Goal: Communication & Community: Answer question/provide support

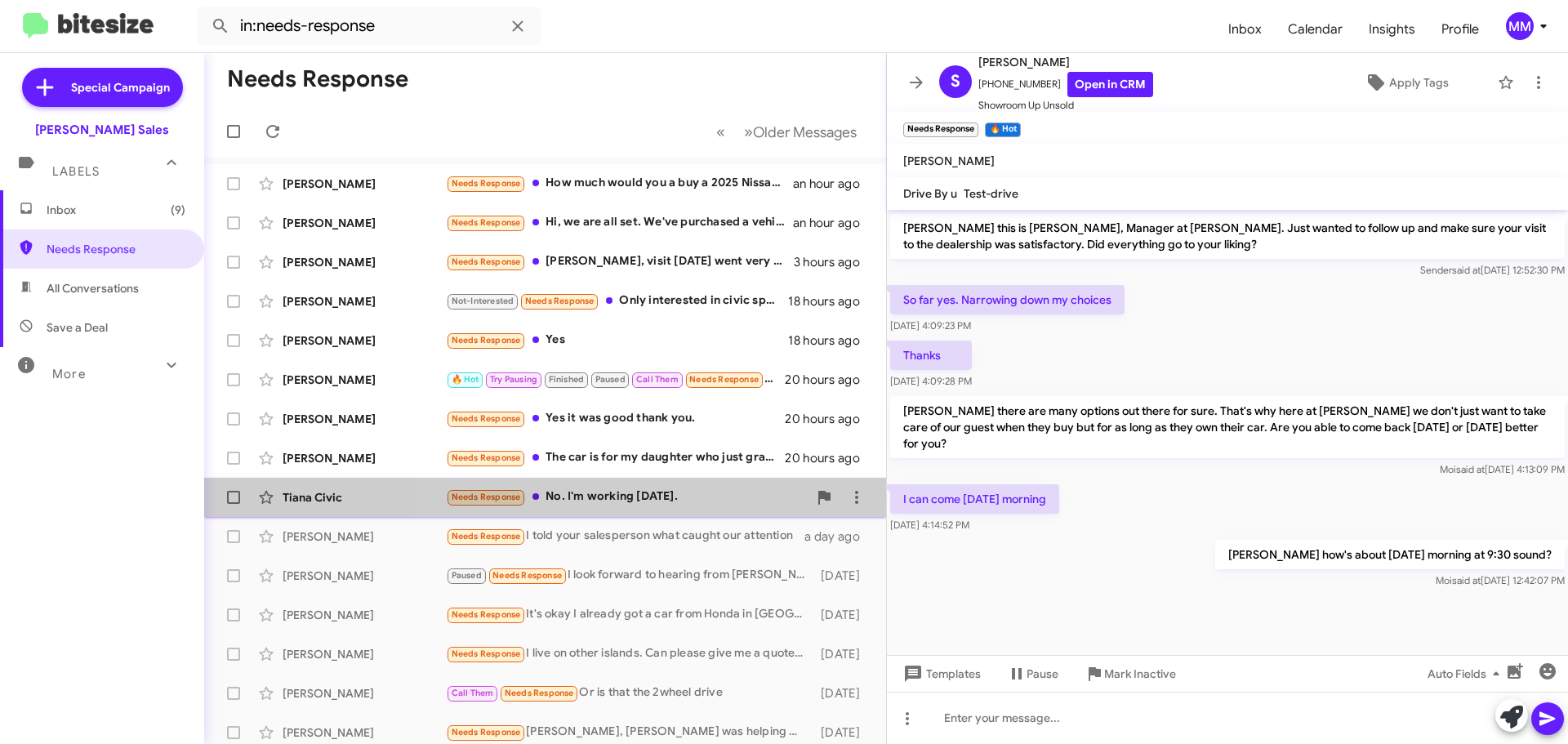
click at [653, 503] on div "Needs Response No. I'm working [DATE]." at bounding box center [626, 497] width 362 height 19
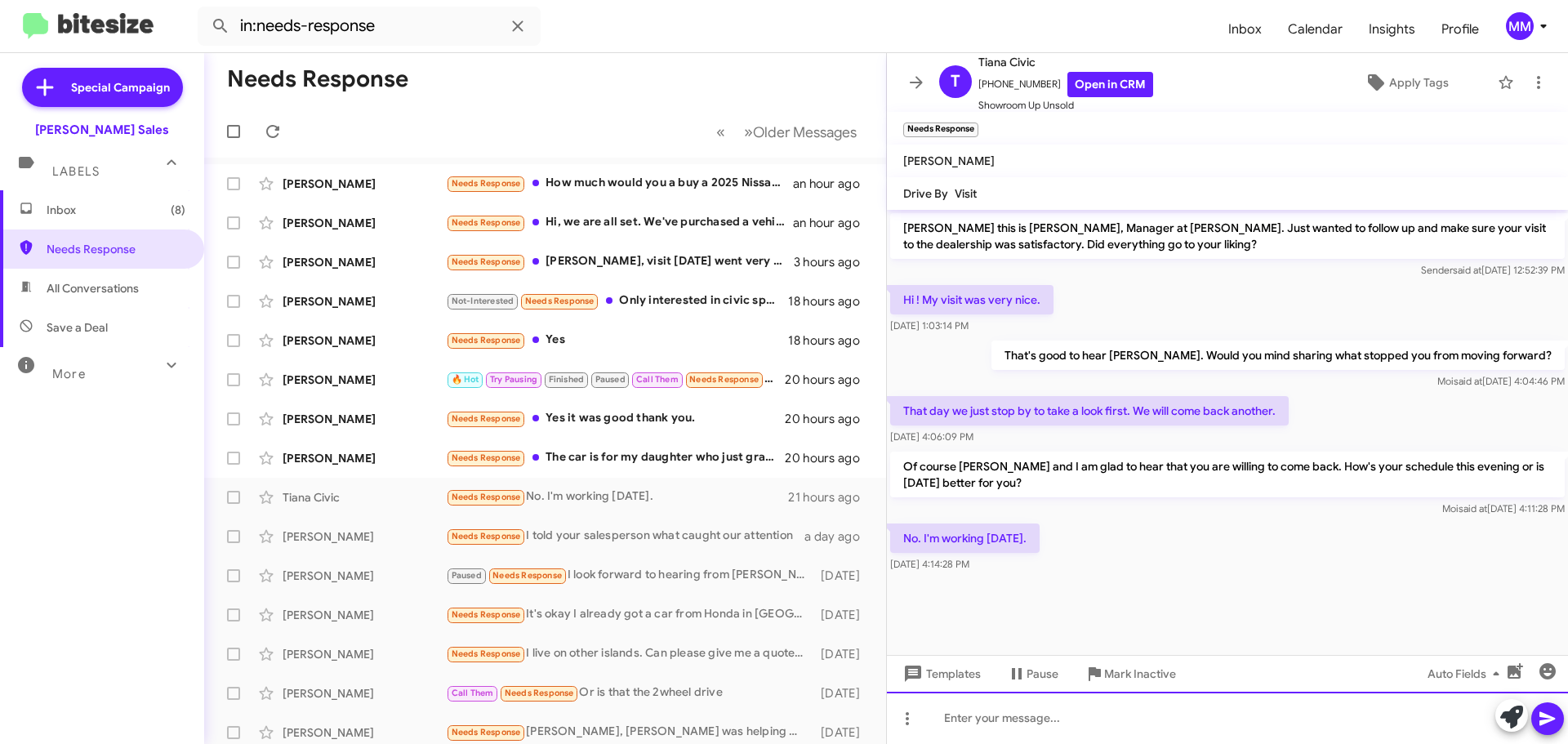
click at [985, 727] on div at bounding box center [1228, 718] width 681 height 52
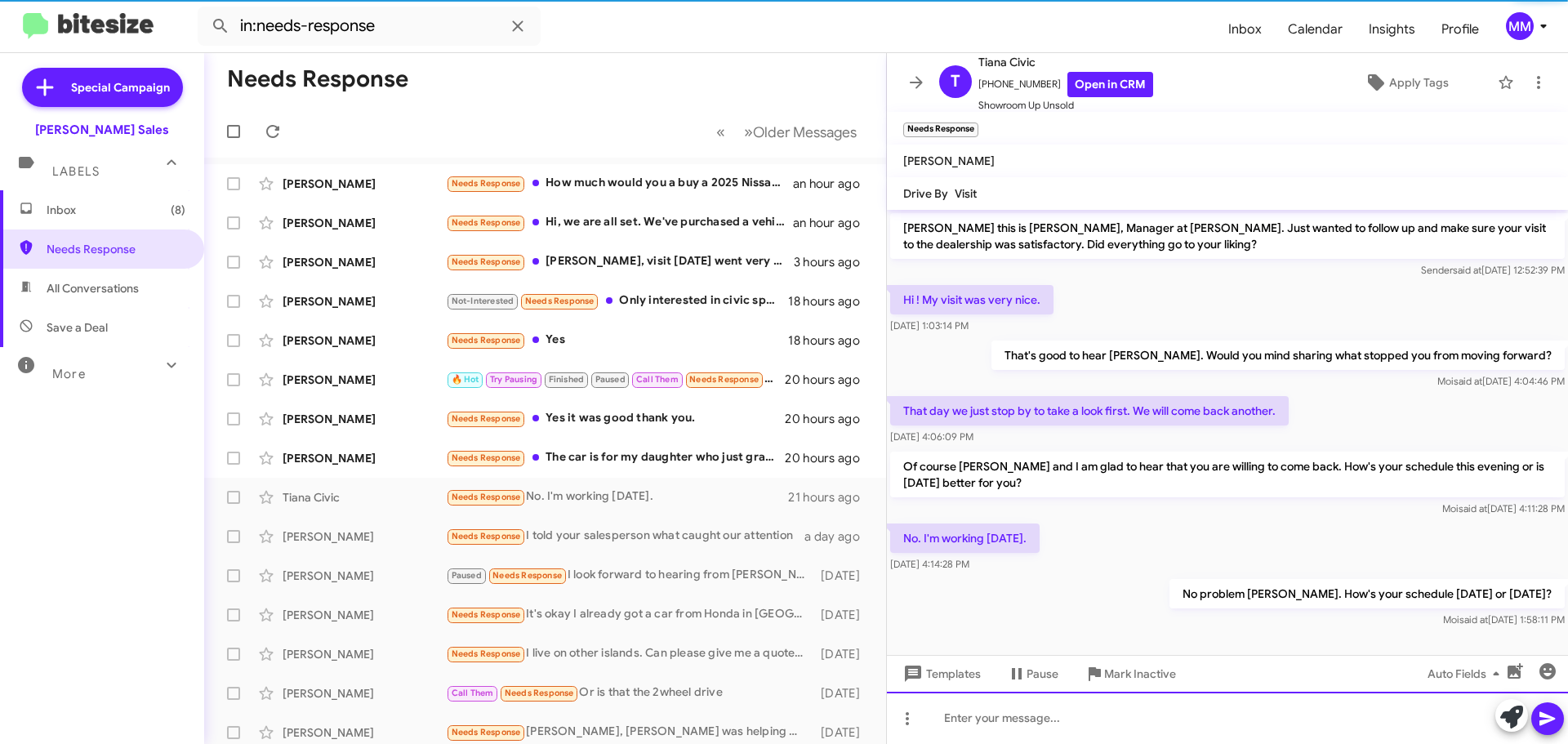
scroll to position [5, 0]
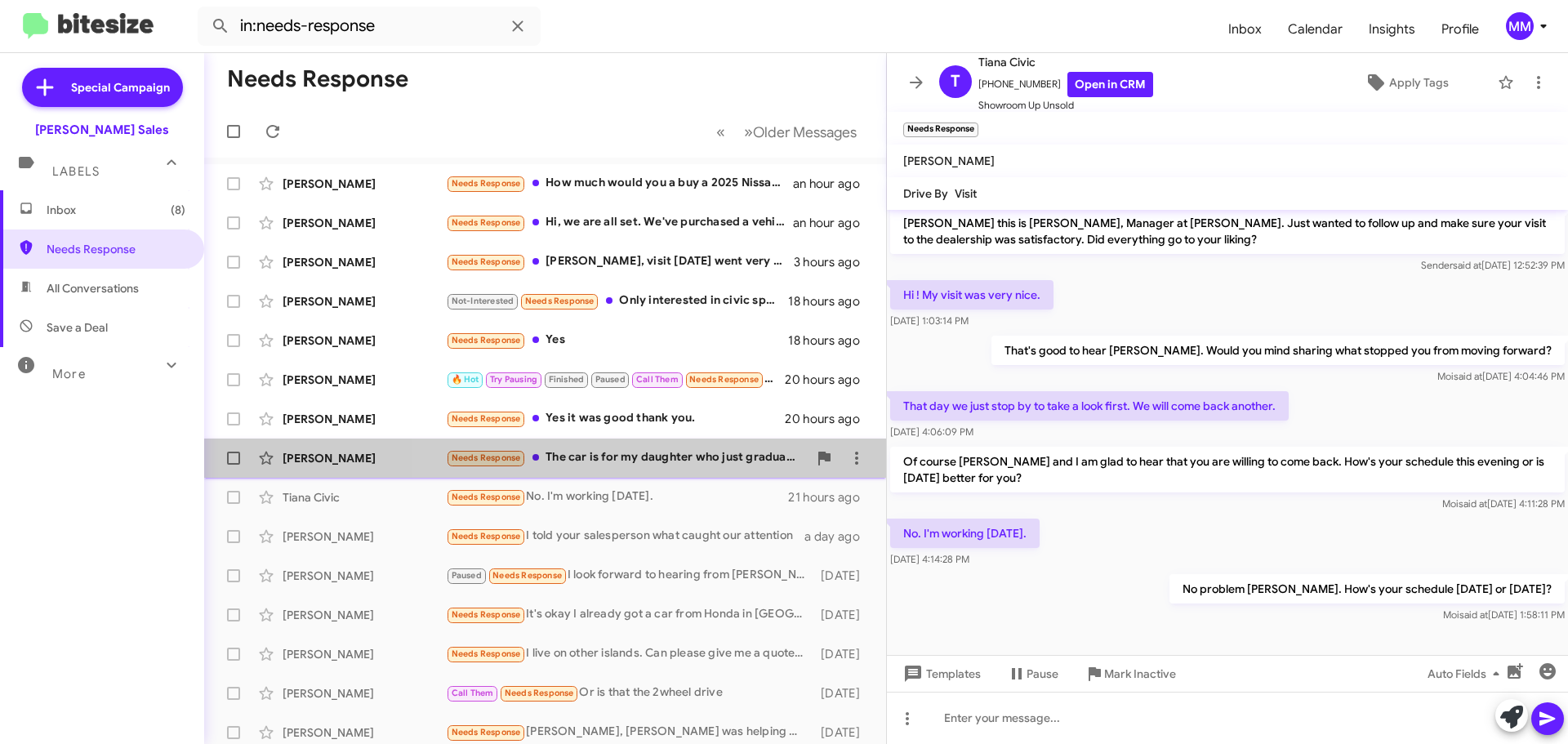
click at [671, 452] on div "Needs Response The car is for my daughter who just graduated college. She needs…" at bounding box center [626, 458] width 362 height 19
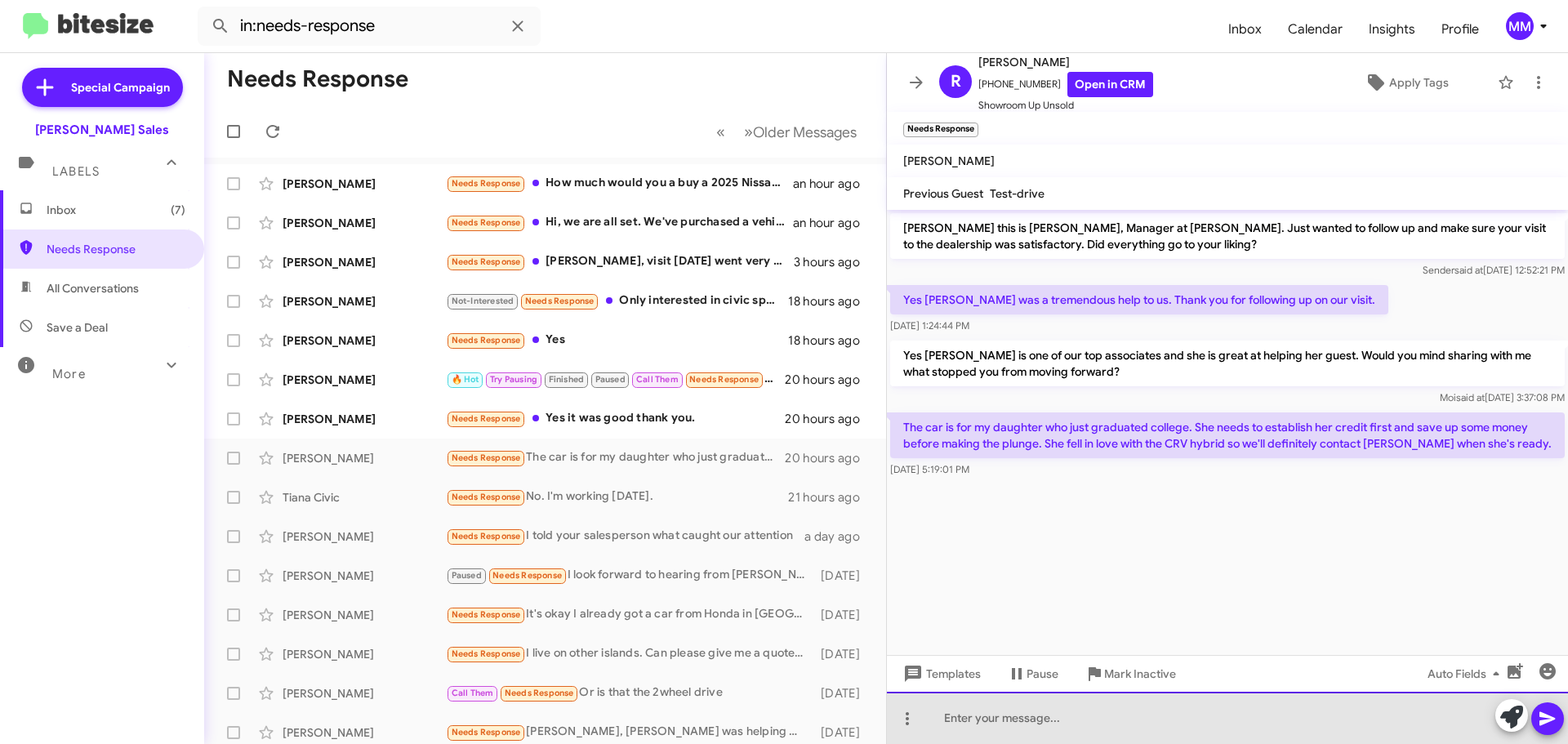
click at [1016, 705] on div at bounding box center [1228, 718] width 681 height 52
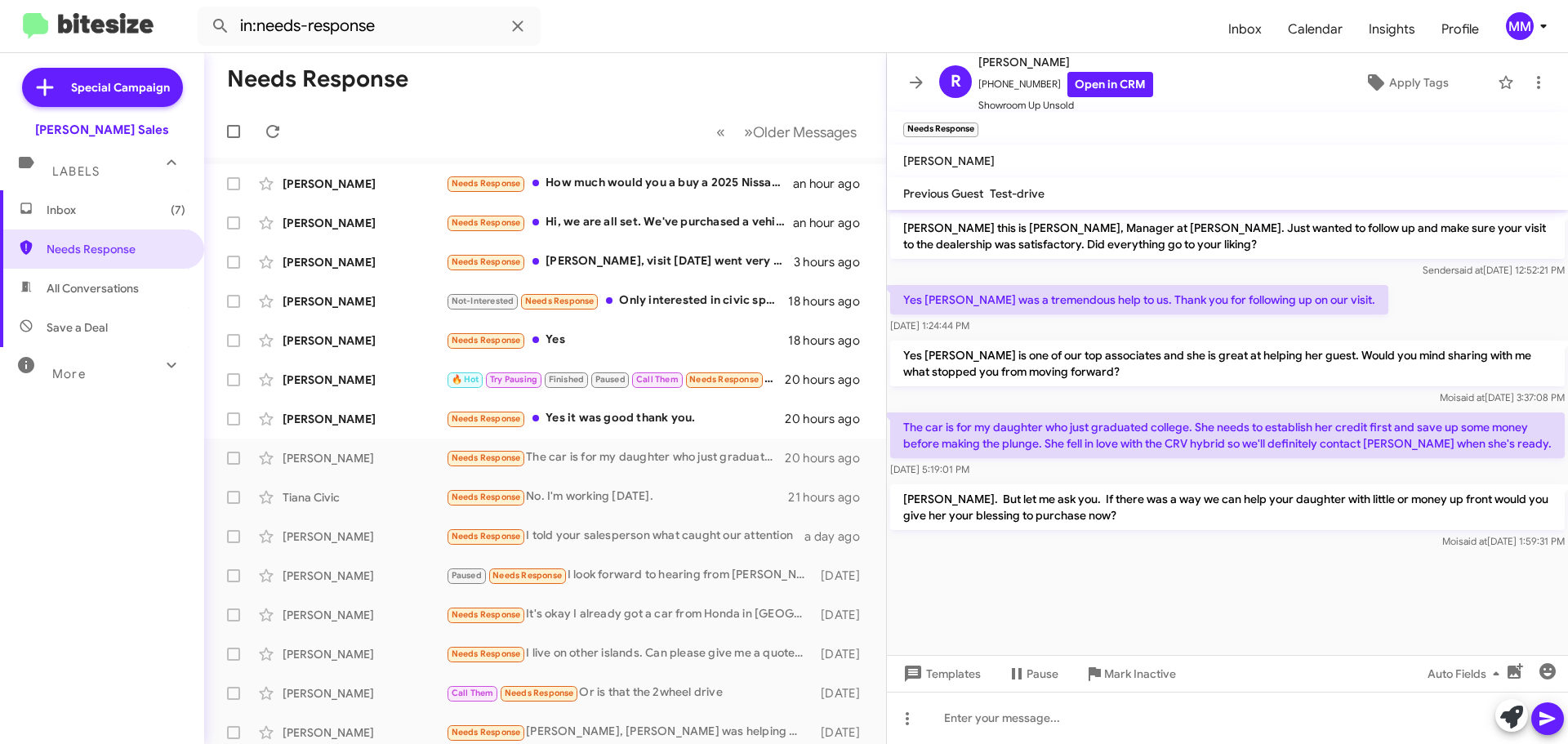
click at [926, 88] on icon at bounding box center [916, 82] width 20 height 20
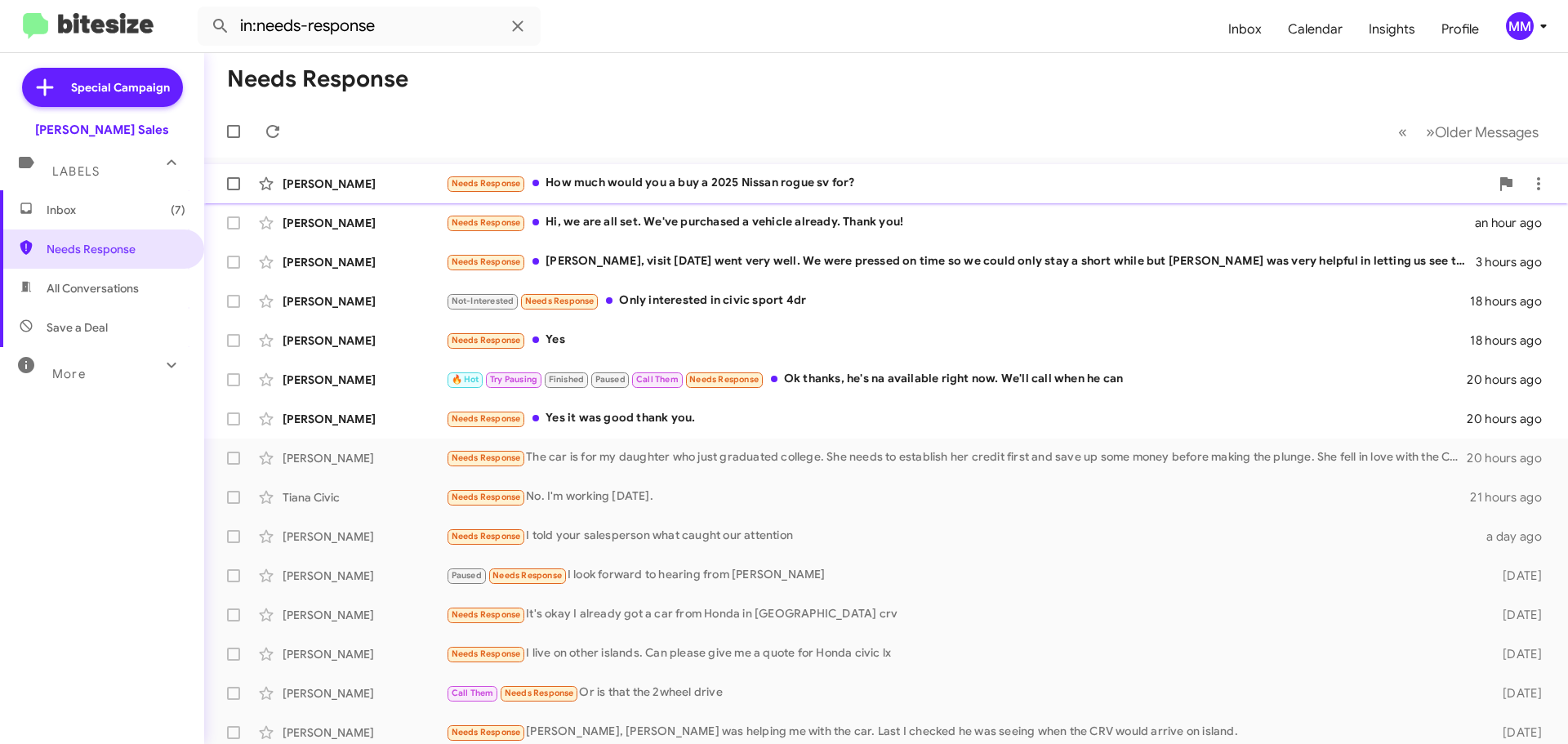
click at [719, 175] on div "Needs Response How much would you a buy a 2025 Nissan rogue sv for?" at bounding box center [968, 184] width 1044 height 19
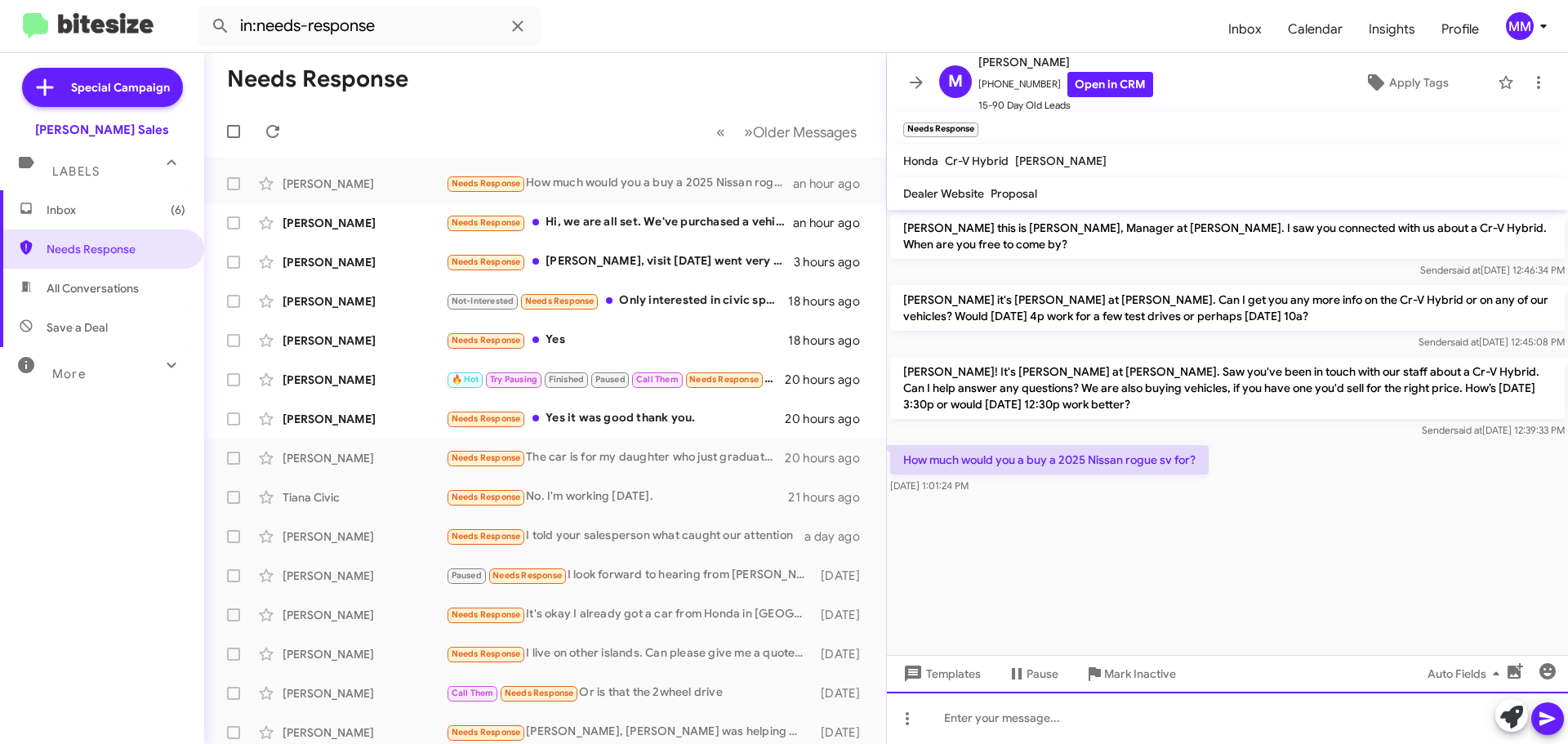
click at [980, 722] on div at bounding box center [1228, 718] width 681 height 52
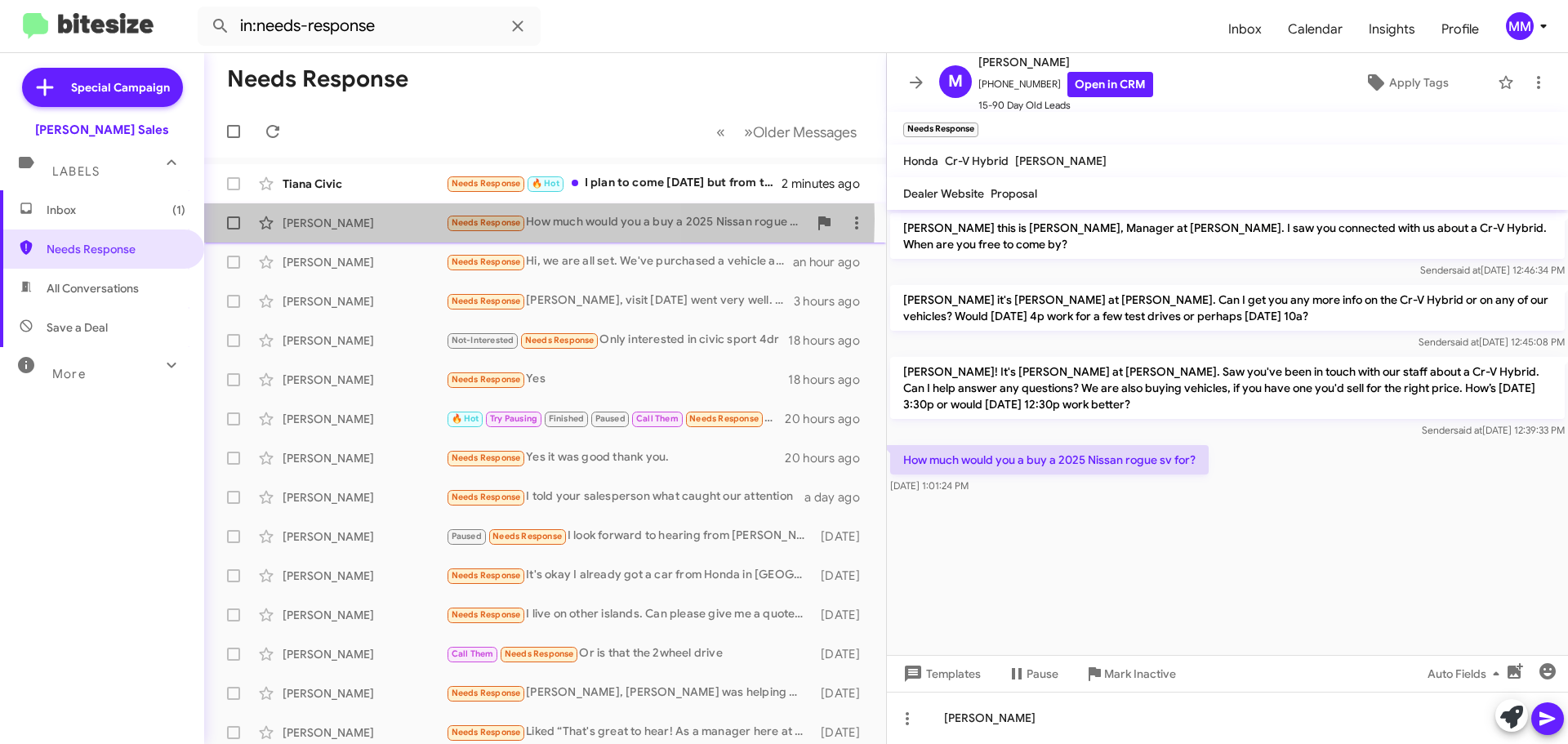
click at [364, 219] on div "[PERSON_NAME]" at bounding box center [364, 223] width 163 height 17
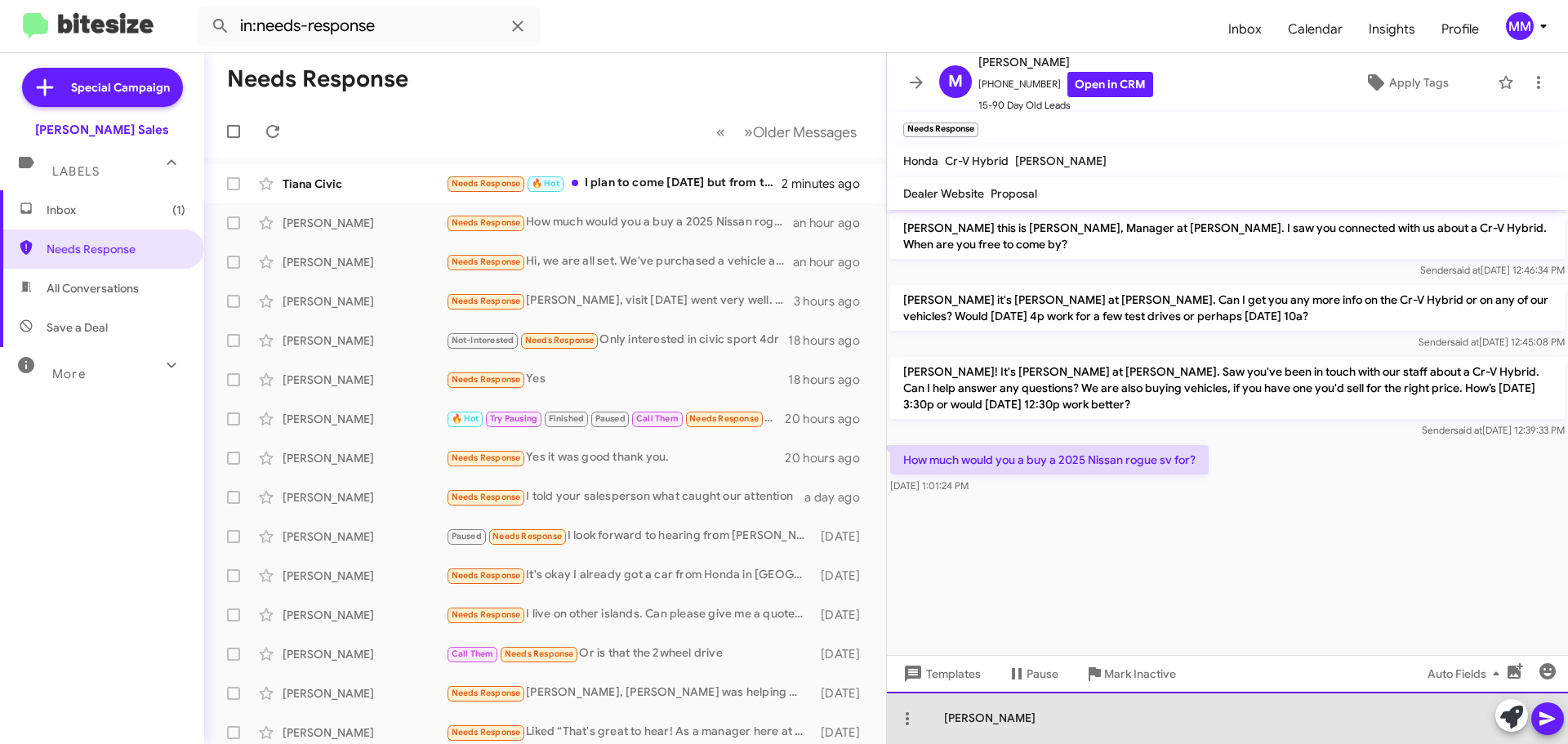
drag, startPoint x: 1009, startPoint y: 719, endPoint x: 1044, endPoint y: 723, distance: 35.2
click at [1009, 720] on div "[PERSON_NAME]" at bounding box center [1228, 718] width 681 height 52
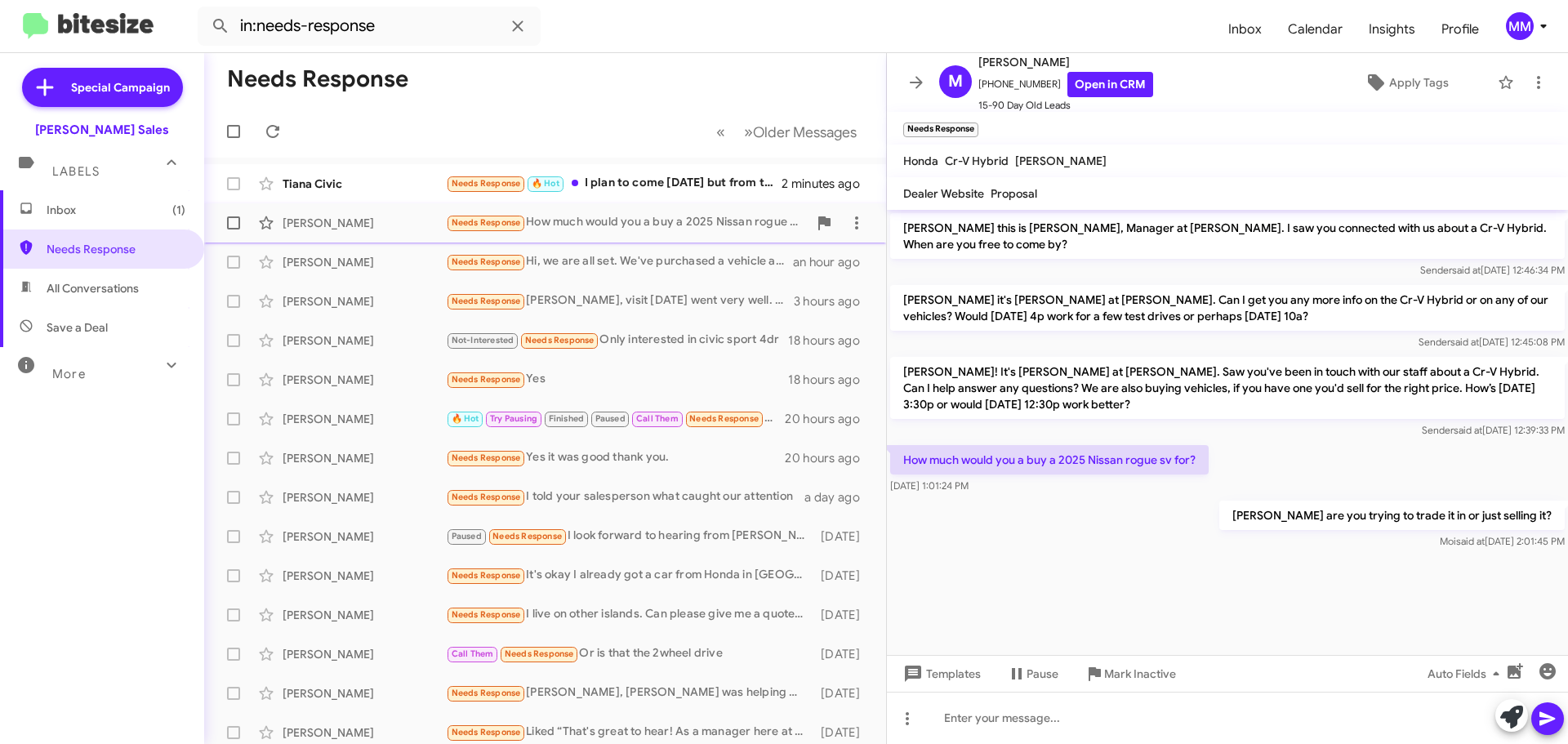
click at [391, 222] on div "[PERSON_NAME]" at bounding box center [364, 223] width 163 height 17
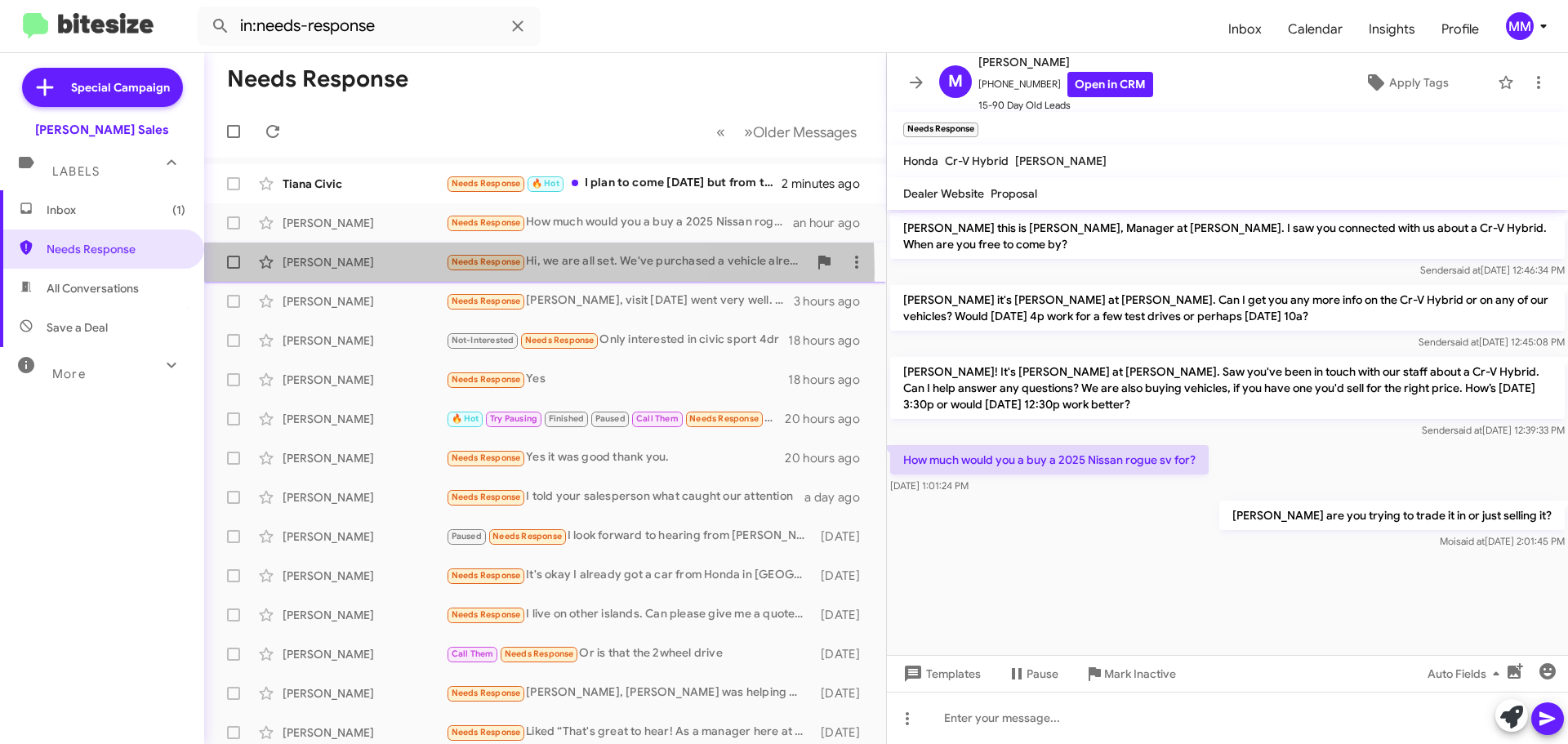
click at [375, 272] on div "[PERSON_NAME] Needs Response Hi, we are all set. We've purchased a vehicle alre…" at bounding box center [545, 262] width 656 height 33
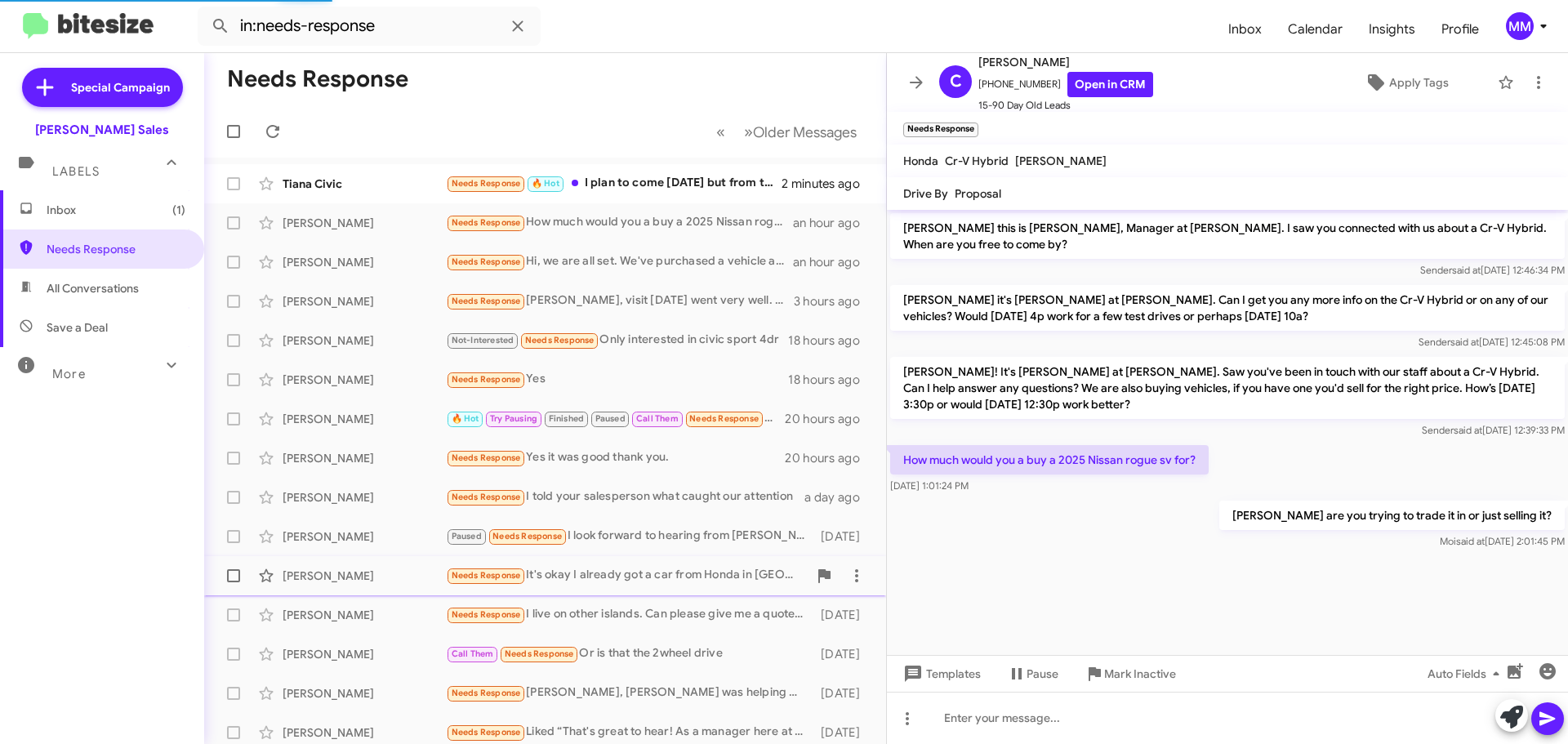
scroll to position [27, 0]
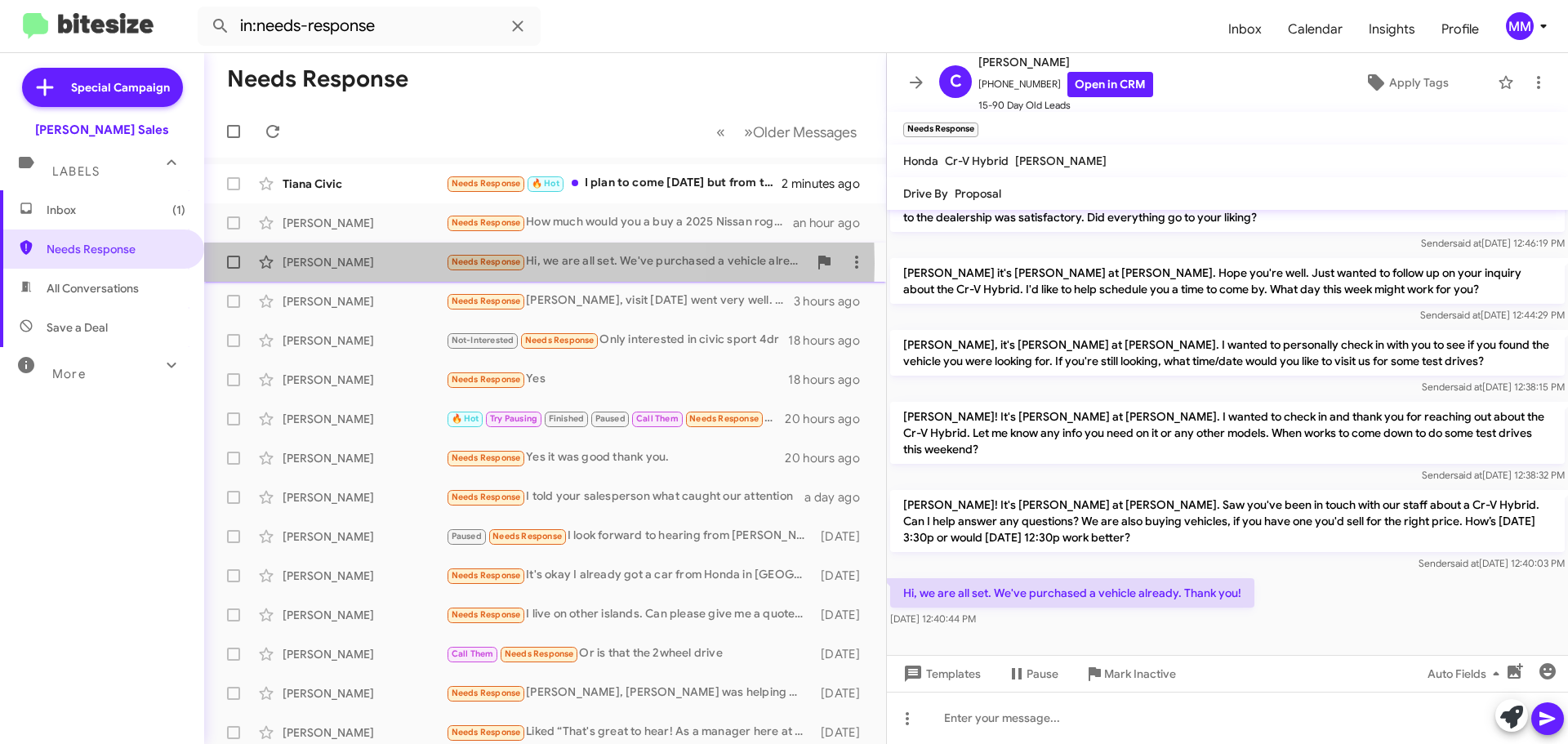
click at [375, 263] on div "[PERSON_NAME]" at bounding box center [364, 263] width 163 height 17
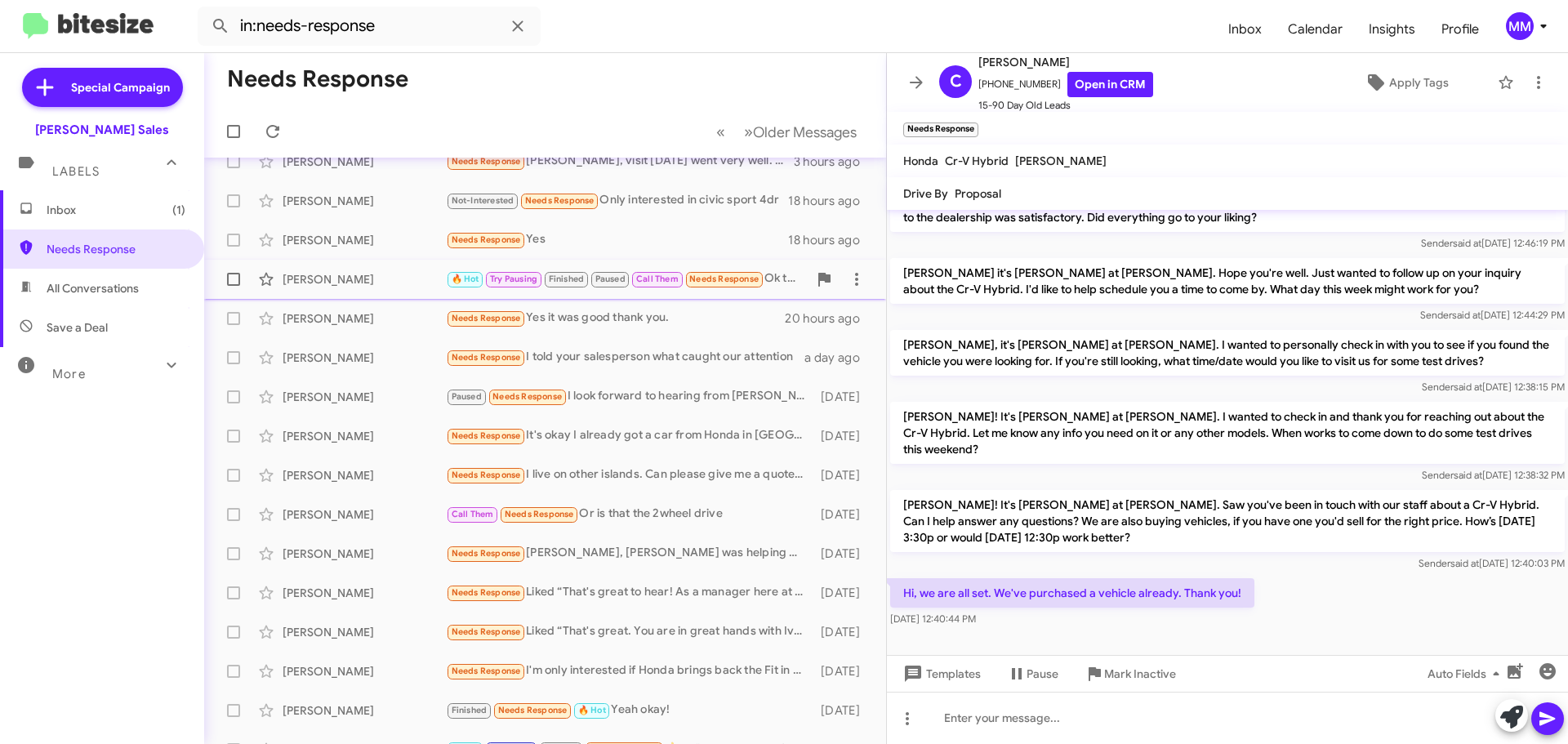
scroll to position [0, 0]
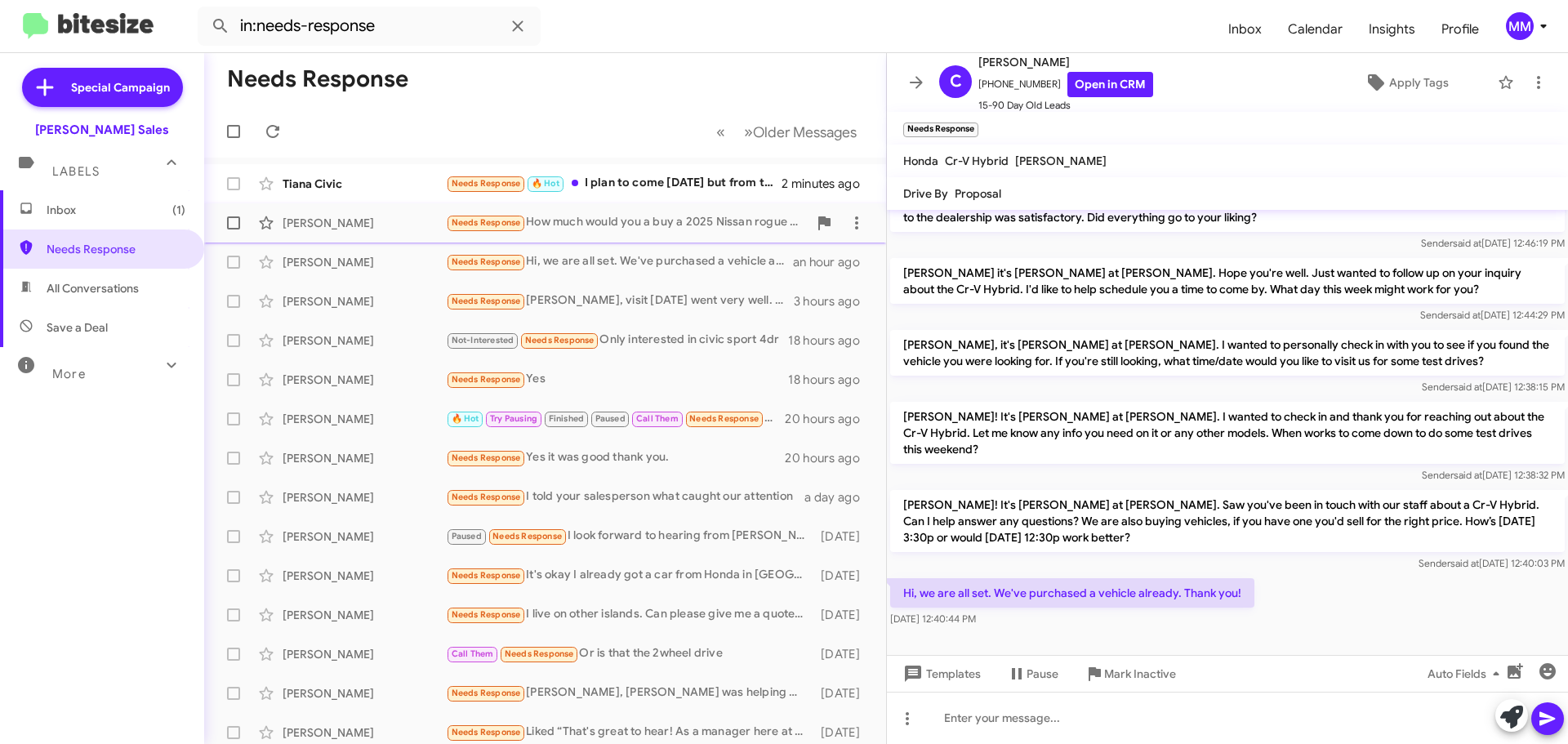
click at [360, 228] on div "[PERSON_NAME]" at bounding box center [364, 223] width 163 height 17
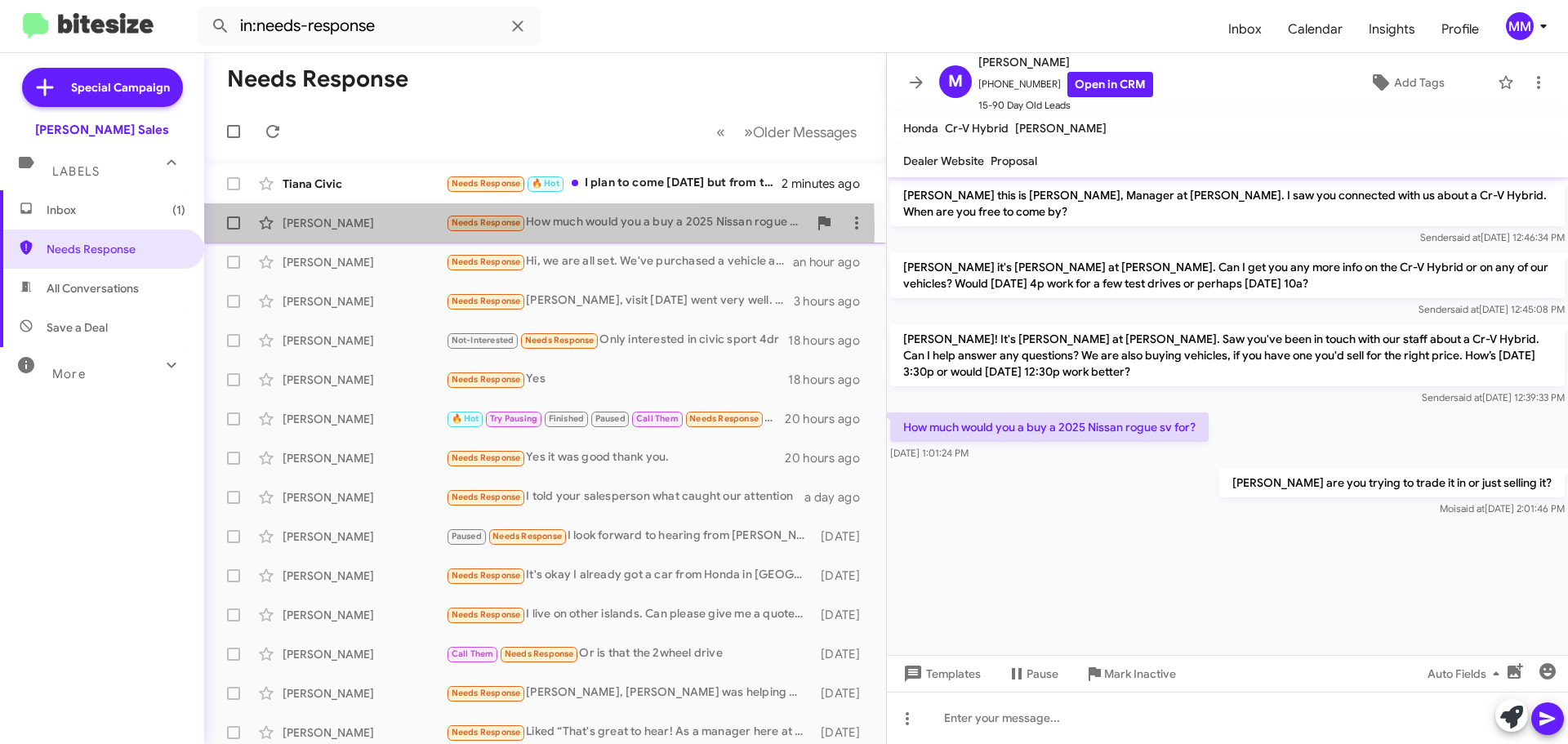
click at [372, 227] on div "[PERSON_NAME]" at bounding box center [364, 223] width 163 height 17
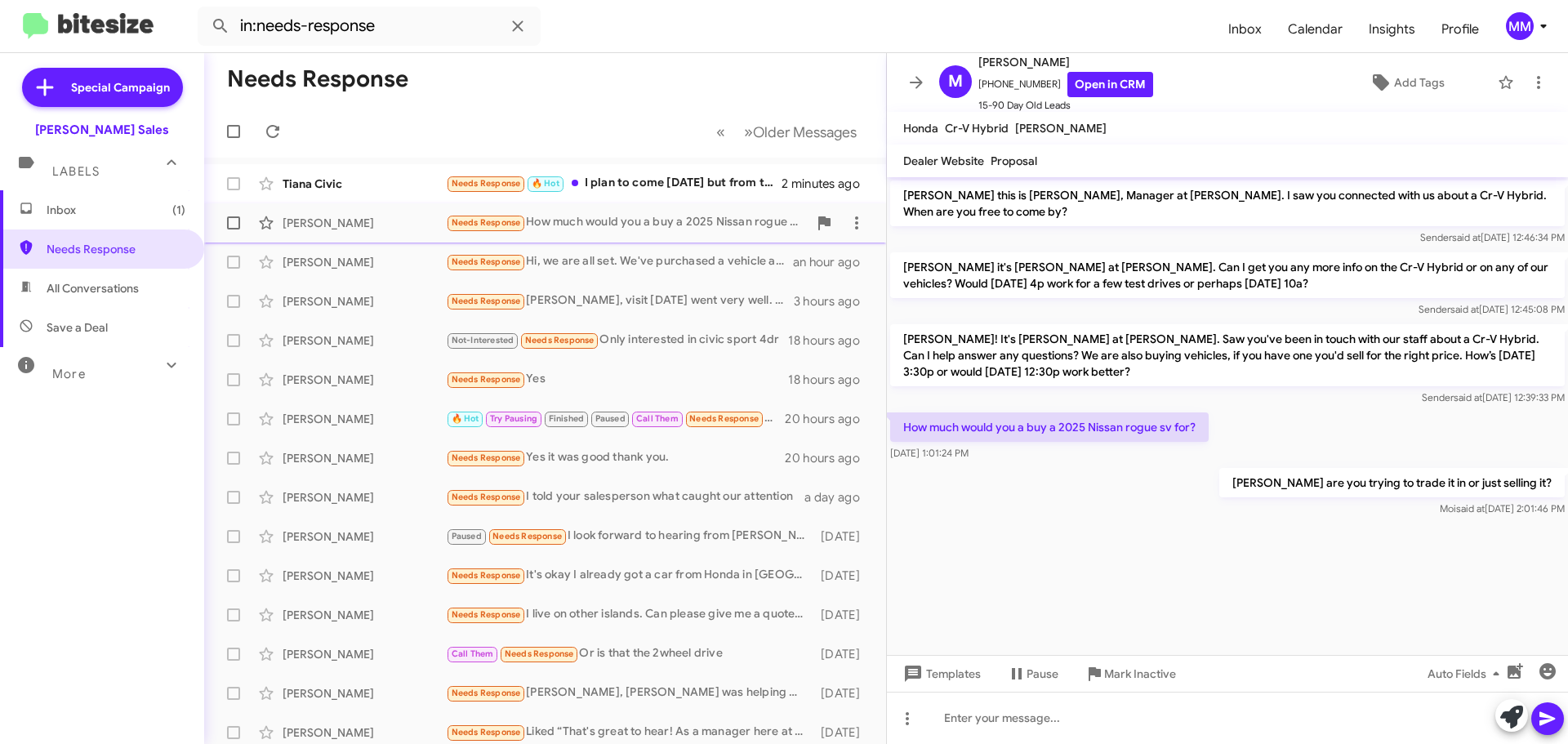
click at [373, 221] on div "[PERSON_NAME]" at bounding box center [364, 223] width 163 height 17
click at [77, 214] on span "Inbox (1)" at bounding box center [116, 210] width 139 height 17
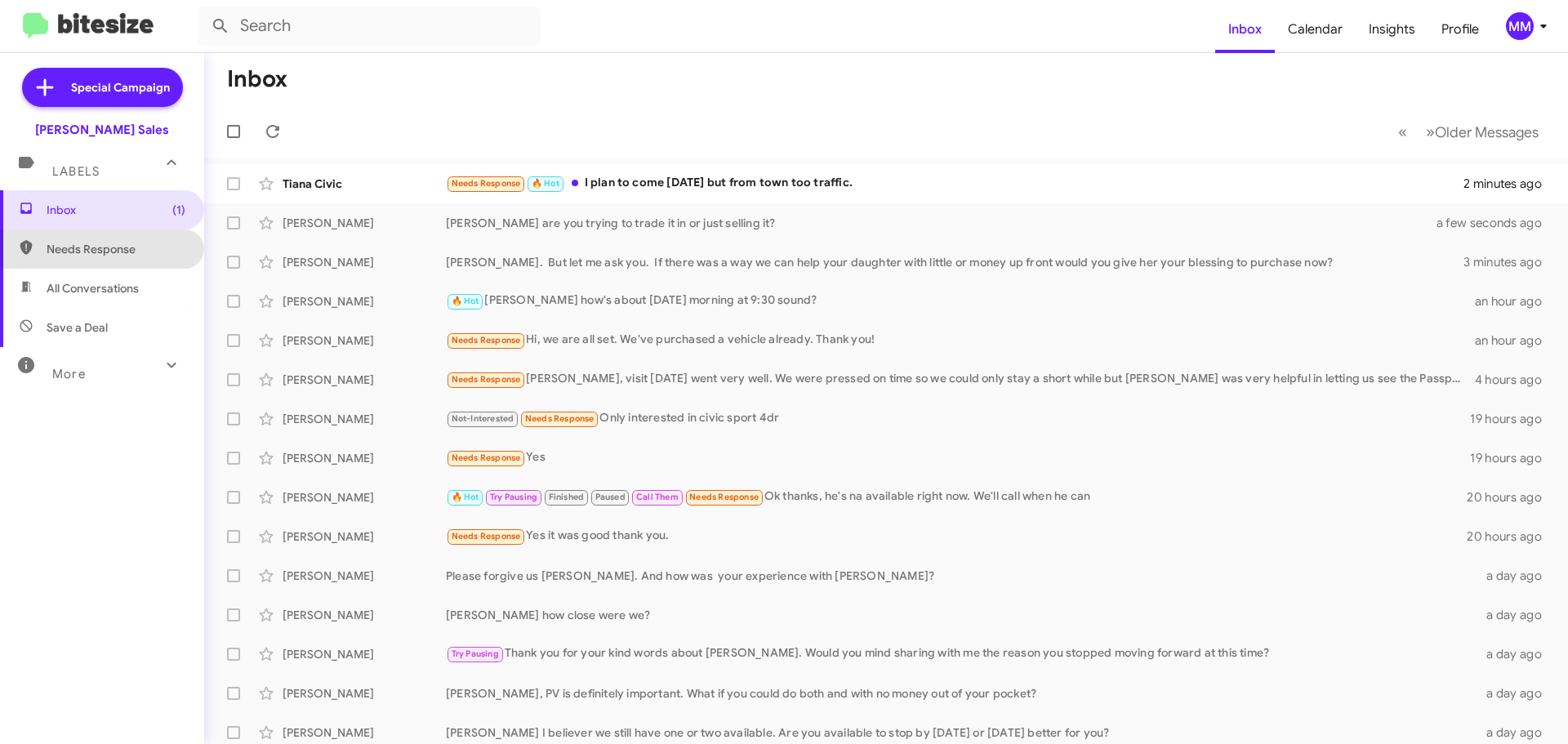
click at [106, 249] on span "Needs Response" at bounding box center [116, 249] width 139 height 17
type input "in:needs-response"
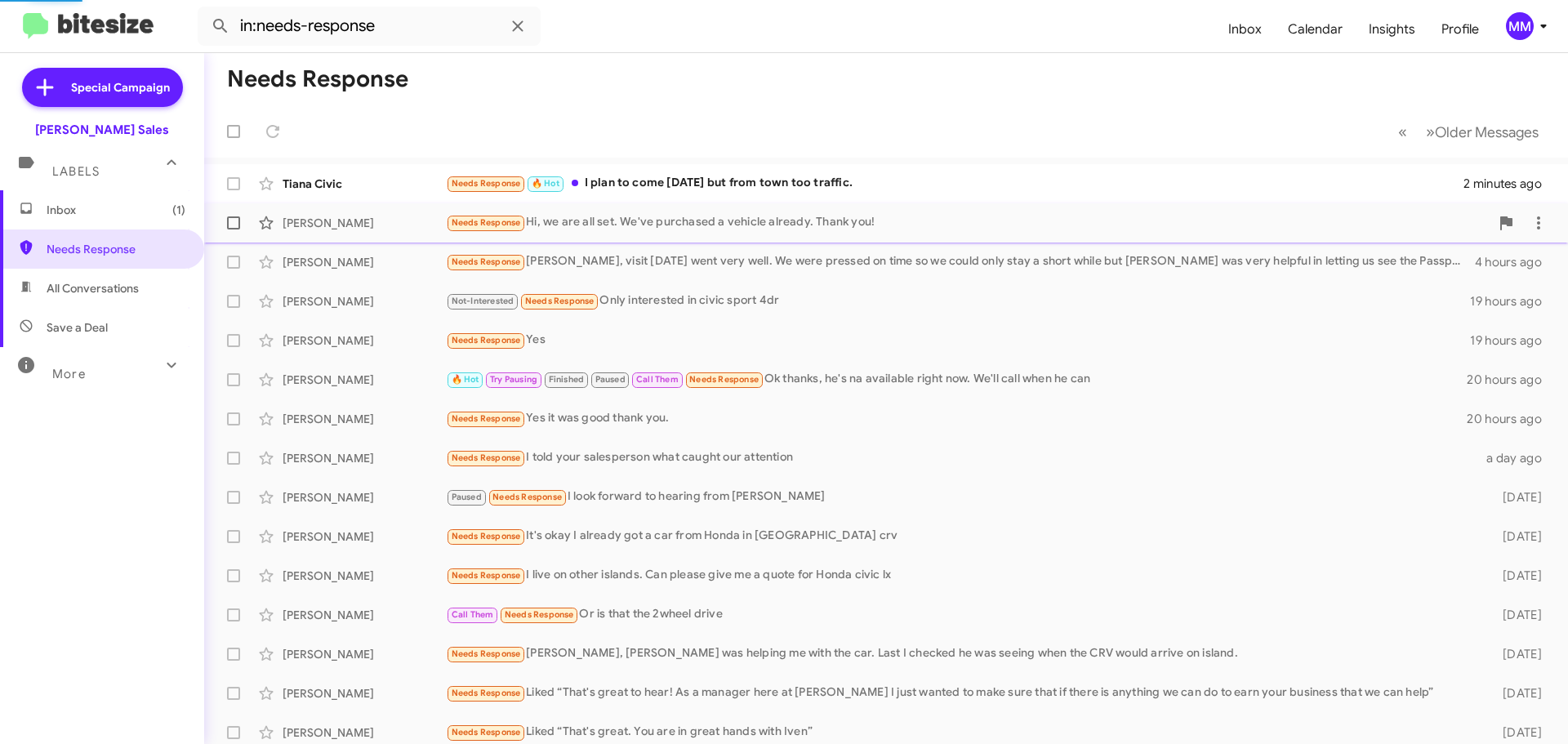
click at [369, 216] on div "[PERSON_NAME]" at bounding box center [364, 223] width 163 height 17
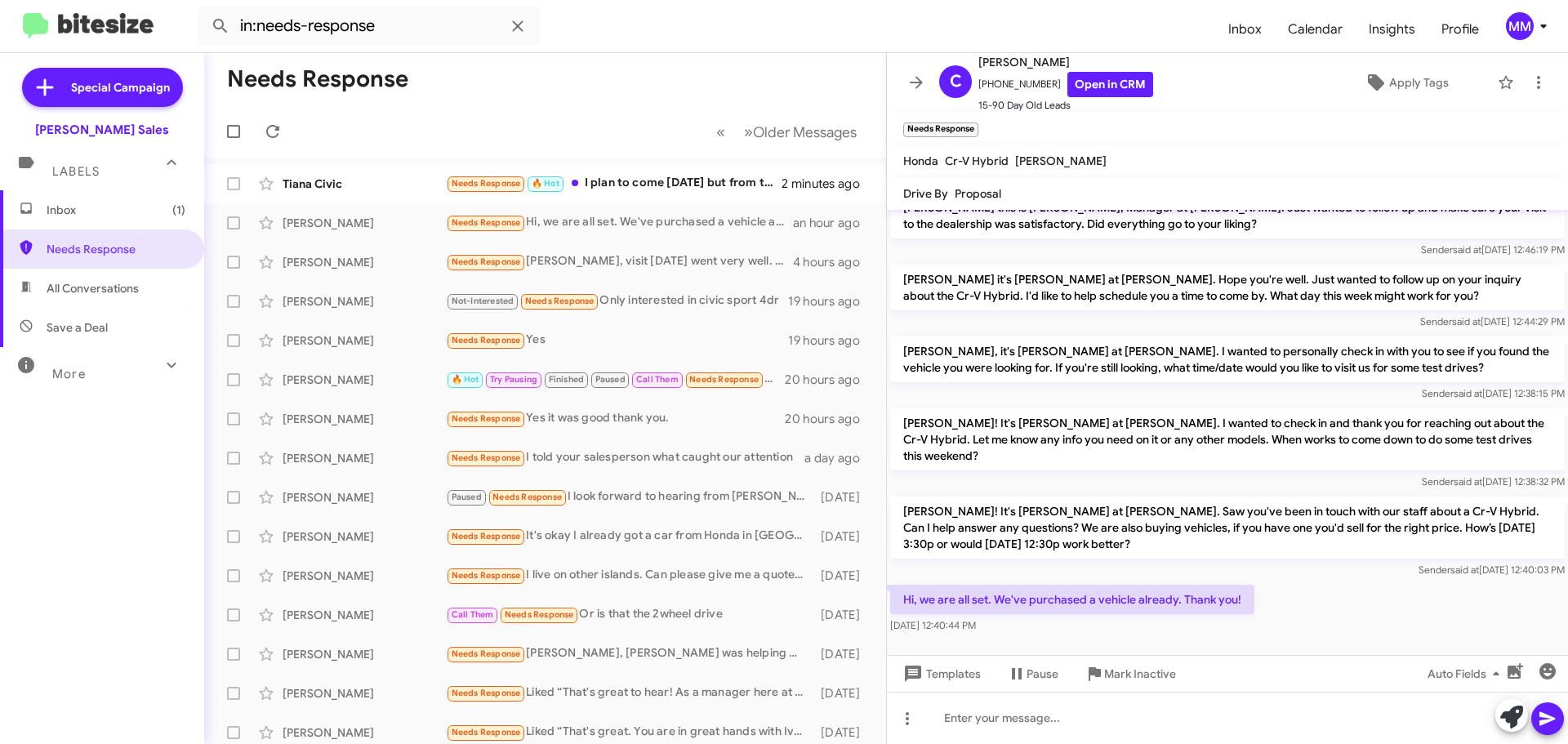
scroll to position [27, 0]
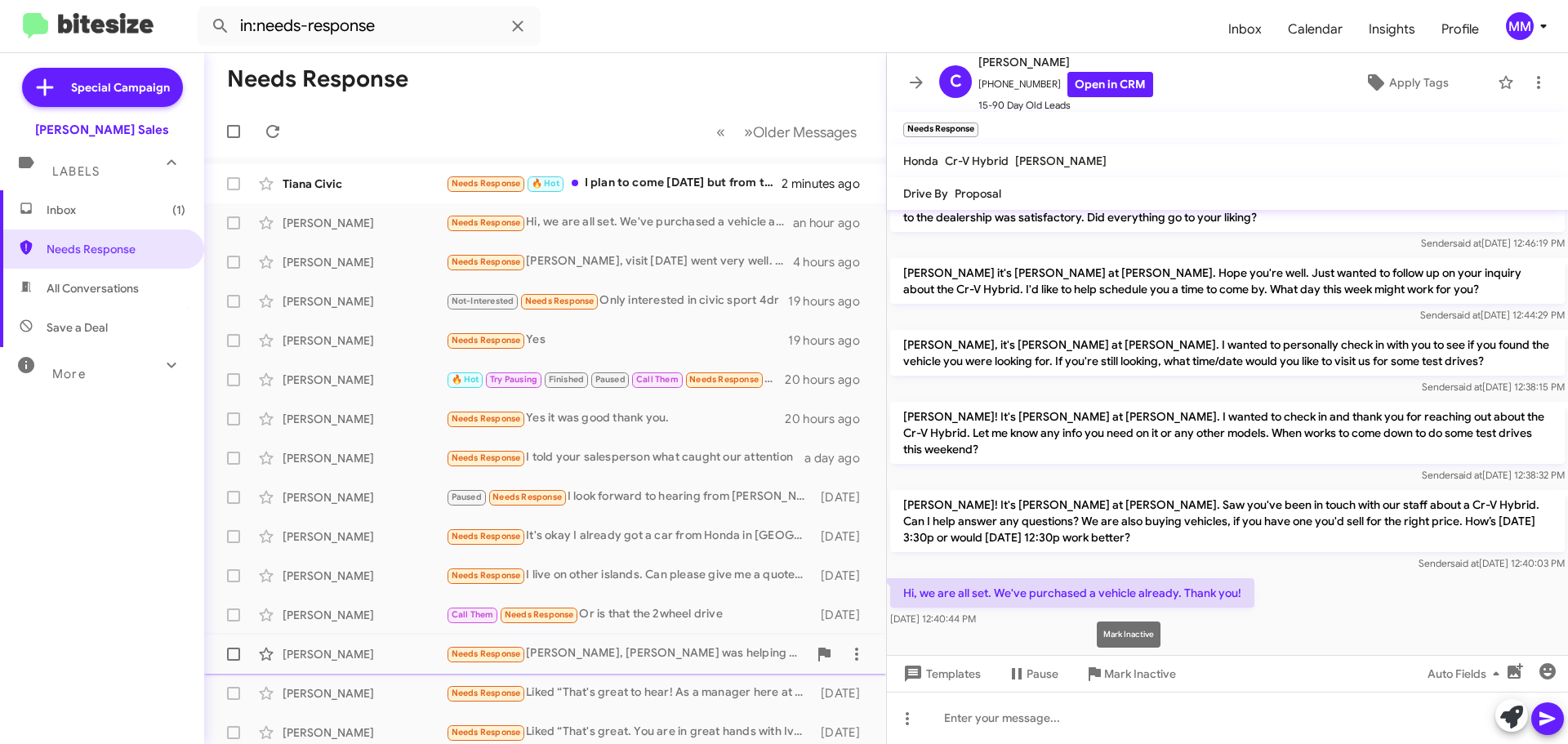
drag, startPoint x: 1121, startPoint y: 673, endPoint x: 1108, endPoint y: 668, distance: 13.9
click at [1121, 673] on span "Mark Inactive" at bounding box center [1140, 674] width 72 height 30
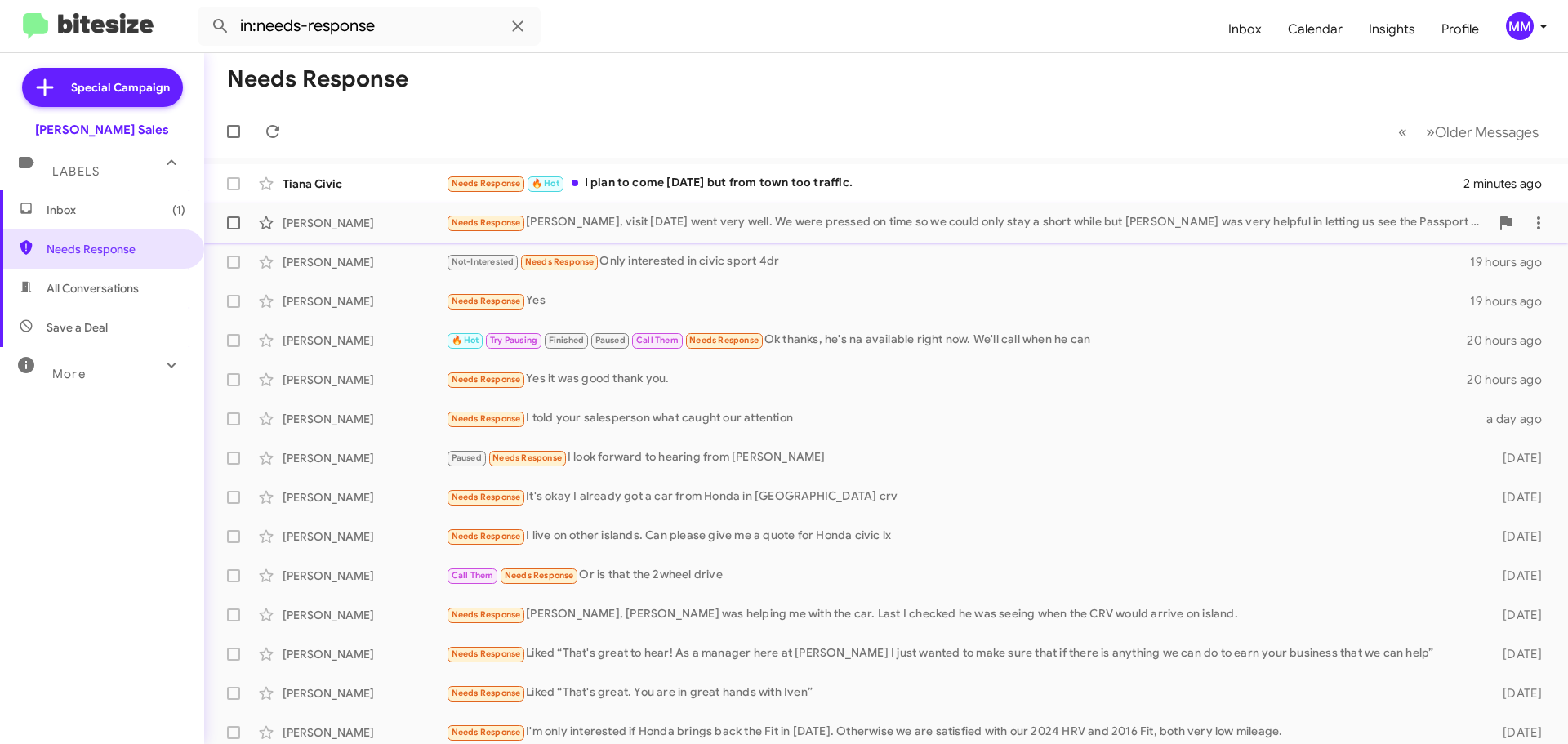
click at [379, 226] on div "[PERSON_NAME]" at bounding box center [364, 223] width 163 height 17
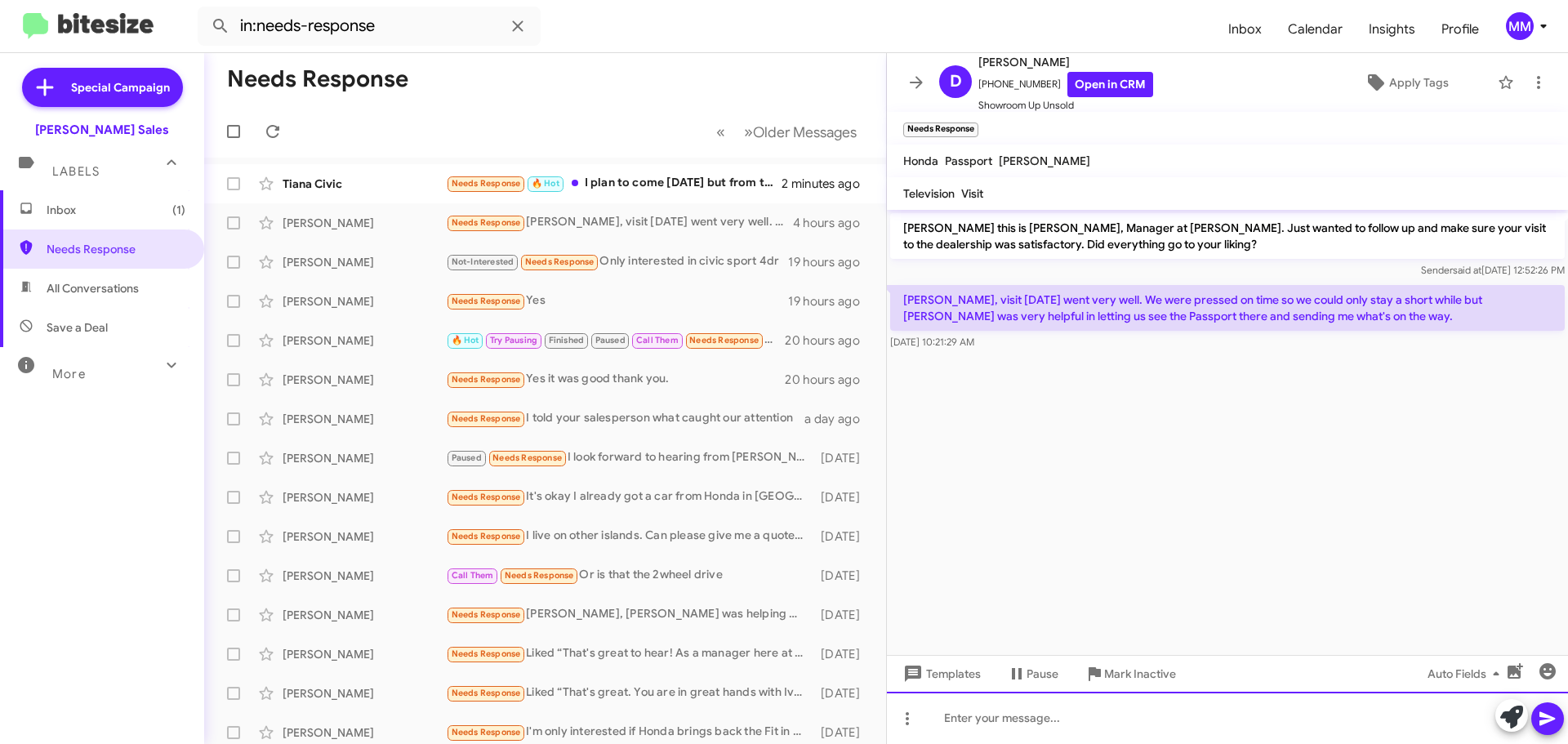
drag, startPoint x: 1031, startPoint y: 716, endPoint x: 1040, endPoint y: 712, distance: 9.8
click at [1033, 712] on div at bounding box center [1228, 718] width 681 height 52
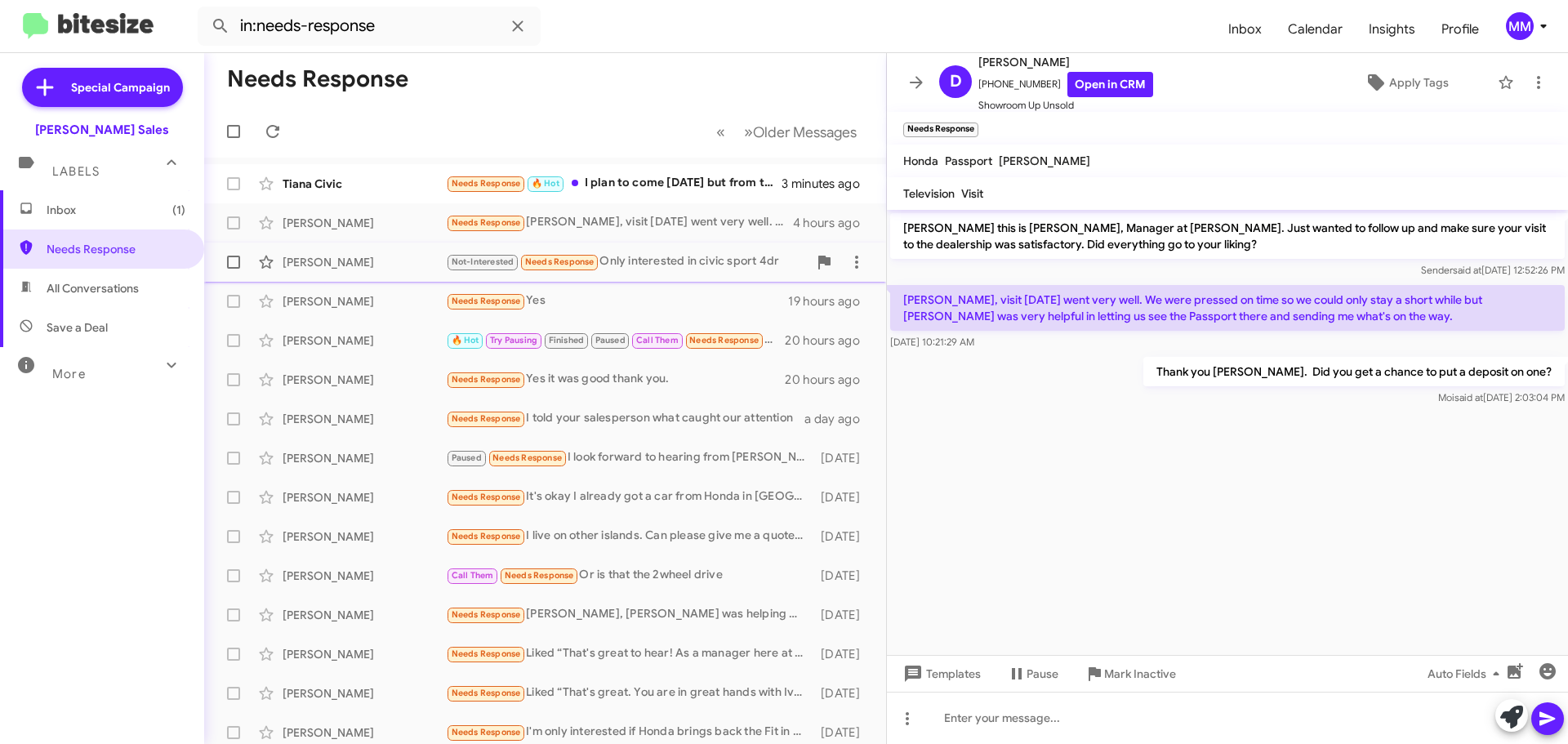
click at [346, 260] on div "[PERSON_NAME]" at bounding box center [364, 263] width 163 height 17
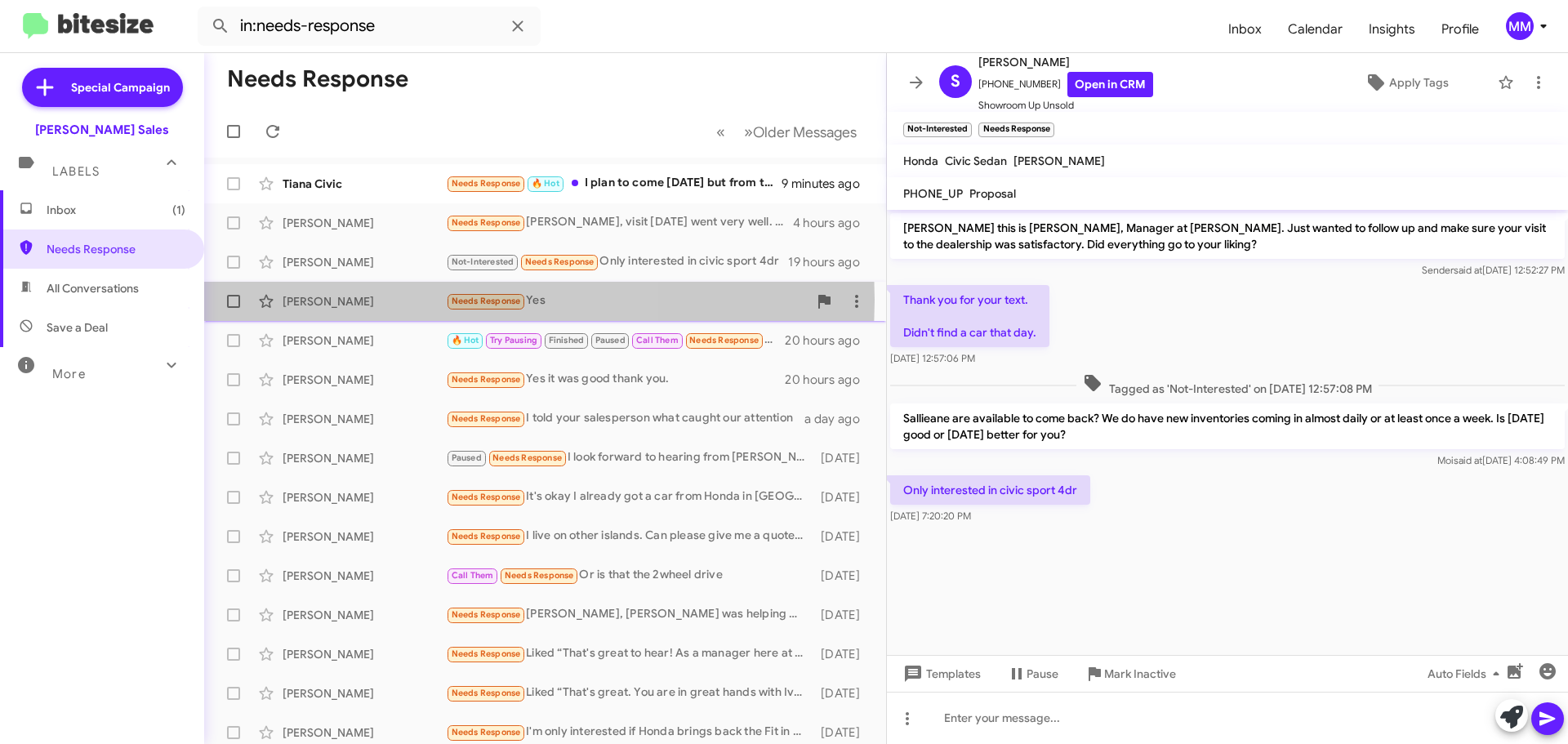
click at [351, 300] on div "[PERSON_NAME]" at bounding box center [364, 302] width 163 height 17
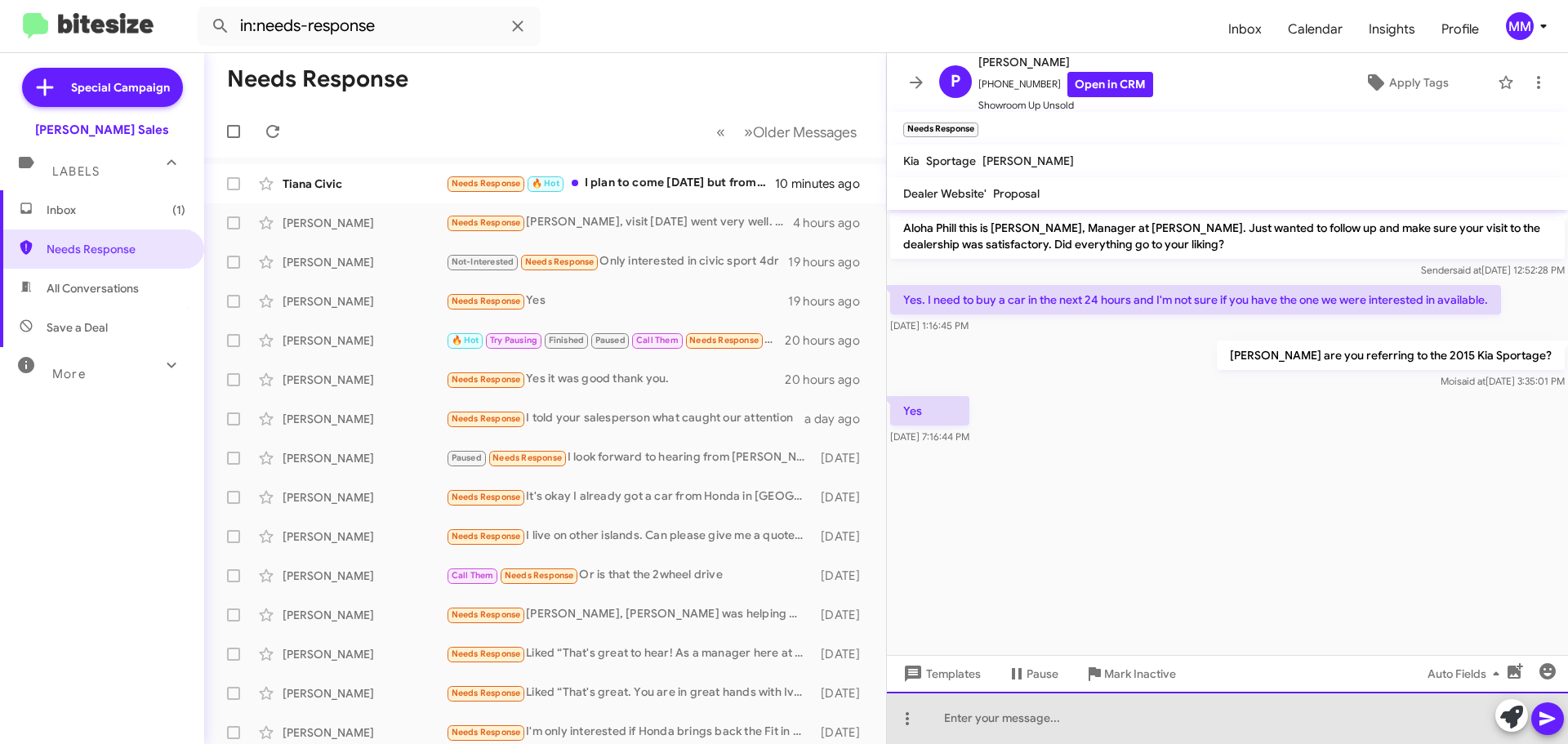
click at [983, 700] on div at bounding box center [1228, 718] width 681 height 52
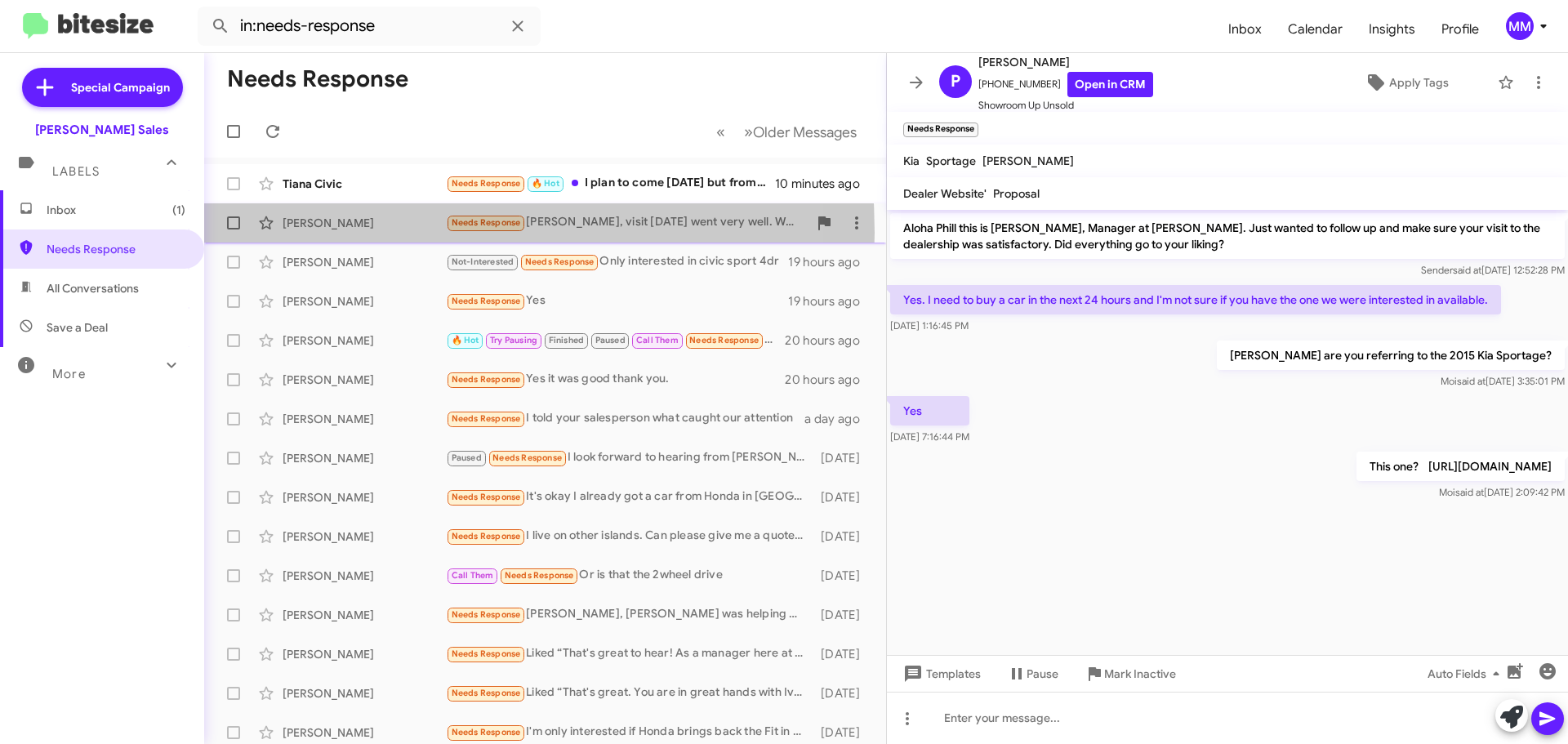
click at [330, 233] on div "[PERSON_NAME] Needs Response [PERSON_NAME], visit [DATE] went very well. We wer…" at bounding box center [545, 223] width 656 height 33
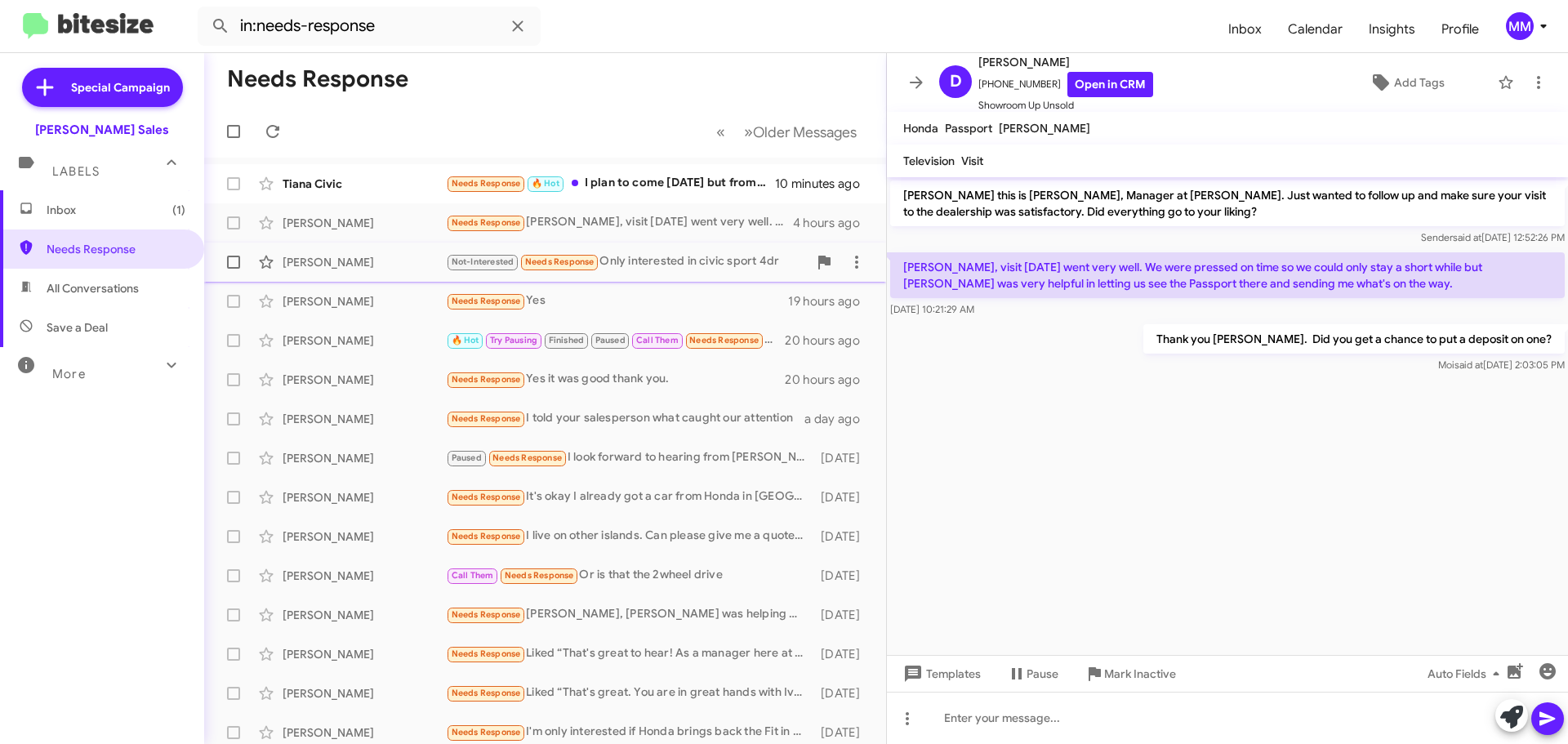
click at [325, 261] on div "[PERSON_NAME]" at bounding box center [364, 263] width 163 height 17
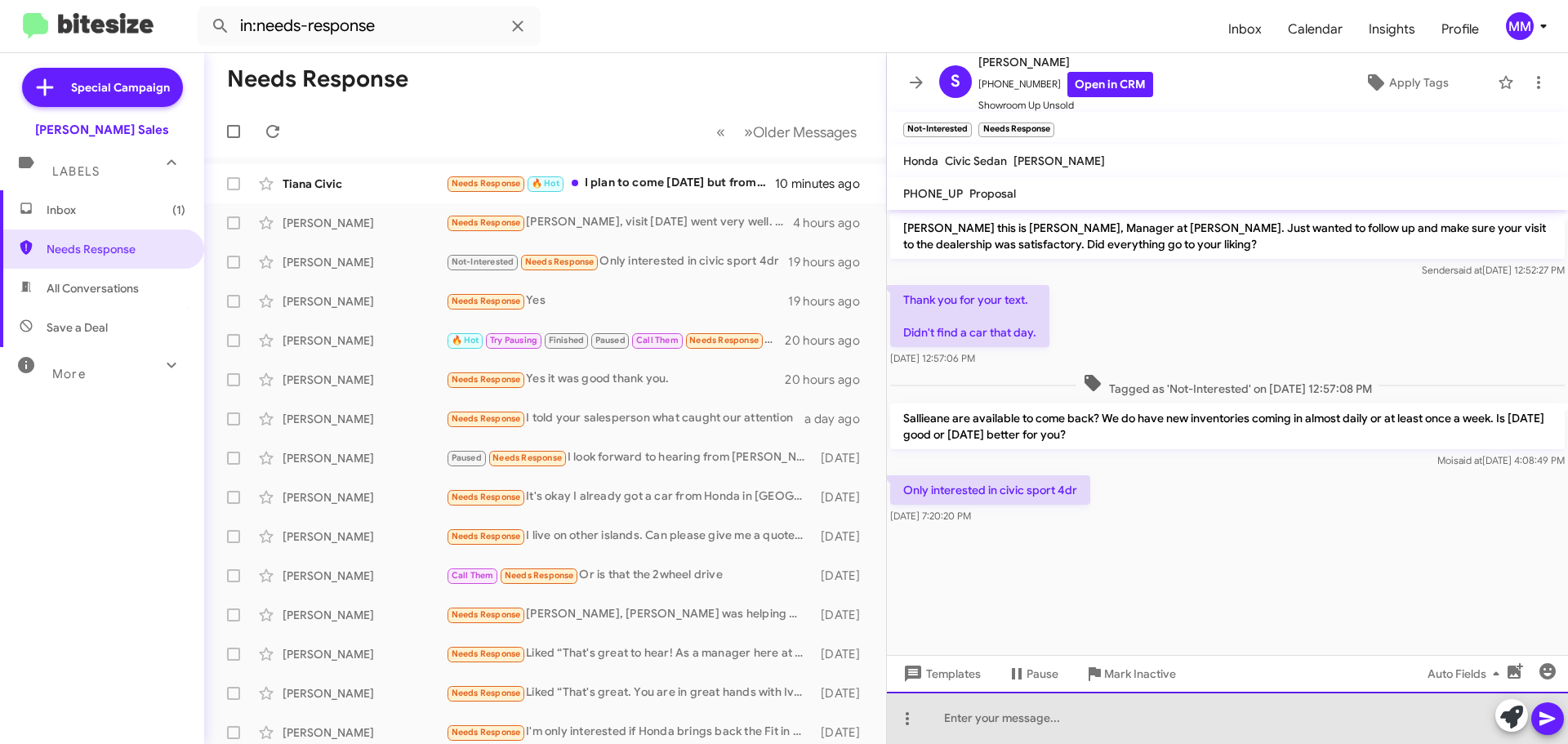
click at [1010, 720] on div at bounding box center [1228, 718] width 681 height 52
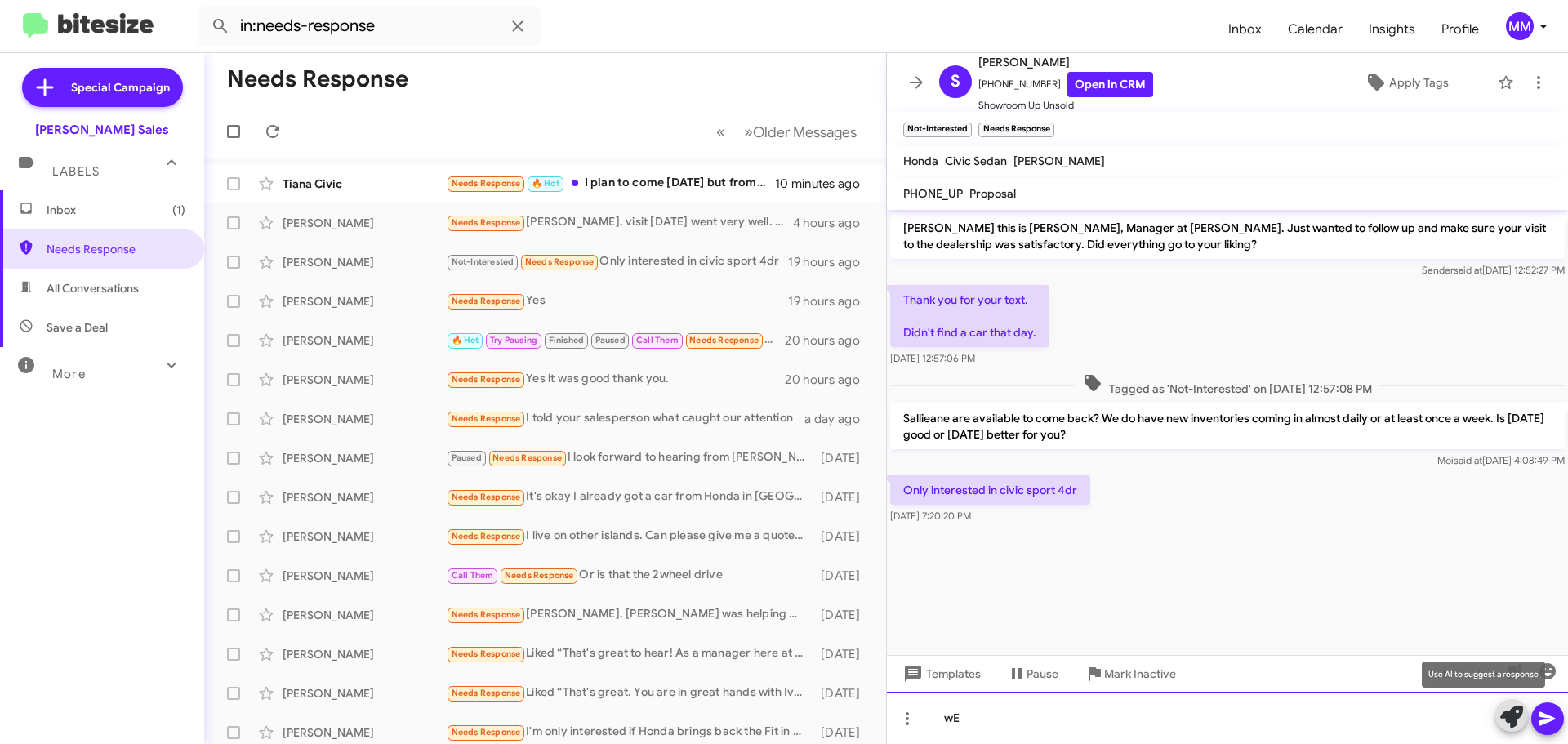
click at [971, 716] on div "wE" at bounding box center [1228, 718] width 681 height 52
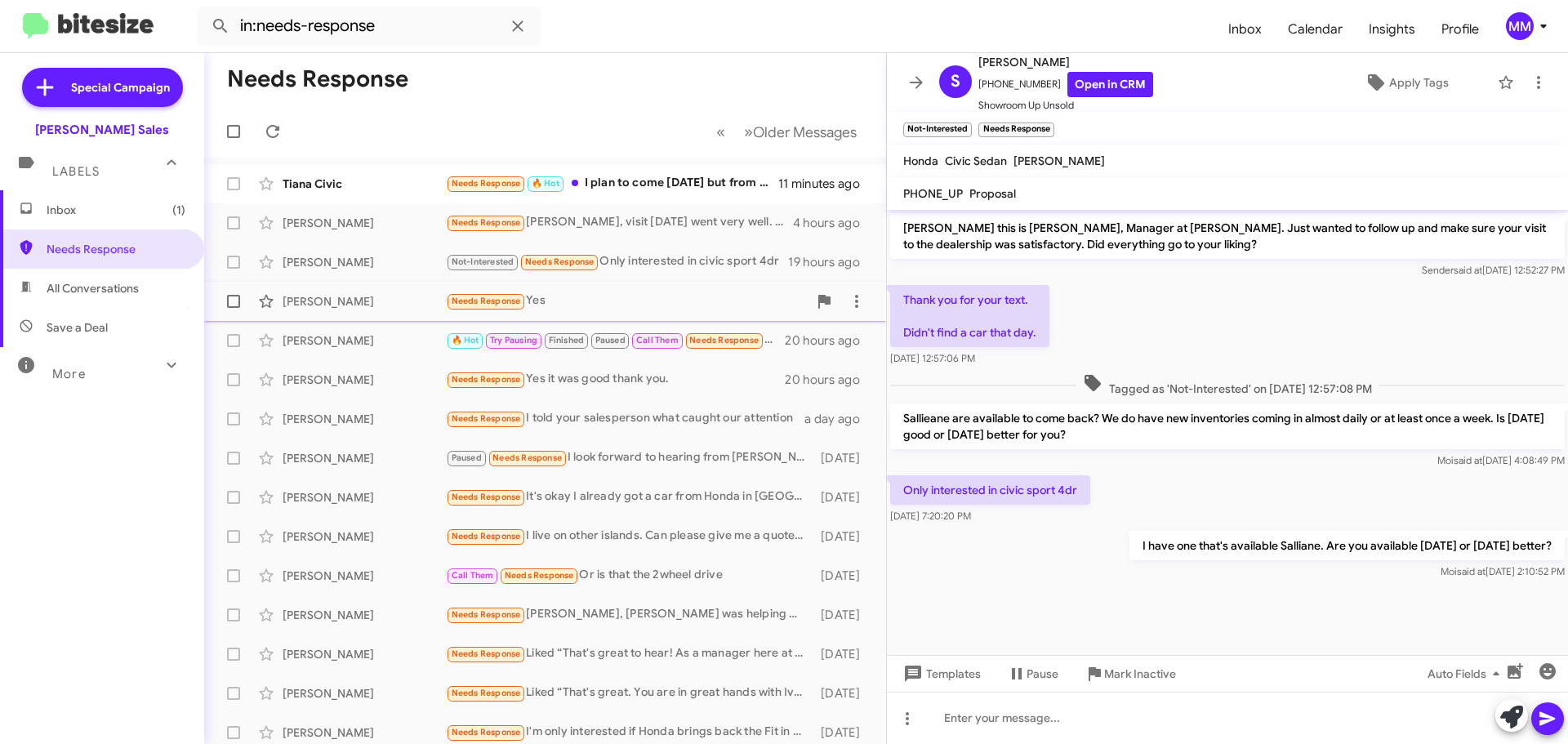
click at [359, 302] on div "[PERSON_NAME]" at bounding box center [364, 302] width 163 height 17
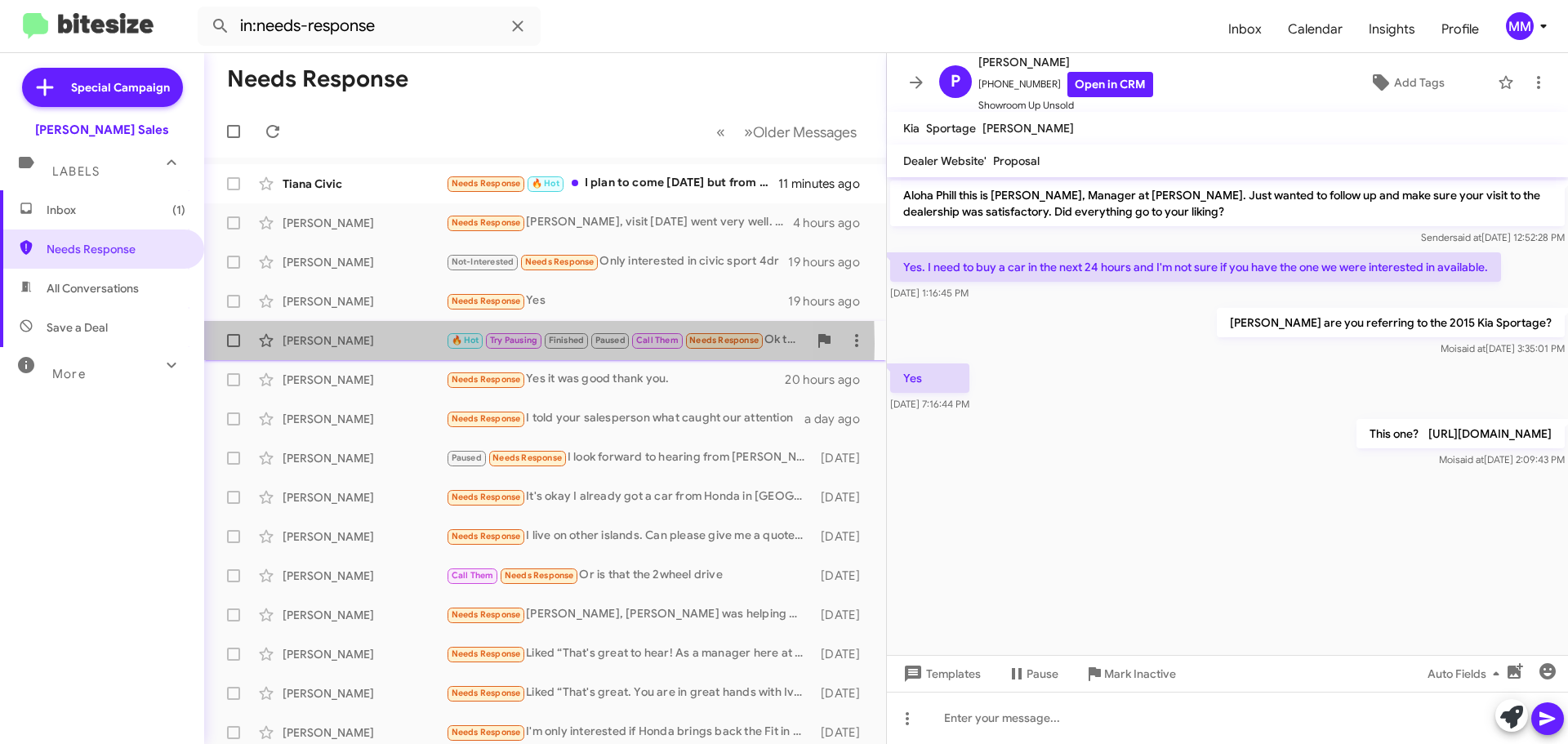
click at [325, 344] on div "[PERSON_NAME]" at bounding box center [364, 341] width 163 height 17
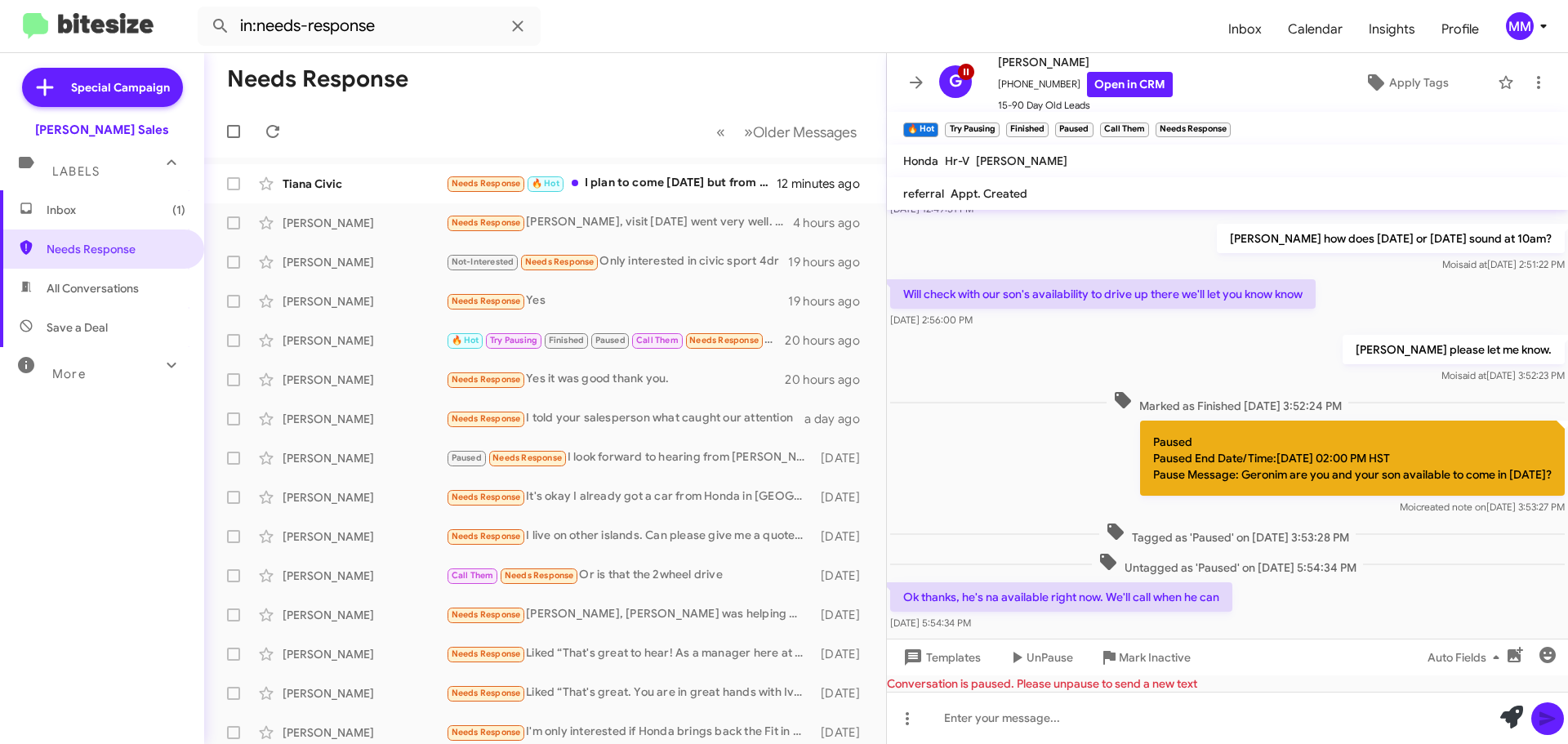
scroll to position [1027, 0]
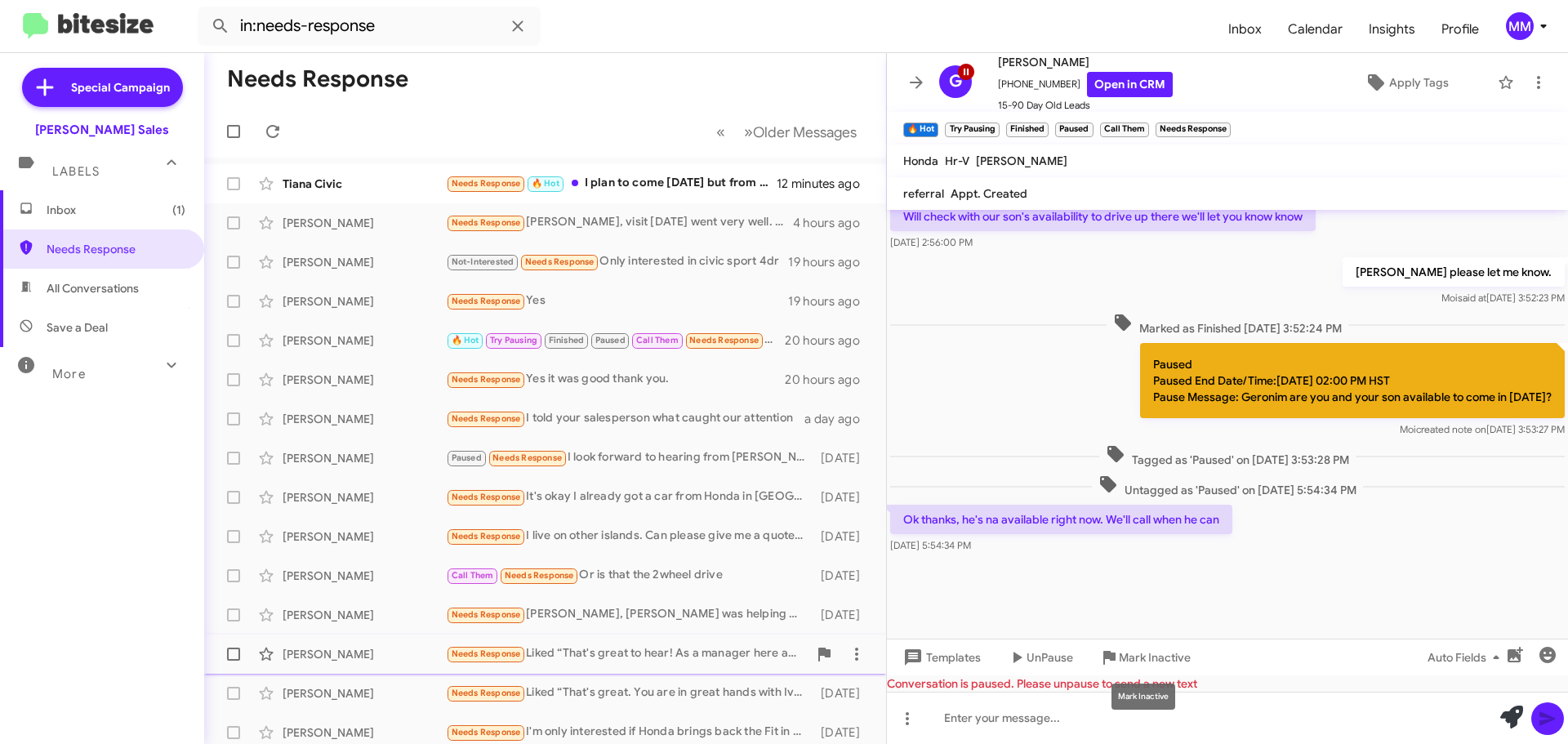
click at [1125, 654] on span "Mark Inactive" at bounding box center [1154, 658] width 72 height 30
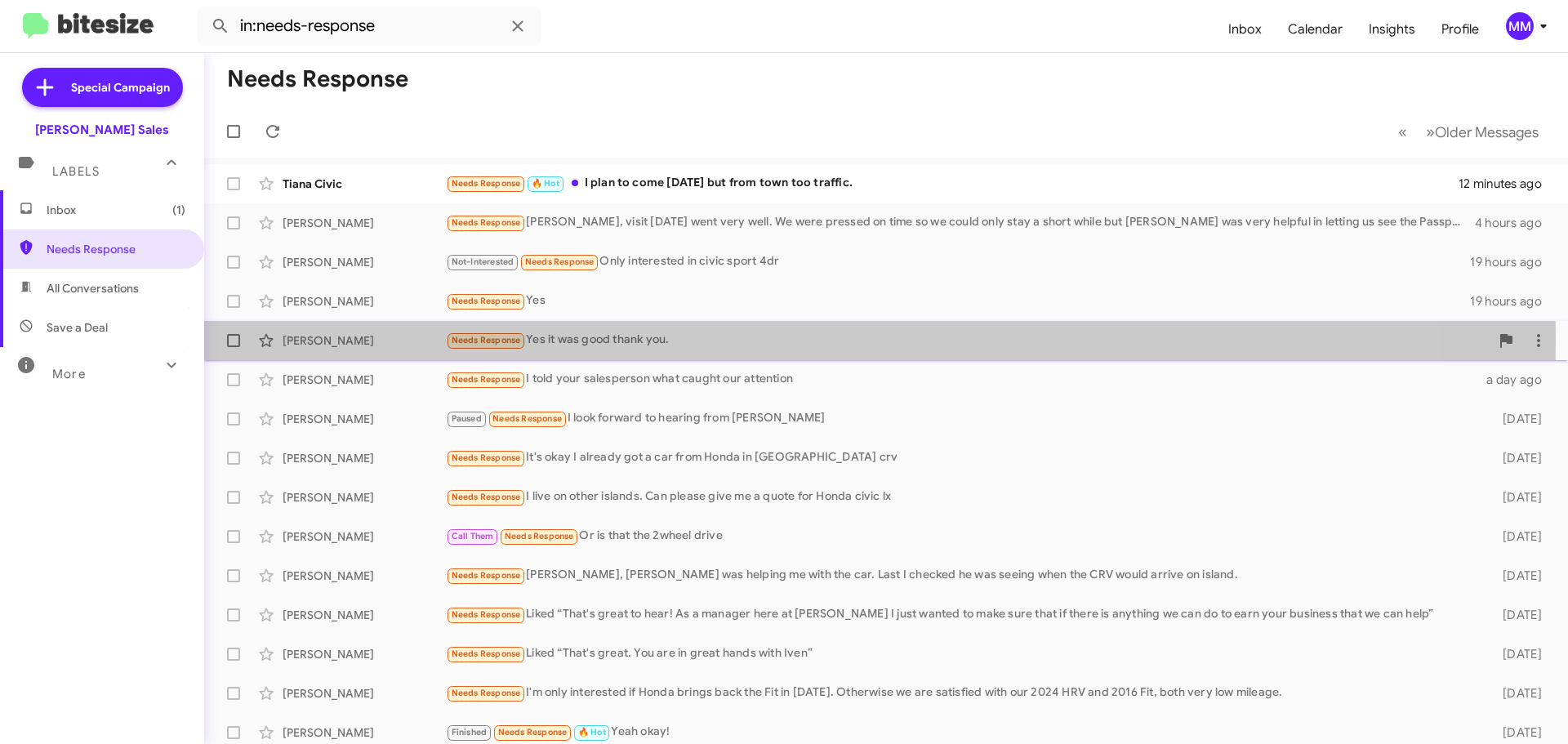
click at [358, 338] on div "[PERSON_NAME]" at bounding box center [364, 341] width 163 height 17
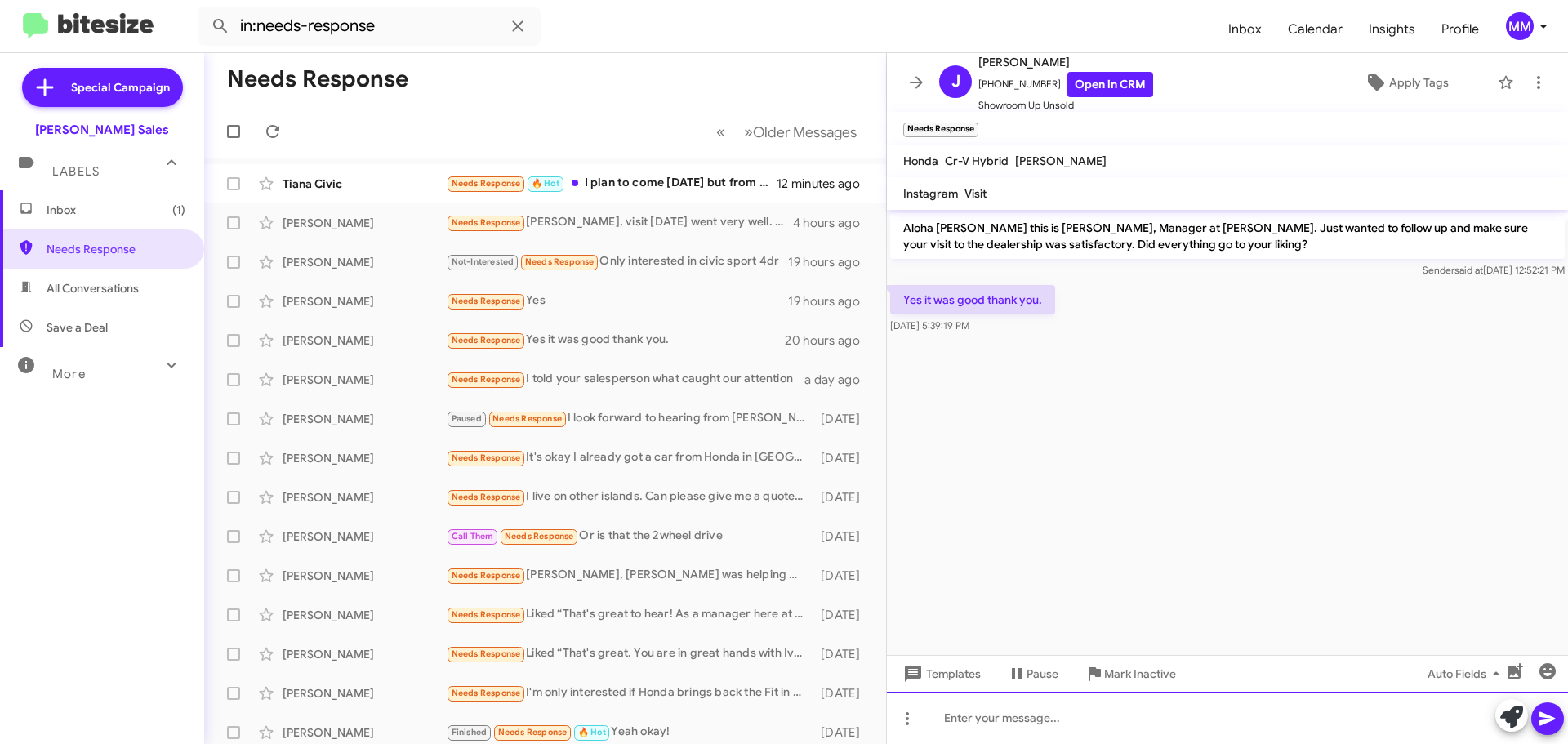
click at [983, 712] on div at bounding box center [1228, 718] width 681 height 52
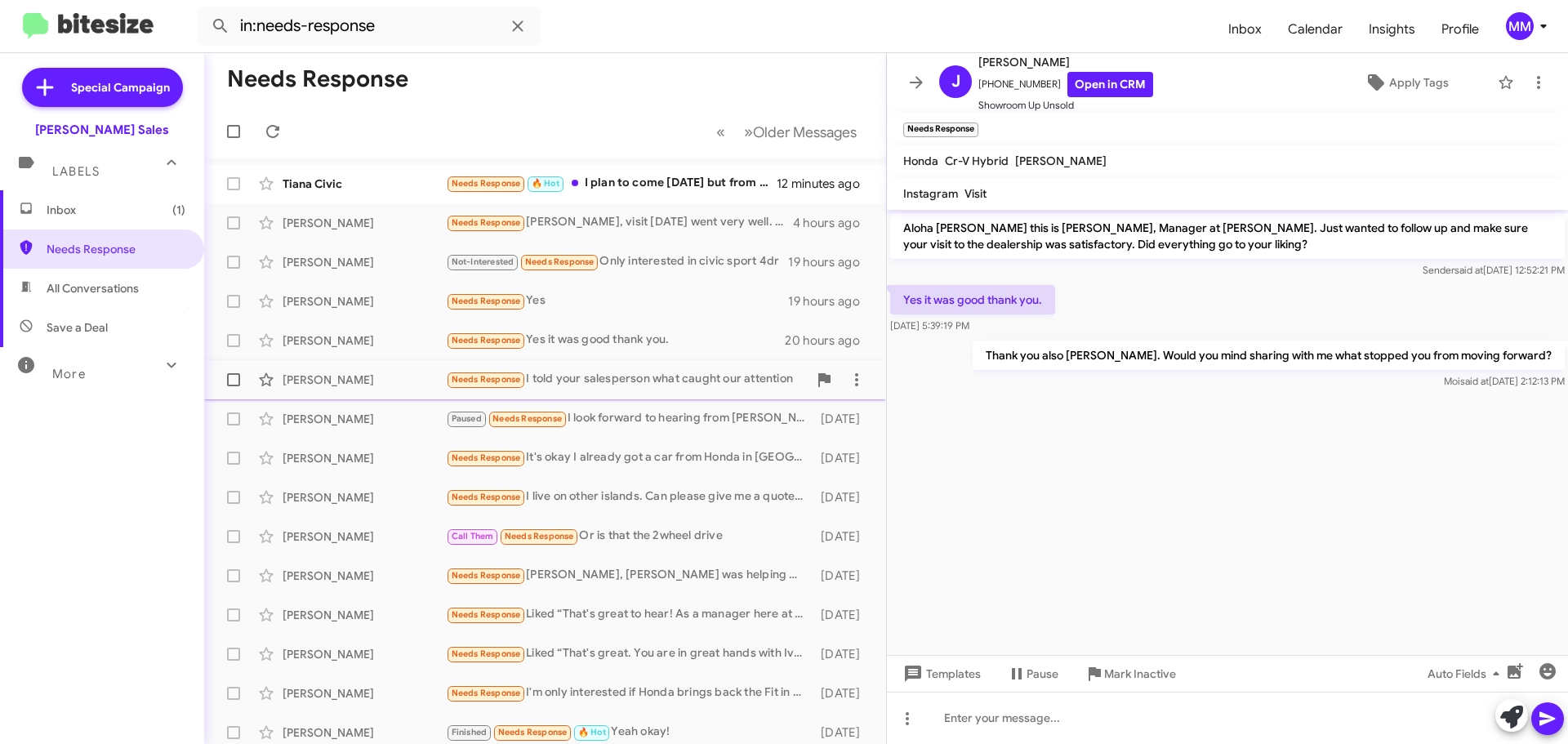
click at [343, 377] on div "[PERSON_NAME]" at bounding box center [364, 380] width 163 height 17
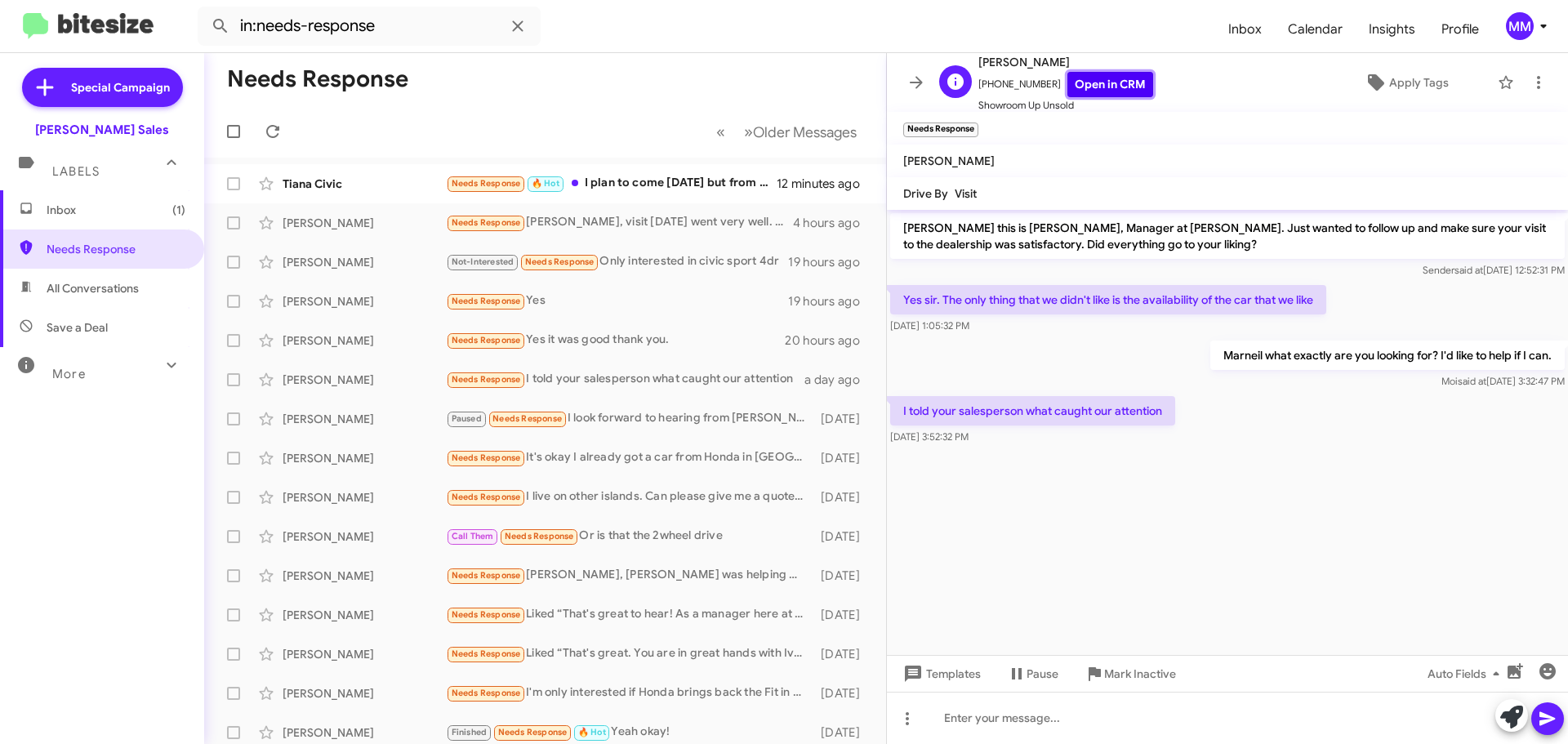
click at [1082, 84] on link "Open in CRM" at bounding box center [1110, 84] width 86 height 25
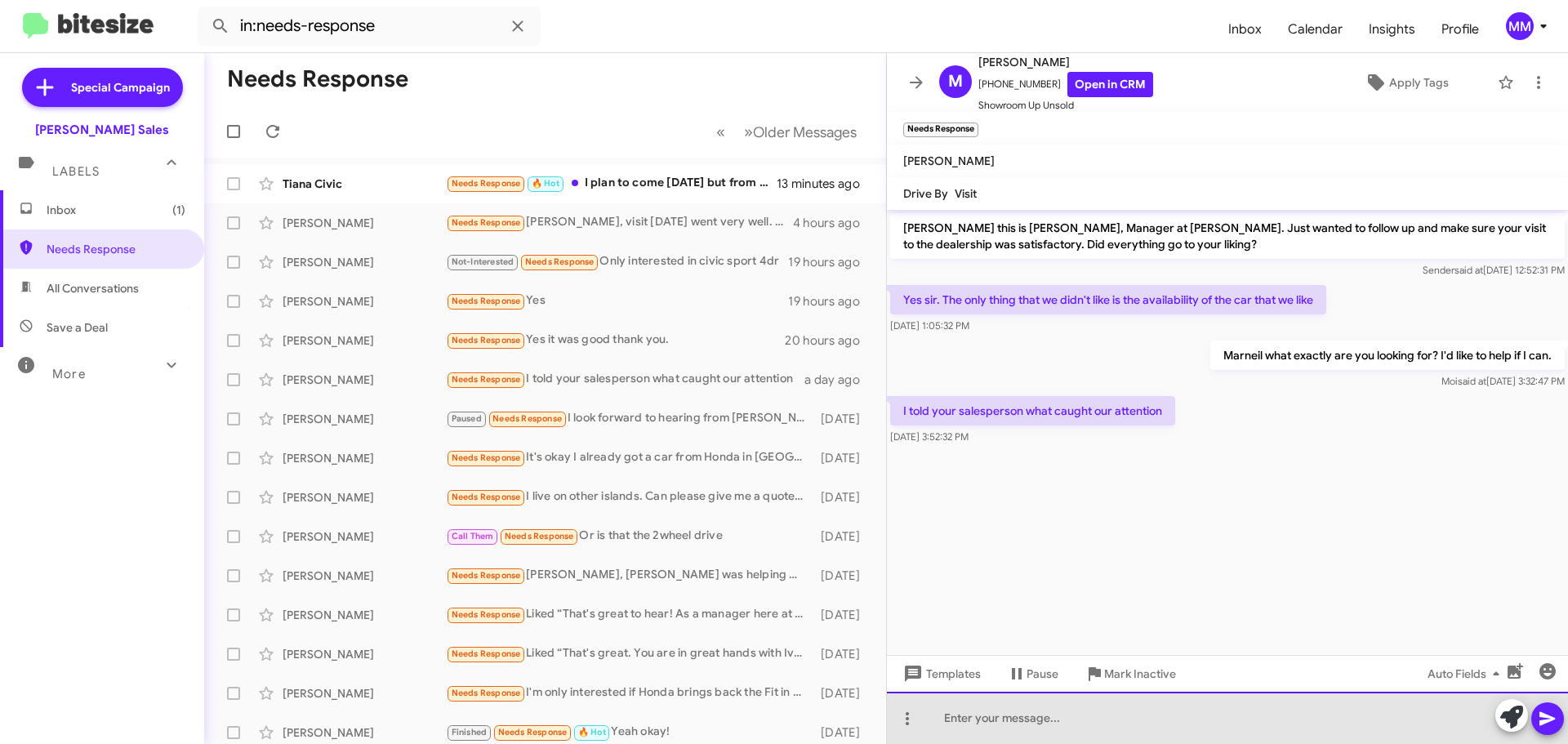
click at [967, 701] on div at bounding box center [1228, 718] width 681 height 52
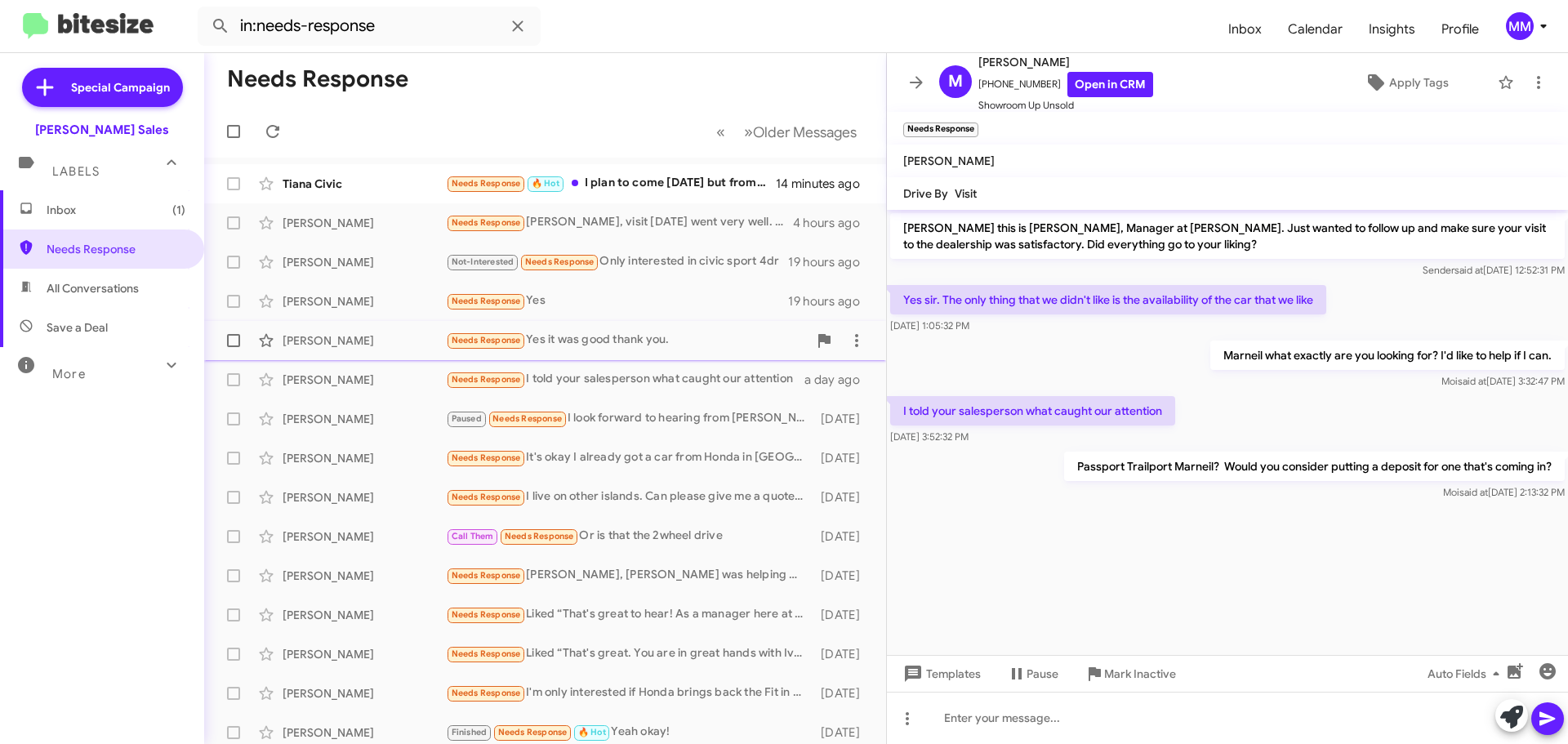
click at [395, 347] on div "[PERSON_NAME]" at bounding box center [364, 341] width 163 height 17
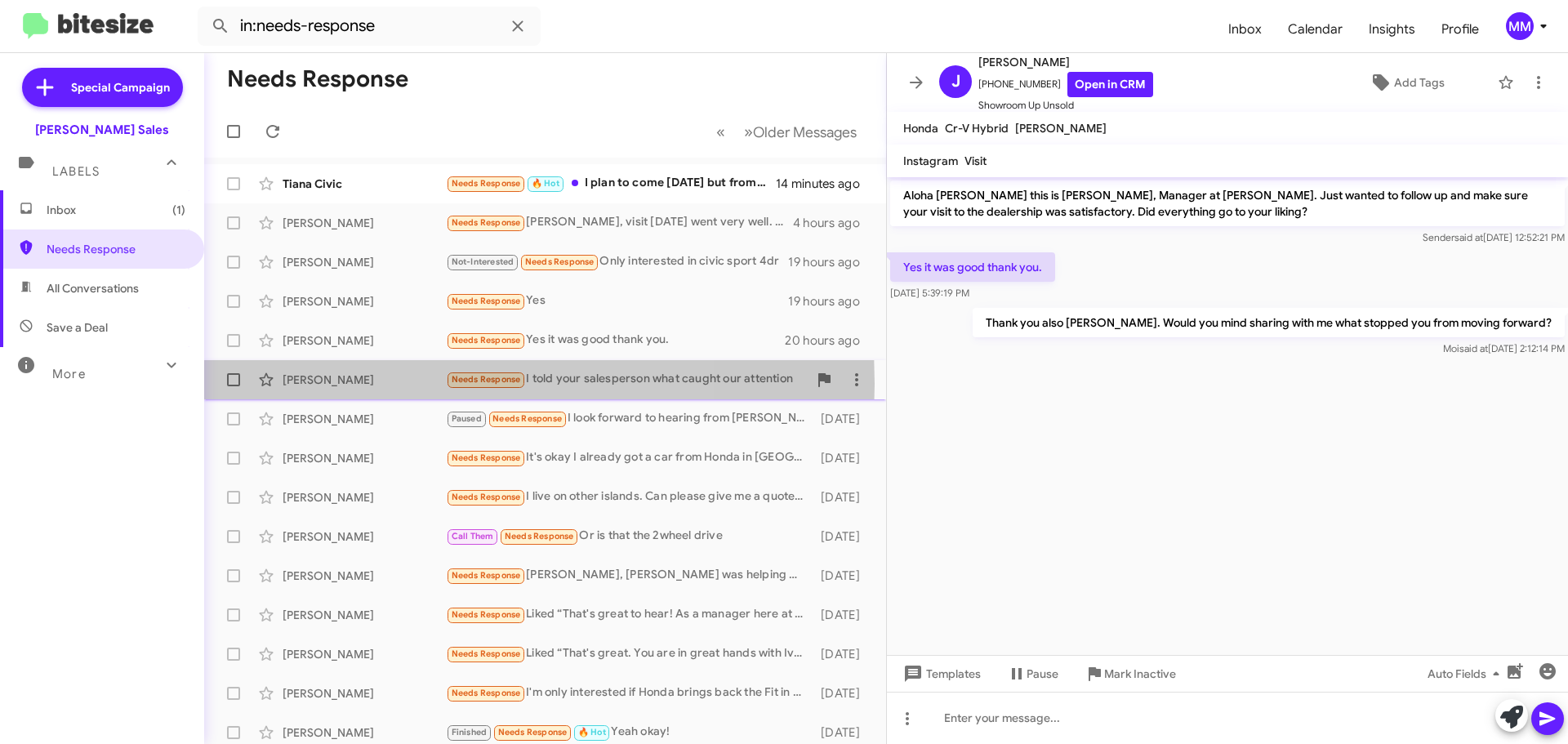
click at [379, 384] on div "[PERSON_NAME]" at bounding box center [364, 380] width 163 height 17
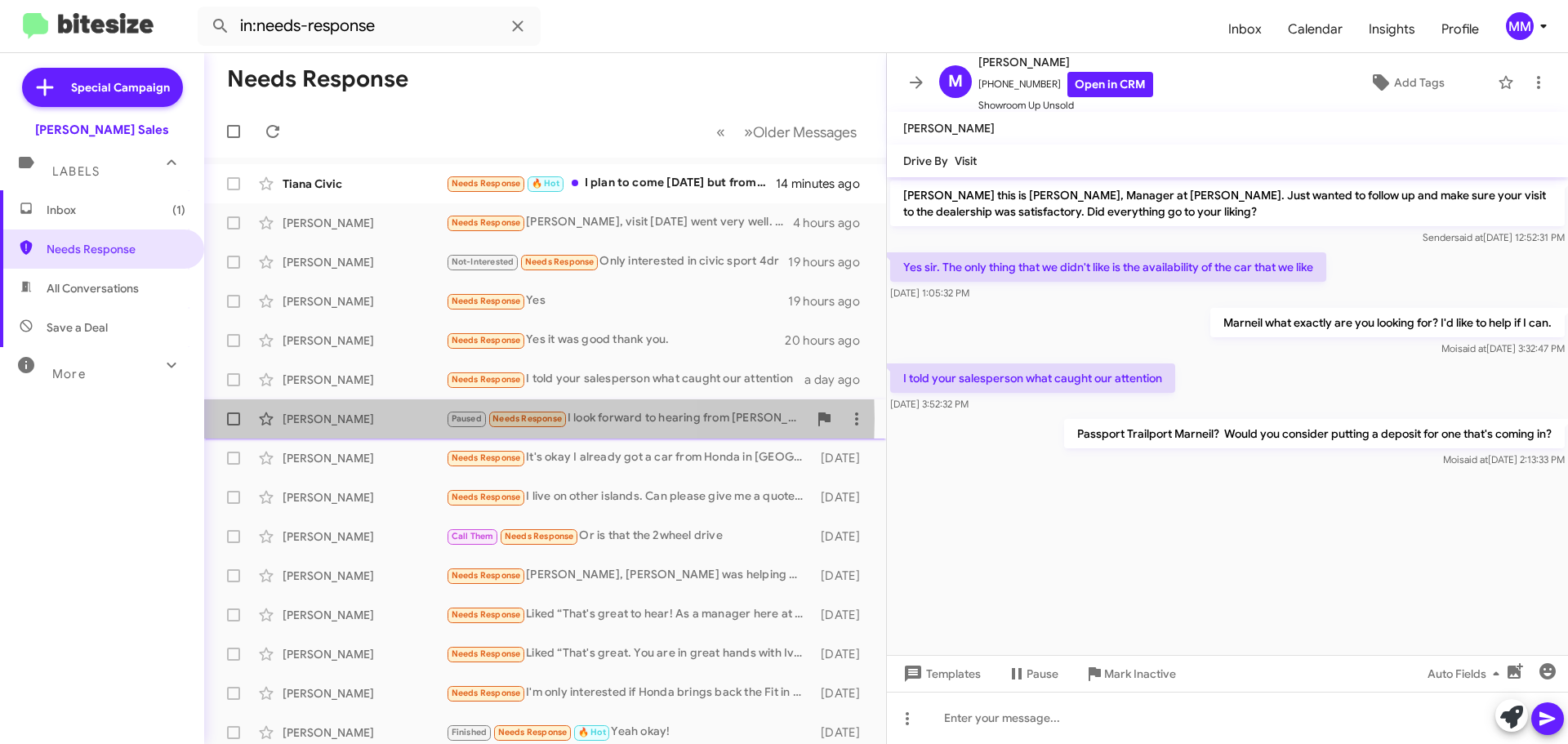
click at [370, 420] on div "[PERSON_NAME]" at bounding box center [364, 420] width 163 height 17
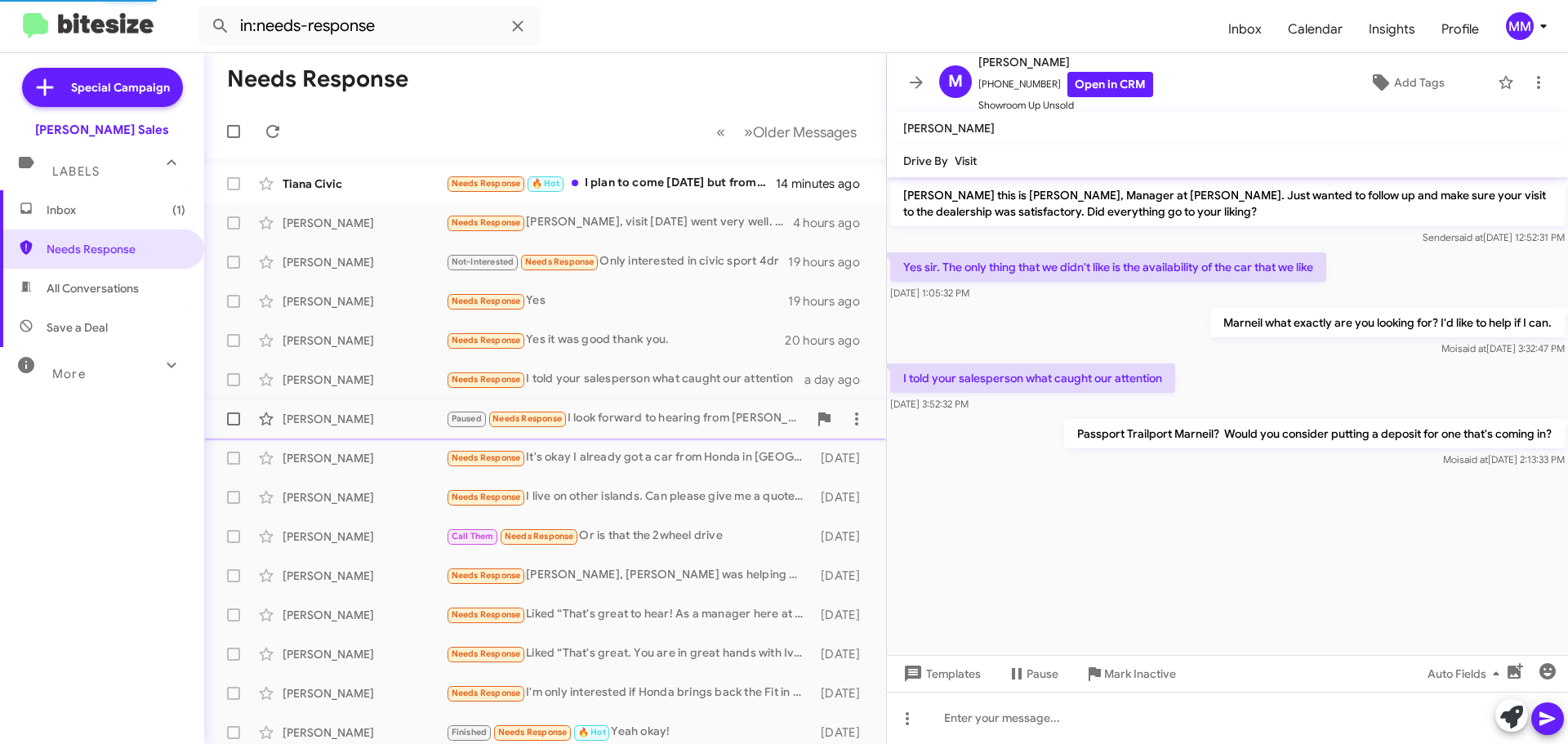
scroll to position [474, 0]
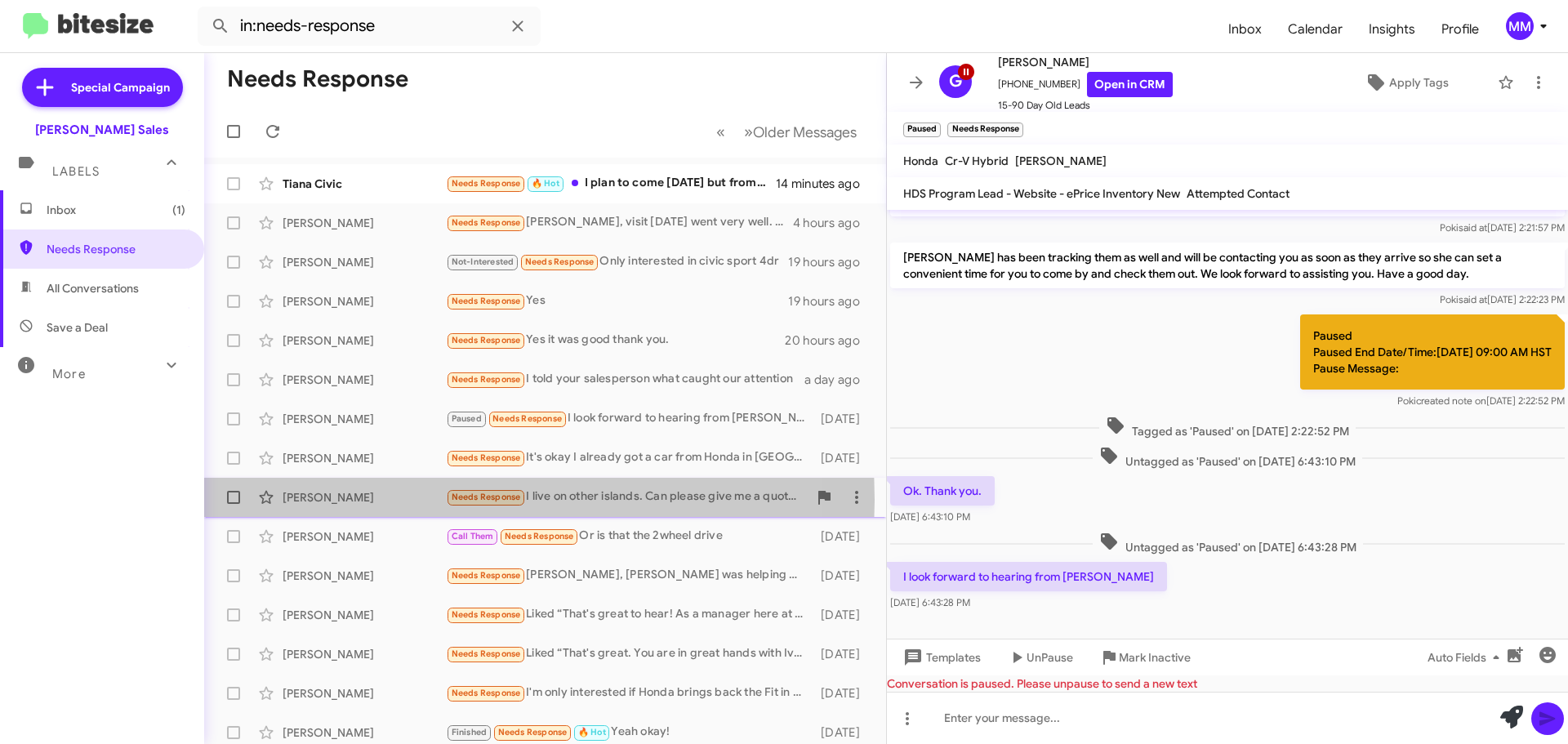
click at [329, 500] on div "[PERSON_NAME]" at bounding box center [364, 498] width 163 height 17
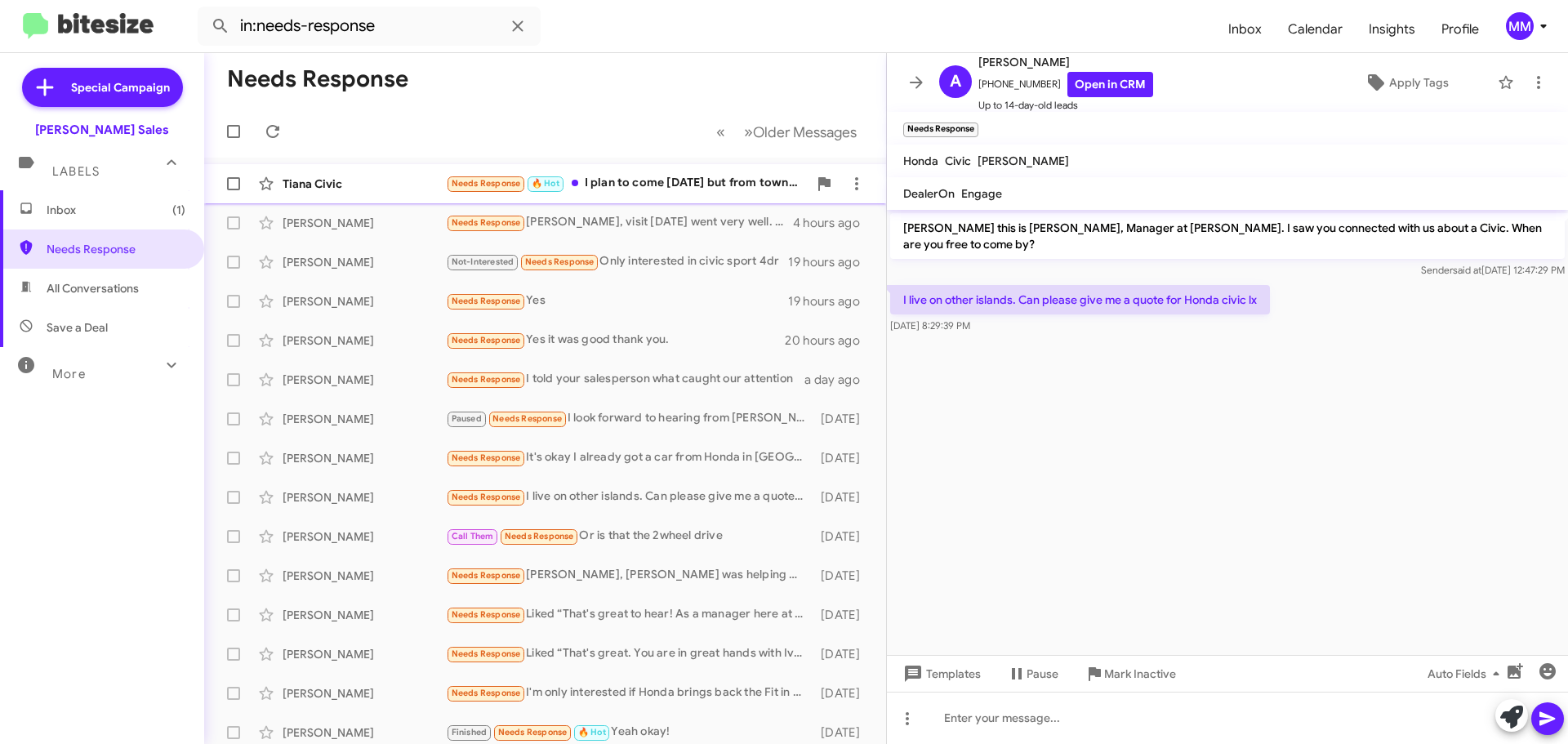
click at [638, 183] on div "Needs Response 🔥 Hot I plan to come [DATE] but from town too traffic." at bounding box center [626, 184] width 362 height 19
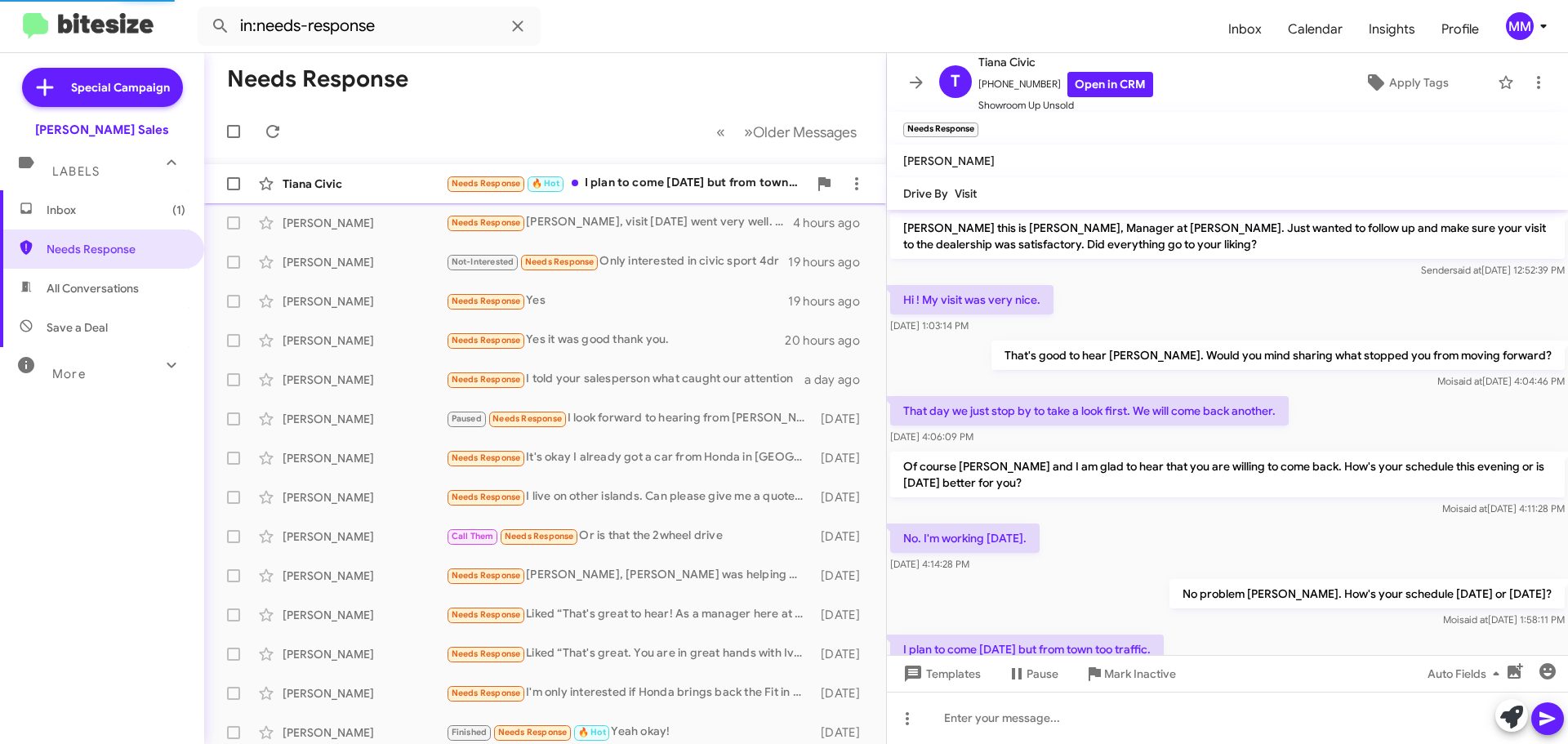
scroll to position [64, 0]
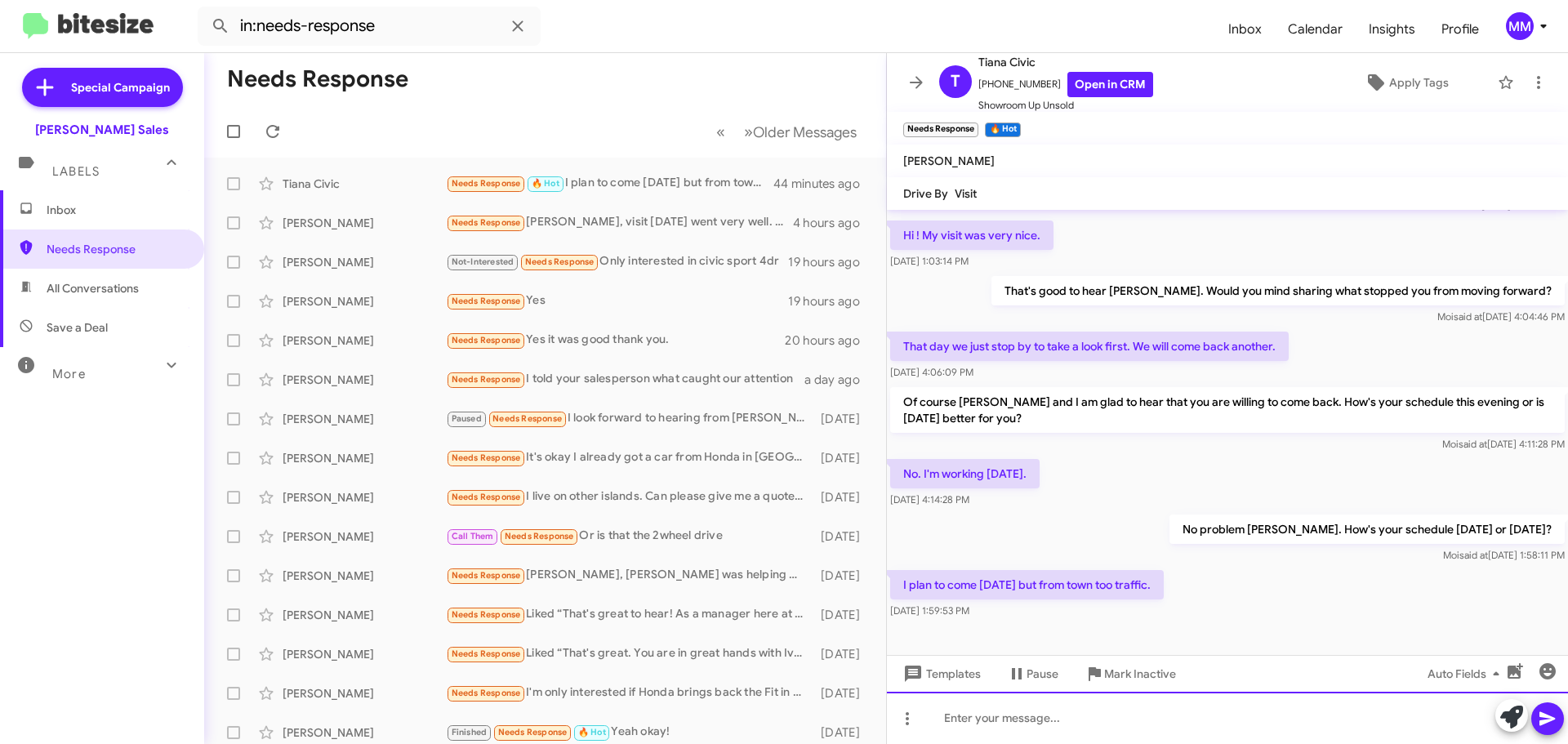
click at [1031, 714] on div at bounding box center [1228, 718] width 681 height 52
click at [1010, 719] on div "we" at bounding box center [1228, 718] width 681 height 52
click at [1010, 719] on div "tIANA" at bounding box center [1228, 718] width 681 height 52
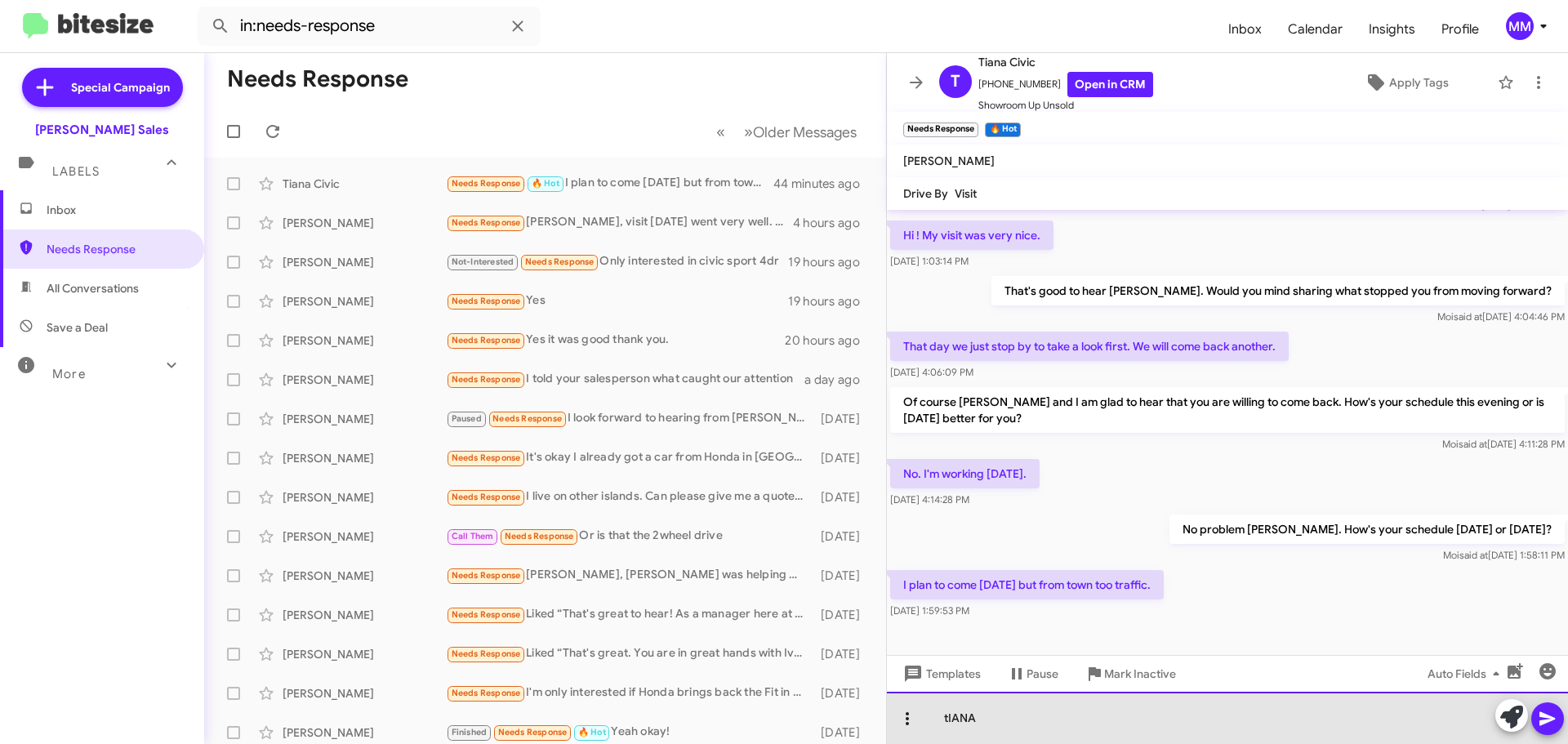
drag, startPoint x: 1005, startPoint y: 723, endPoint x: 921, endPoint y: 711, distance: 84.9
click at [922, 713] on div "tIANA" at bounding box center [1228, 718] width 681 height 52
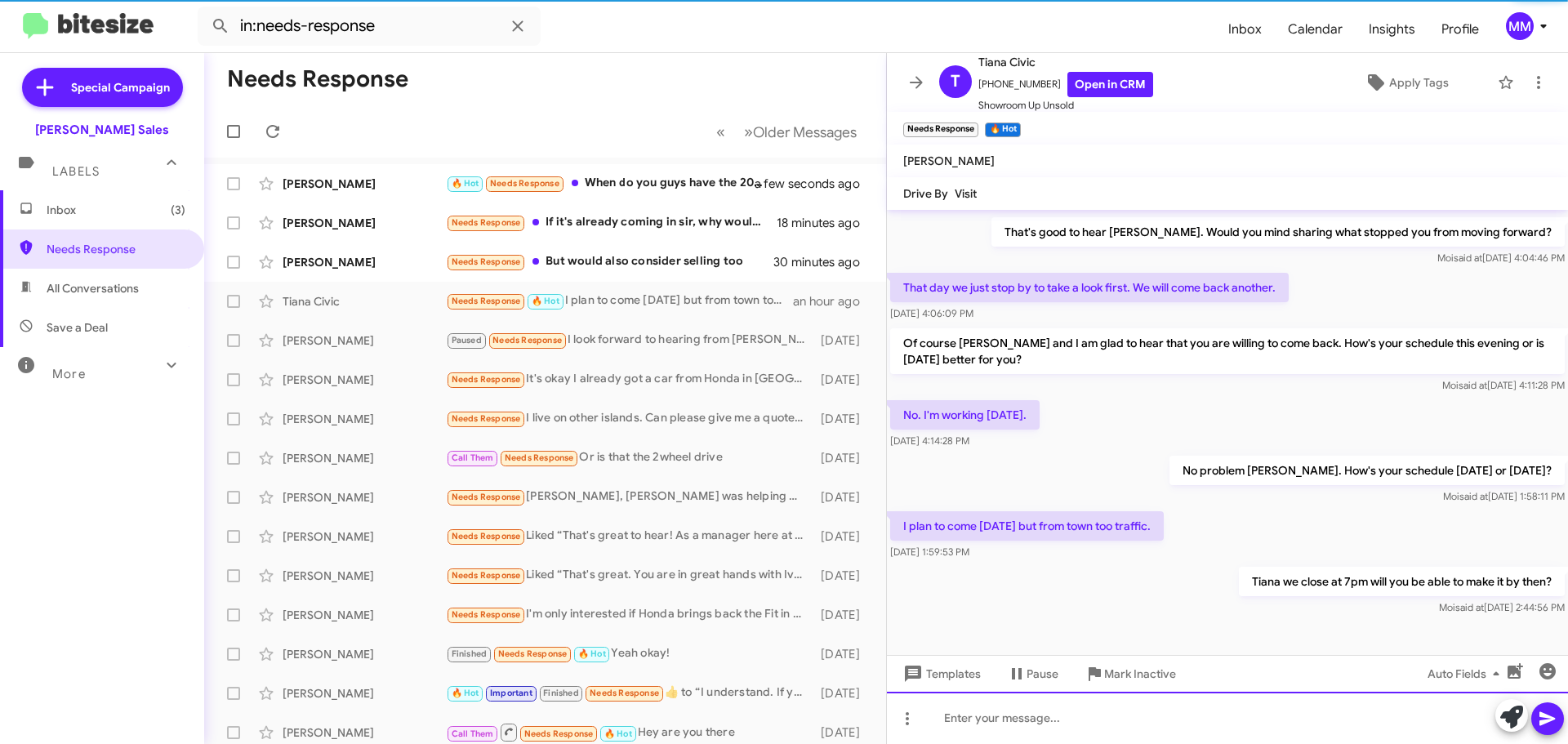
scroll to position [124, 0]
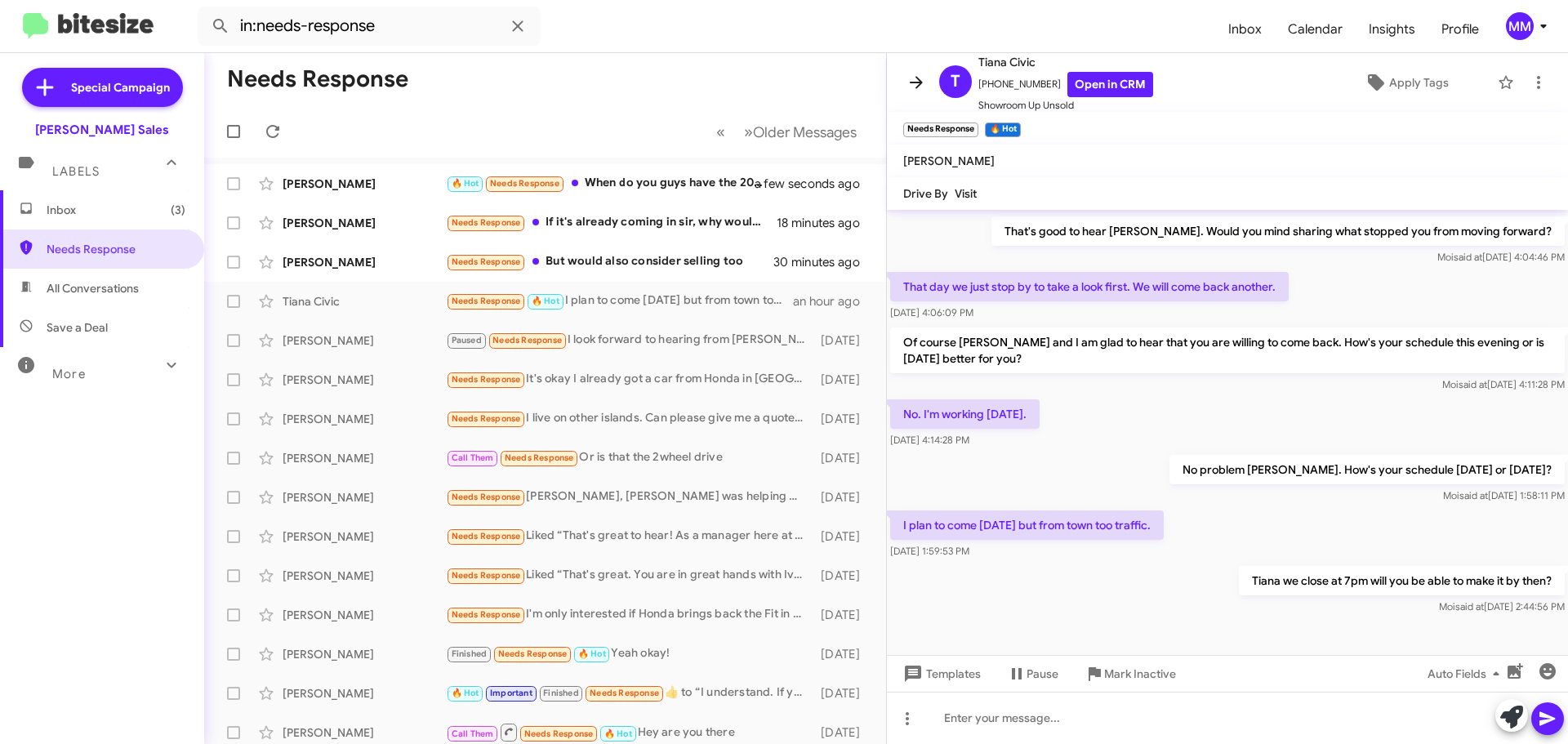
click at [914, 90] on icon at bounding box center [916, 82] width 20 height 20
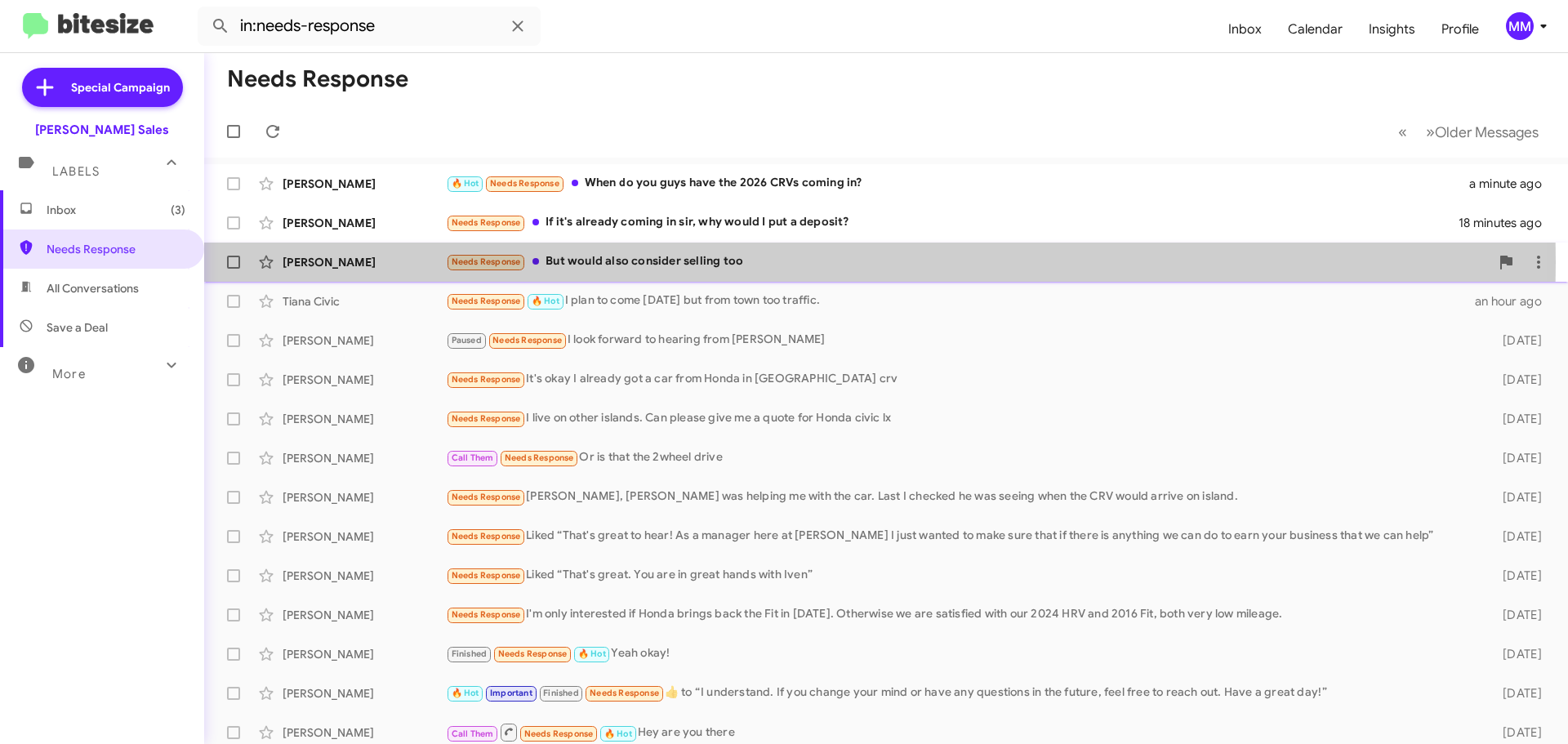
click at [617, 262] on div "Needs Response But would also consider selling too" at bounding box center [968, 262] width 1044 height 19
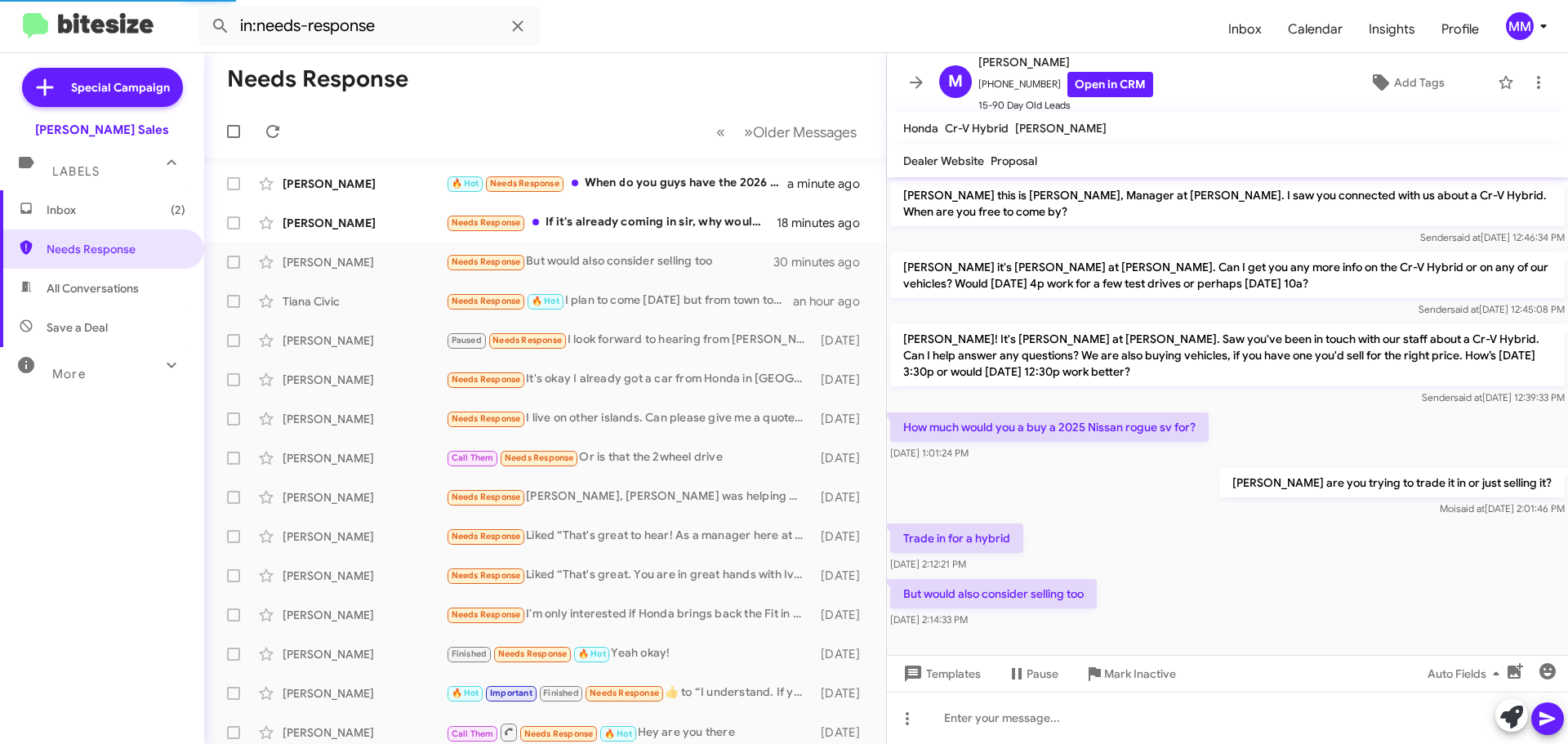
scroll to position [5, 0]
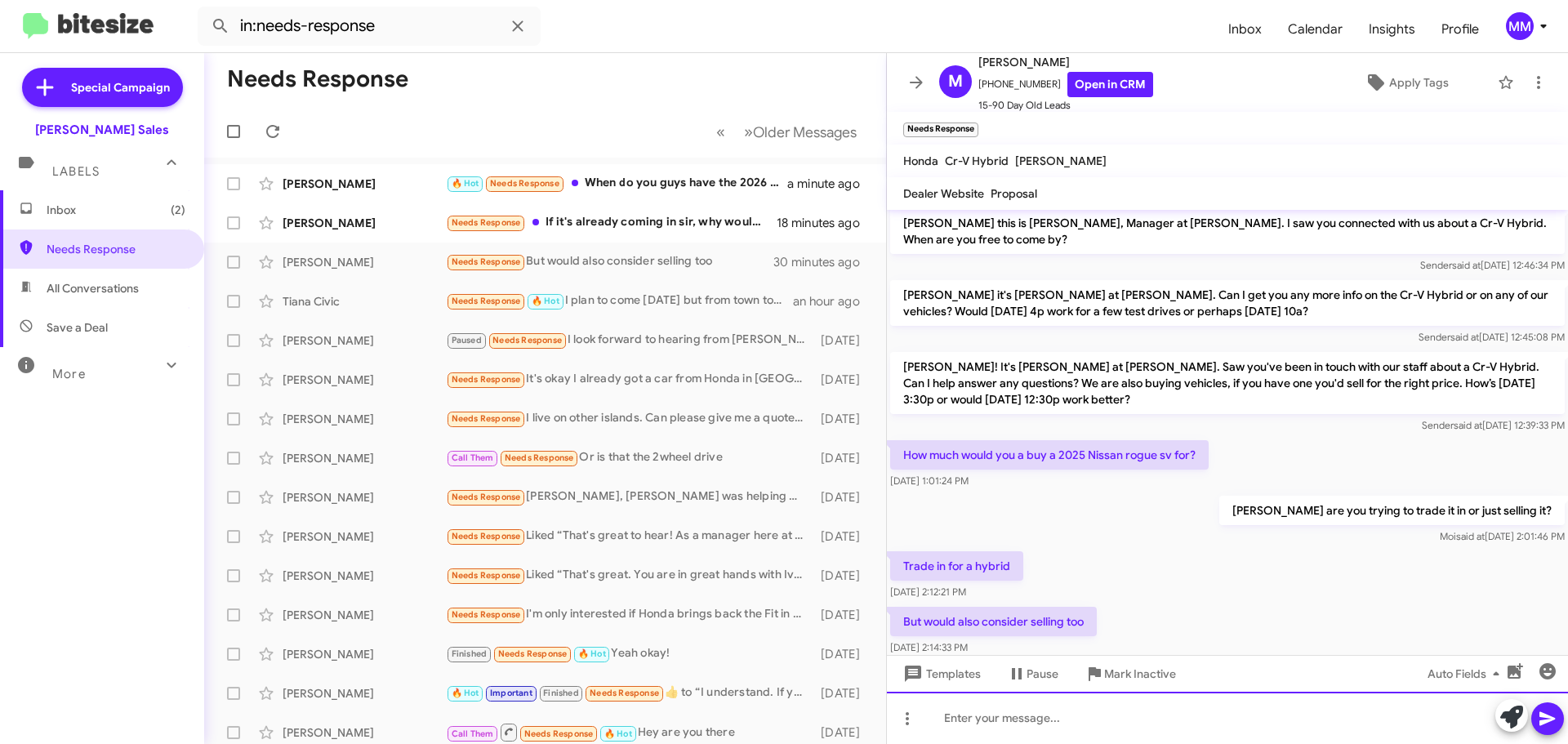
click at [954, 726] on div at bounding box center [1228, 718] width 681 height 52
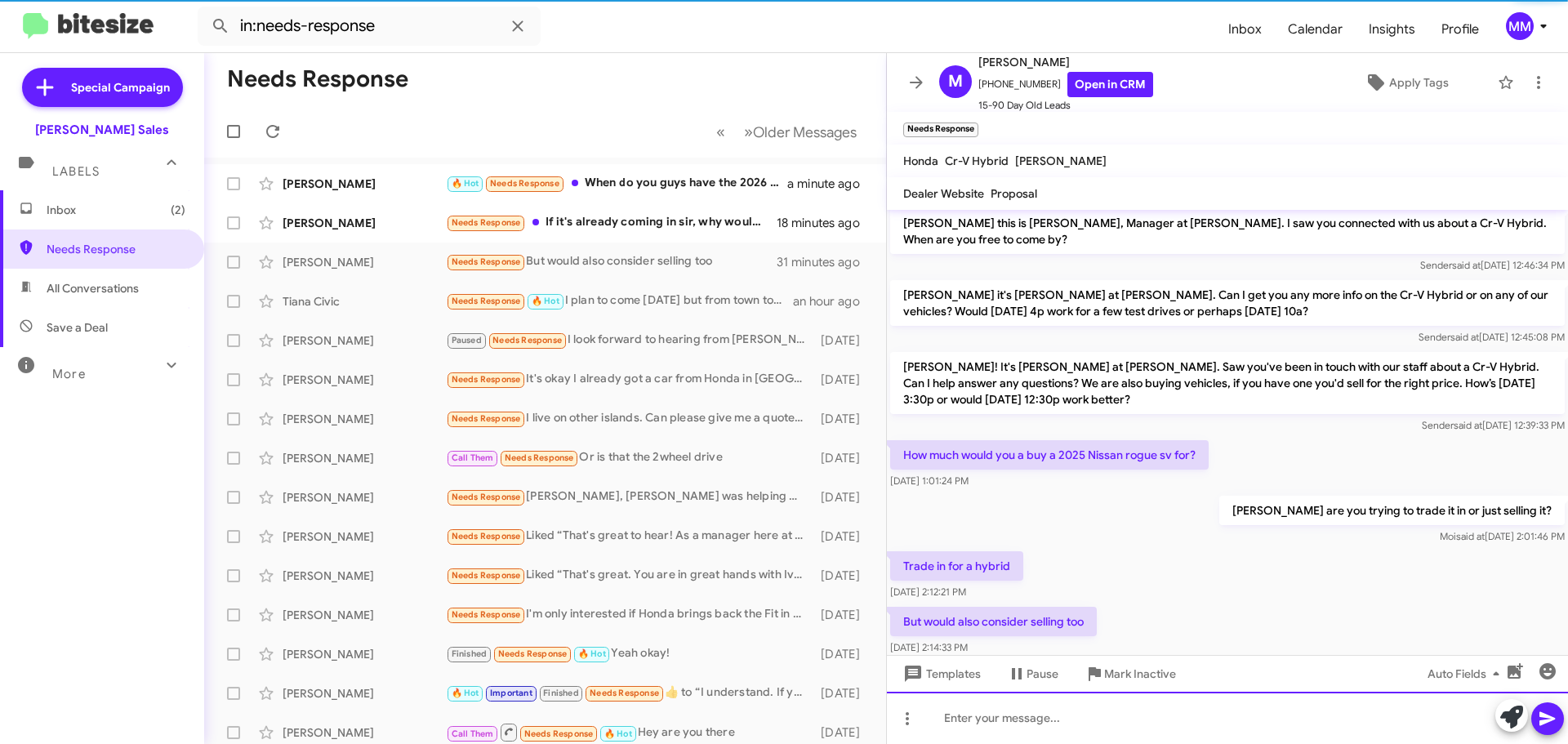
scroll to position [97, 0]
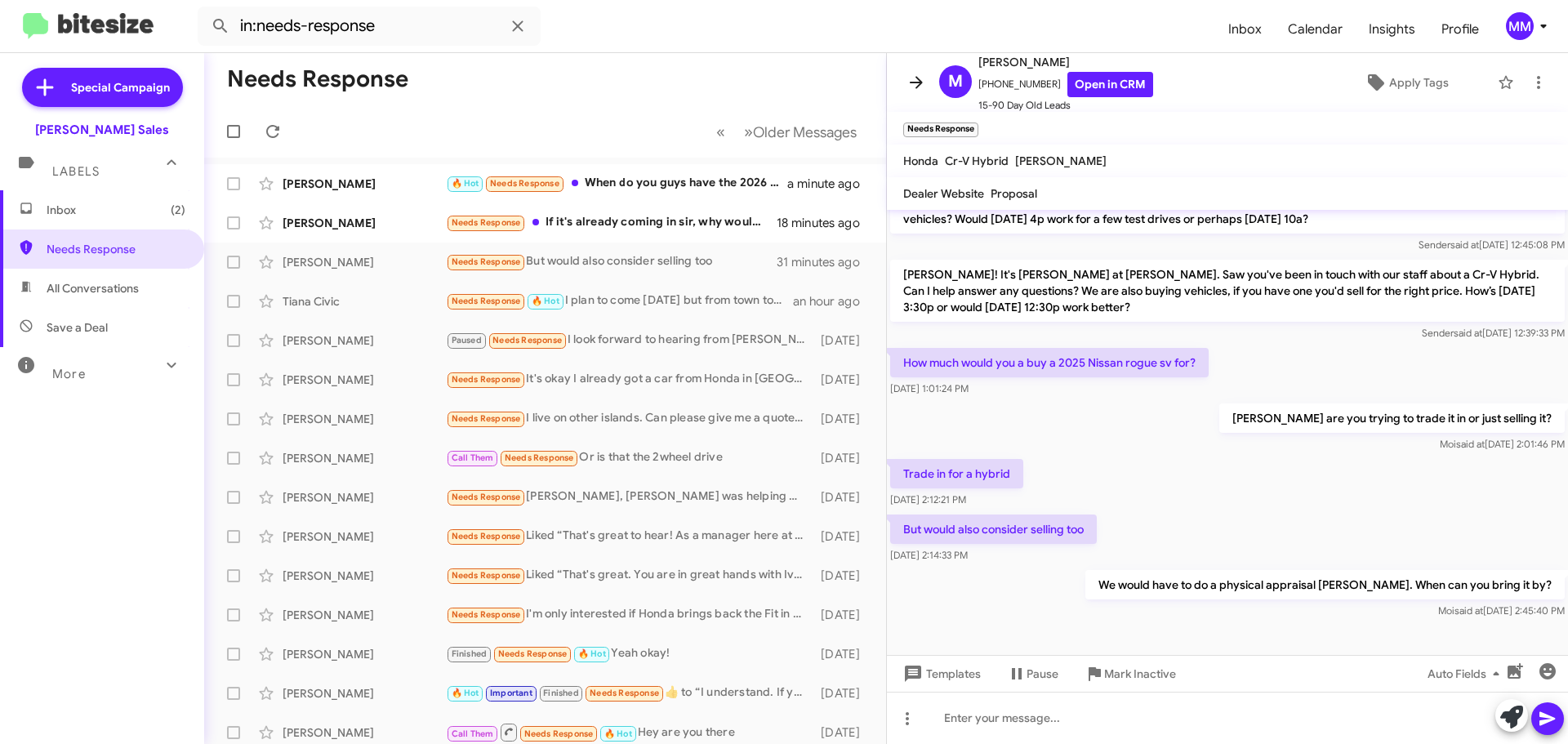
click at [915, 82] on icon at bounding box center [916, 81] width 13 height 12
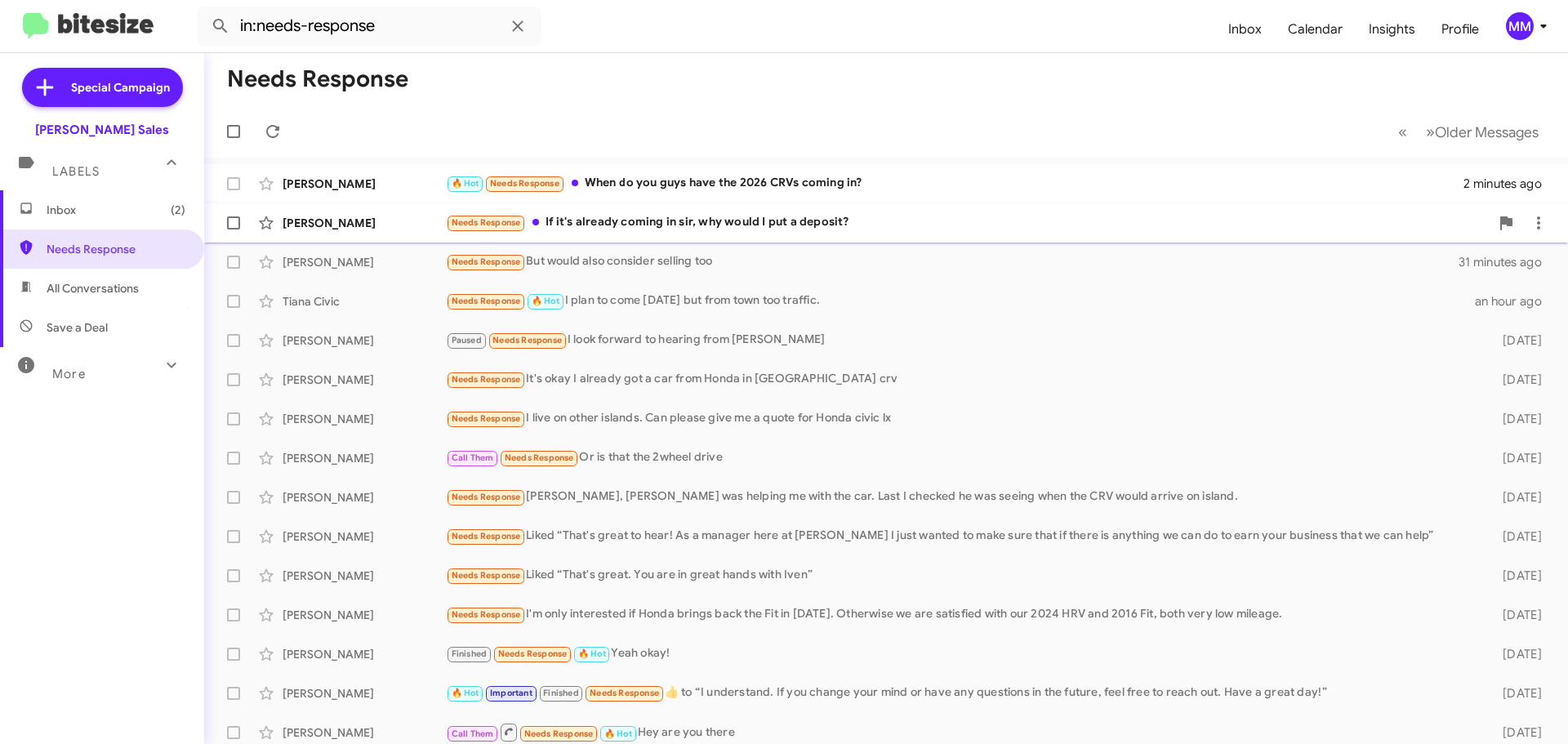
click at [753, 225] on div "Needs Response If it's already coming in sir, why would I put a deposit?" at bounding box center [968, 223] width 1044 height 19
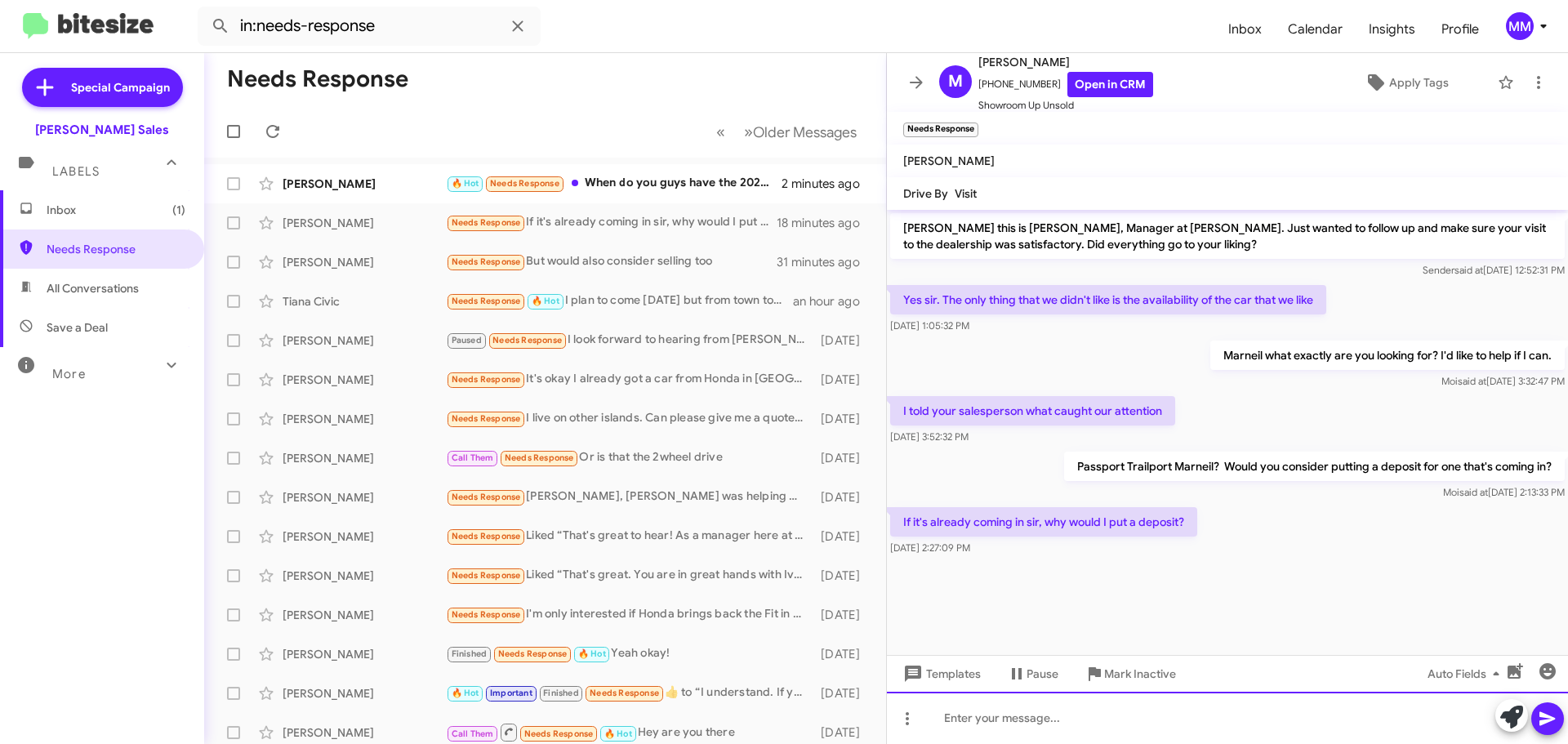
click at [1020, 710] on div at bounding box center [1228, 718] width 681 height 52
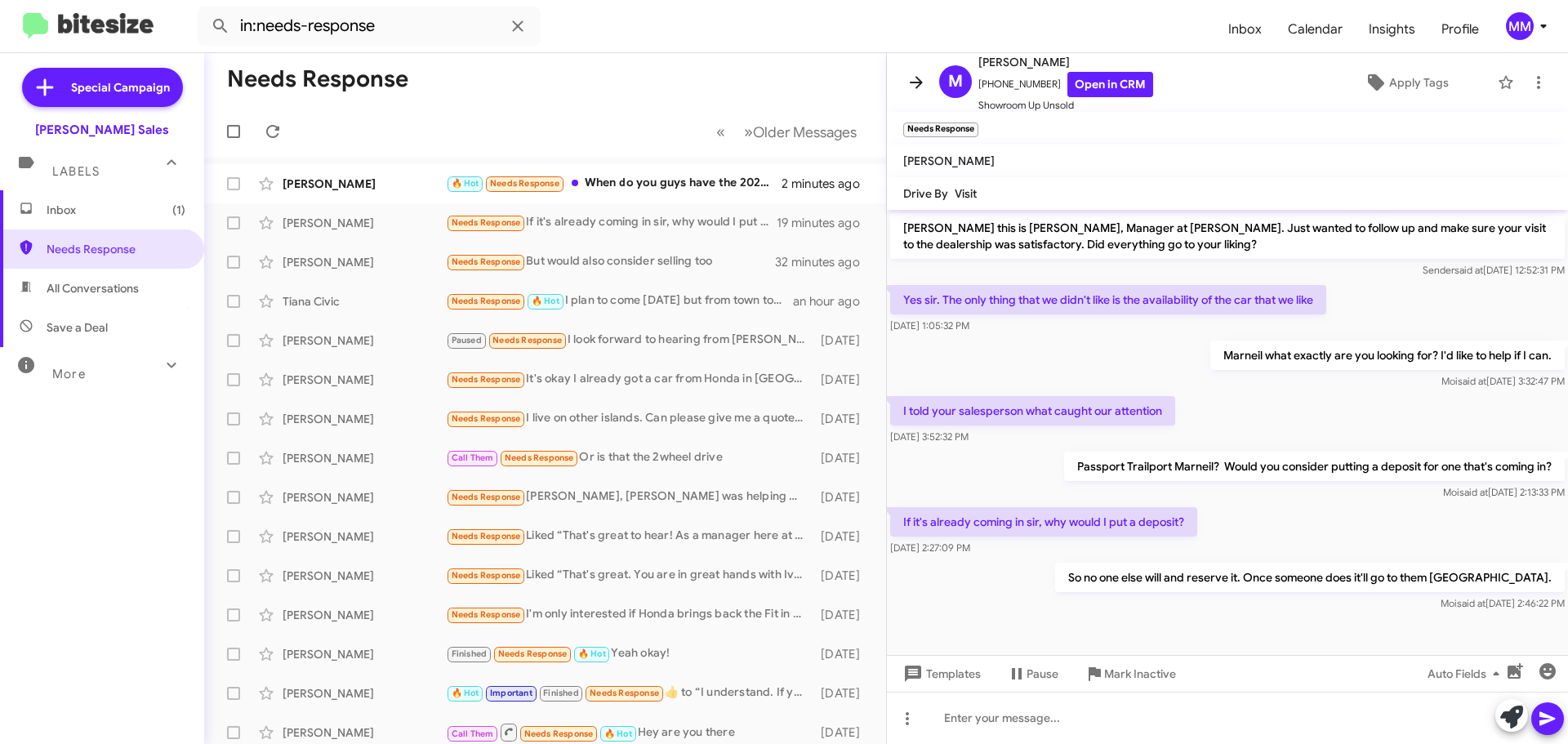
click at [912, 79] on icon at bounding box center [916, 82] width 20 height 20
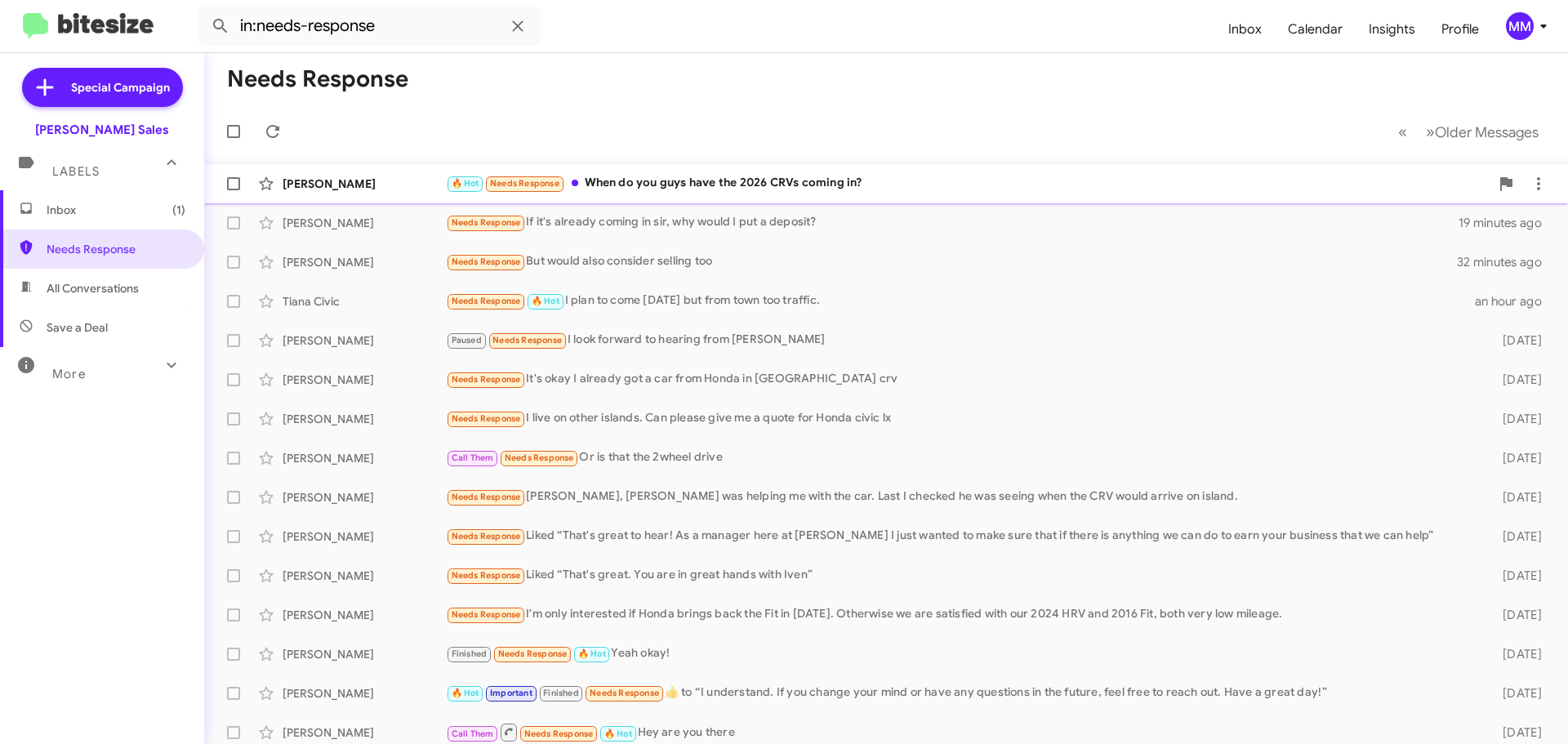
click at [647, 184] on div "🔥 Hot Needs Response When do you guys have the 2026 CRVs coming in?" at bounding box center [968, 184] width 1044 height 19
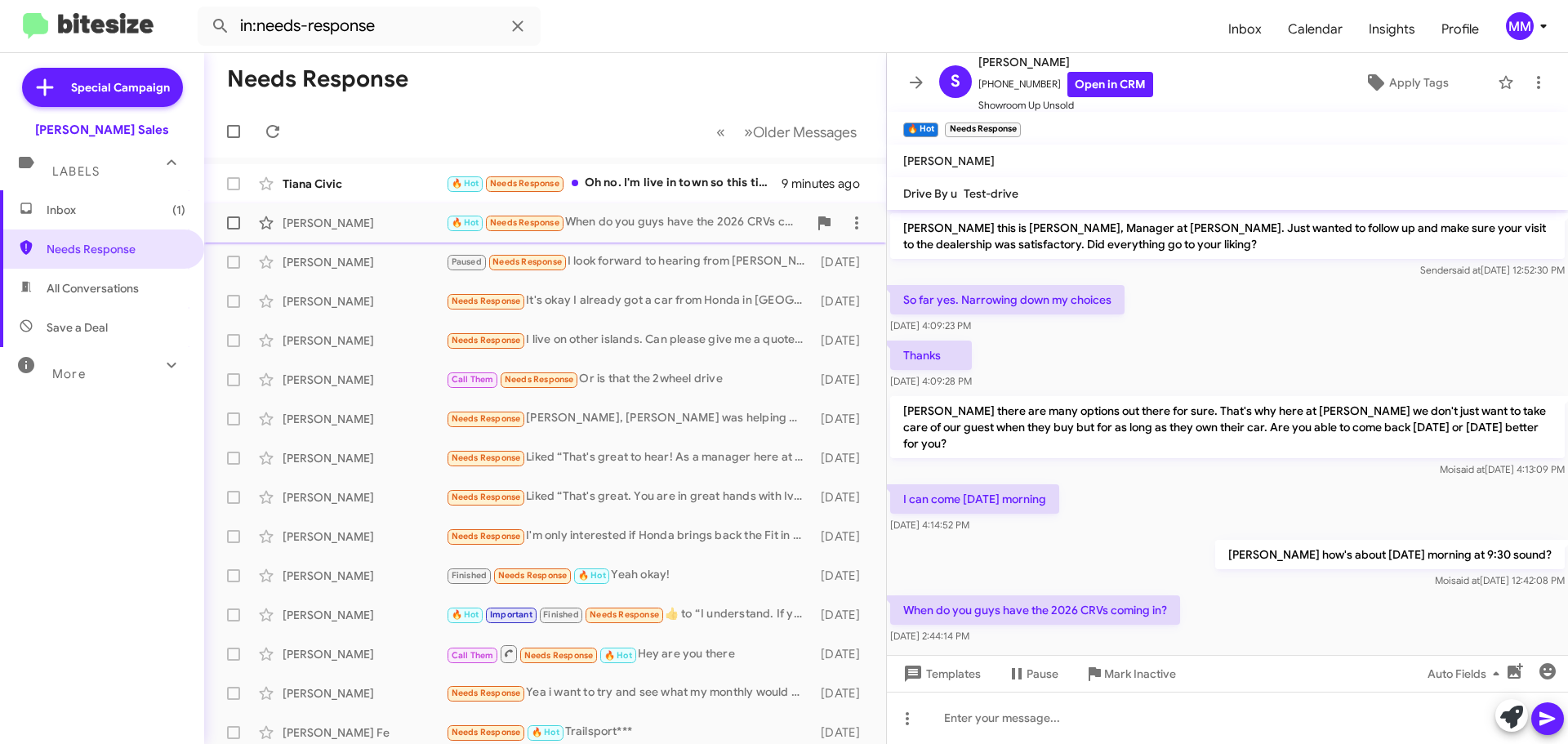
click at [348, 230] on div "[PERSON_NAME]" at bounding box center [364, 223] width 163 height 17
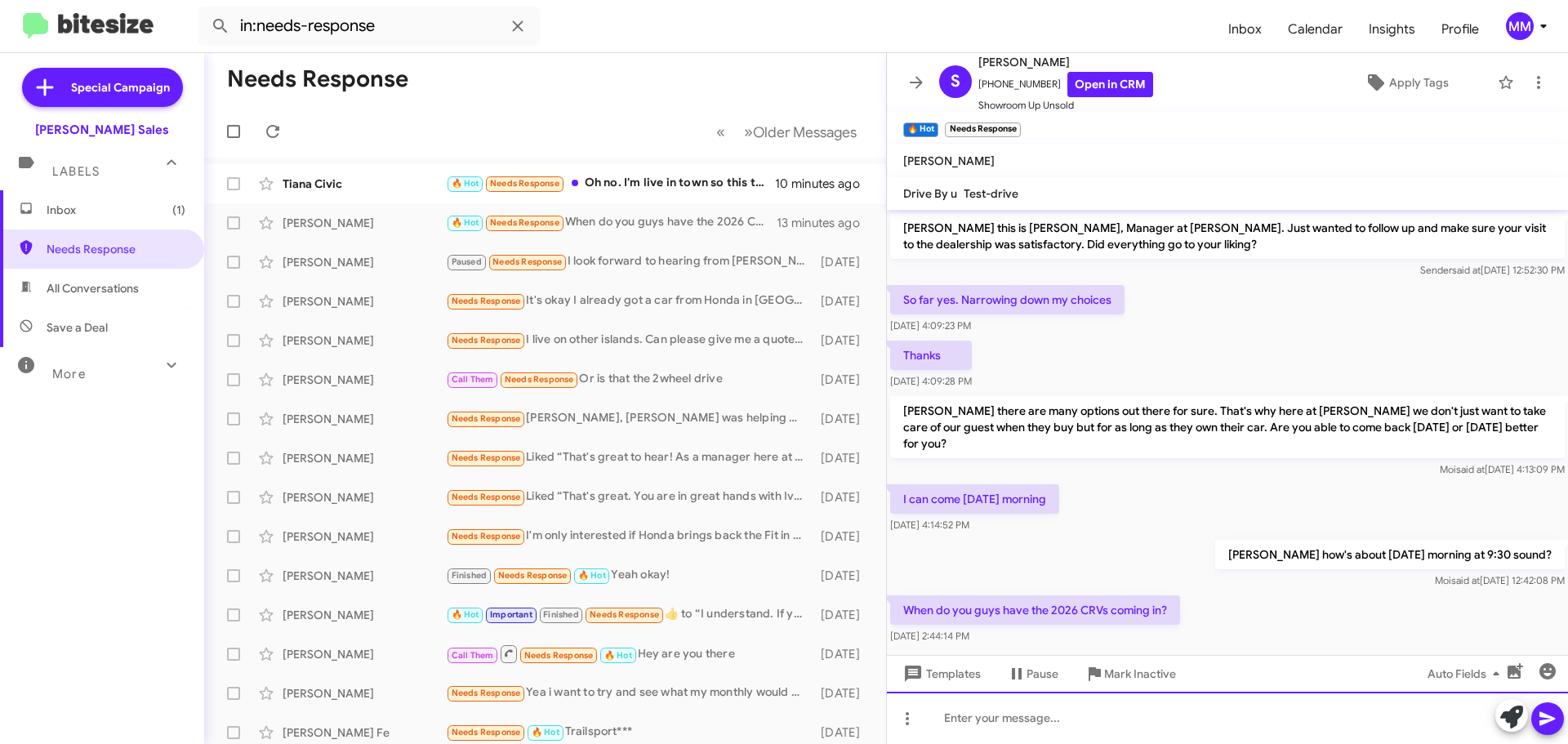
click at [994, 725] on div at bounding box center [1228, 718] width 681 height 52
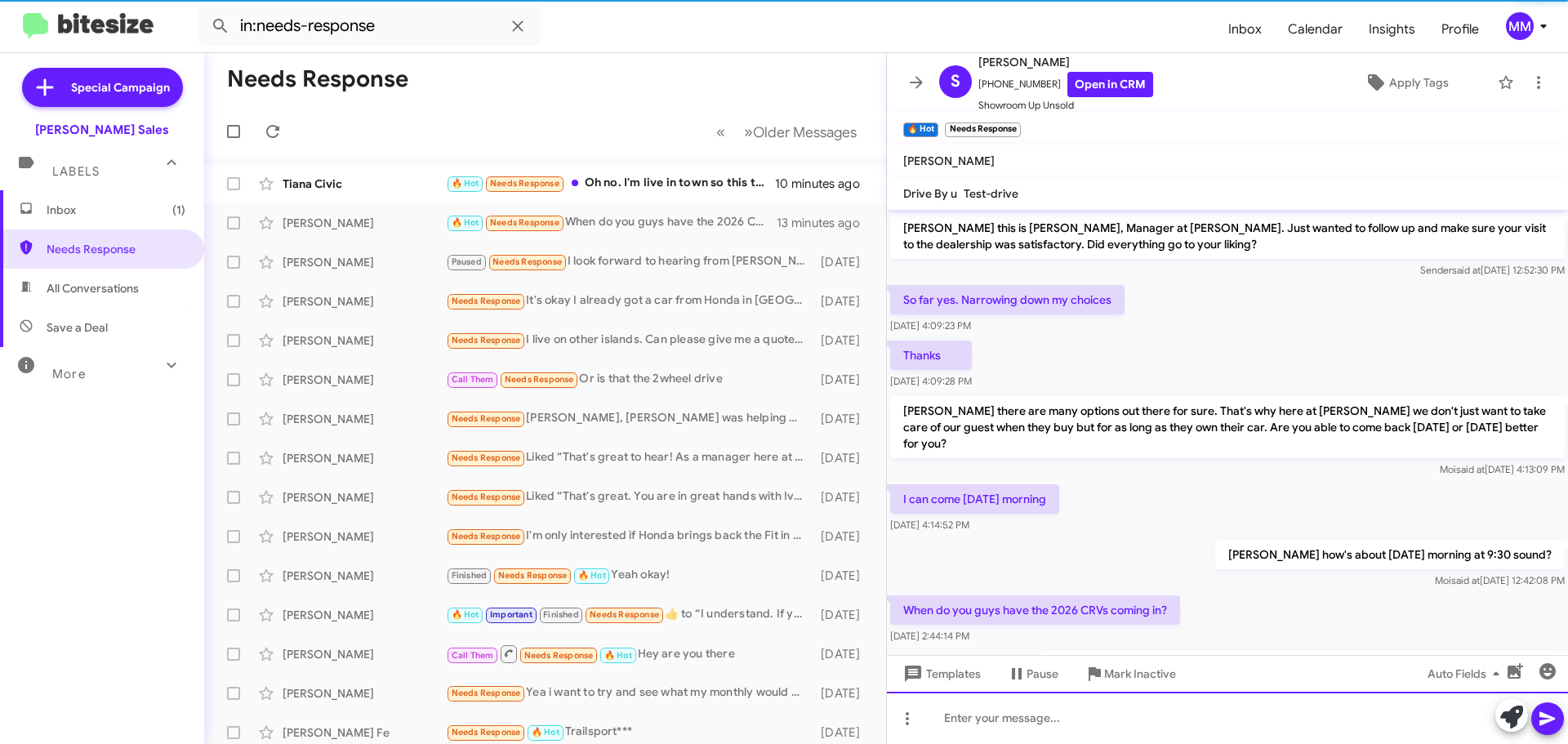
scroll to position [64, 0]
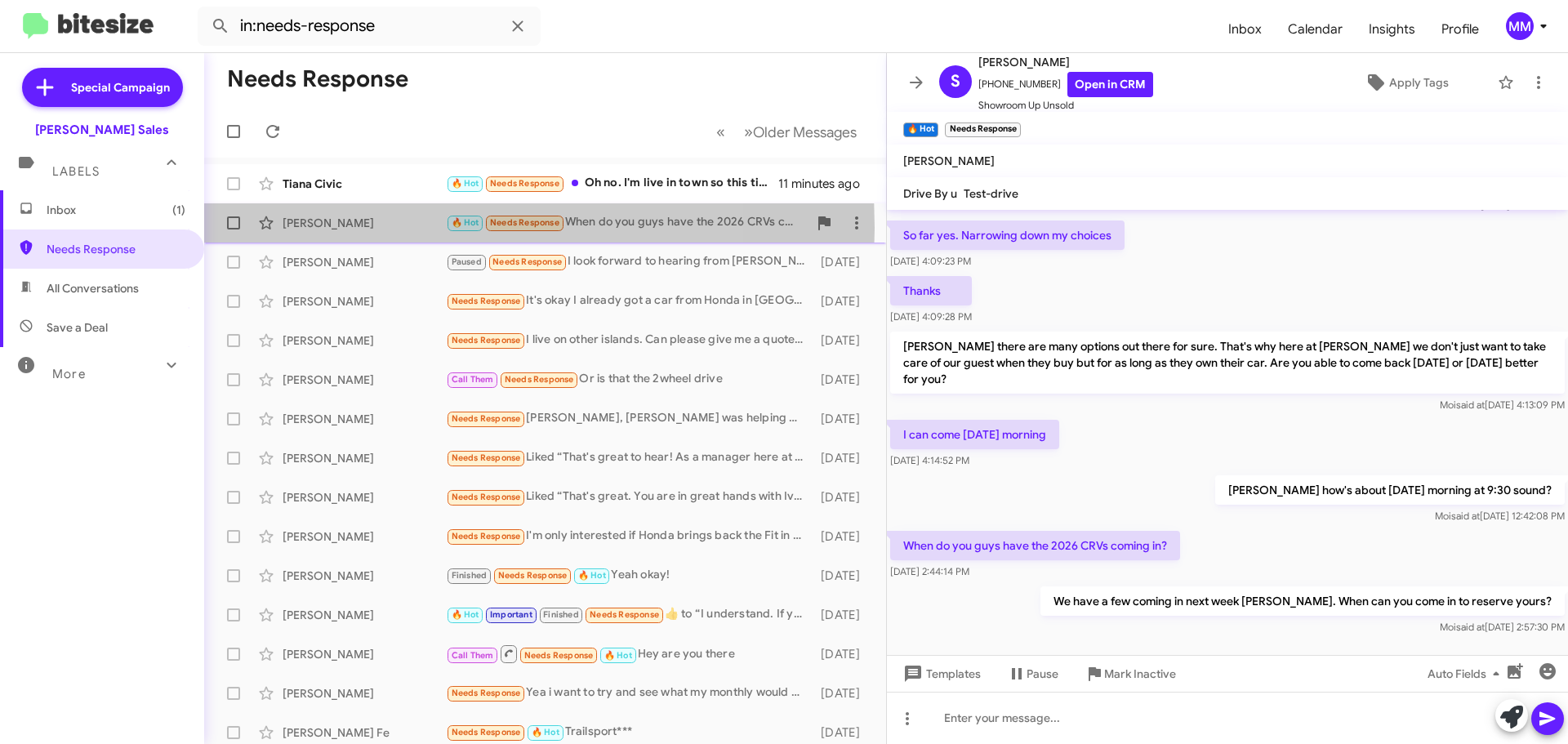
click at [393, 227] on div "[PERSON_NAME]" at bounding box center [364, 223] width 163 height 17
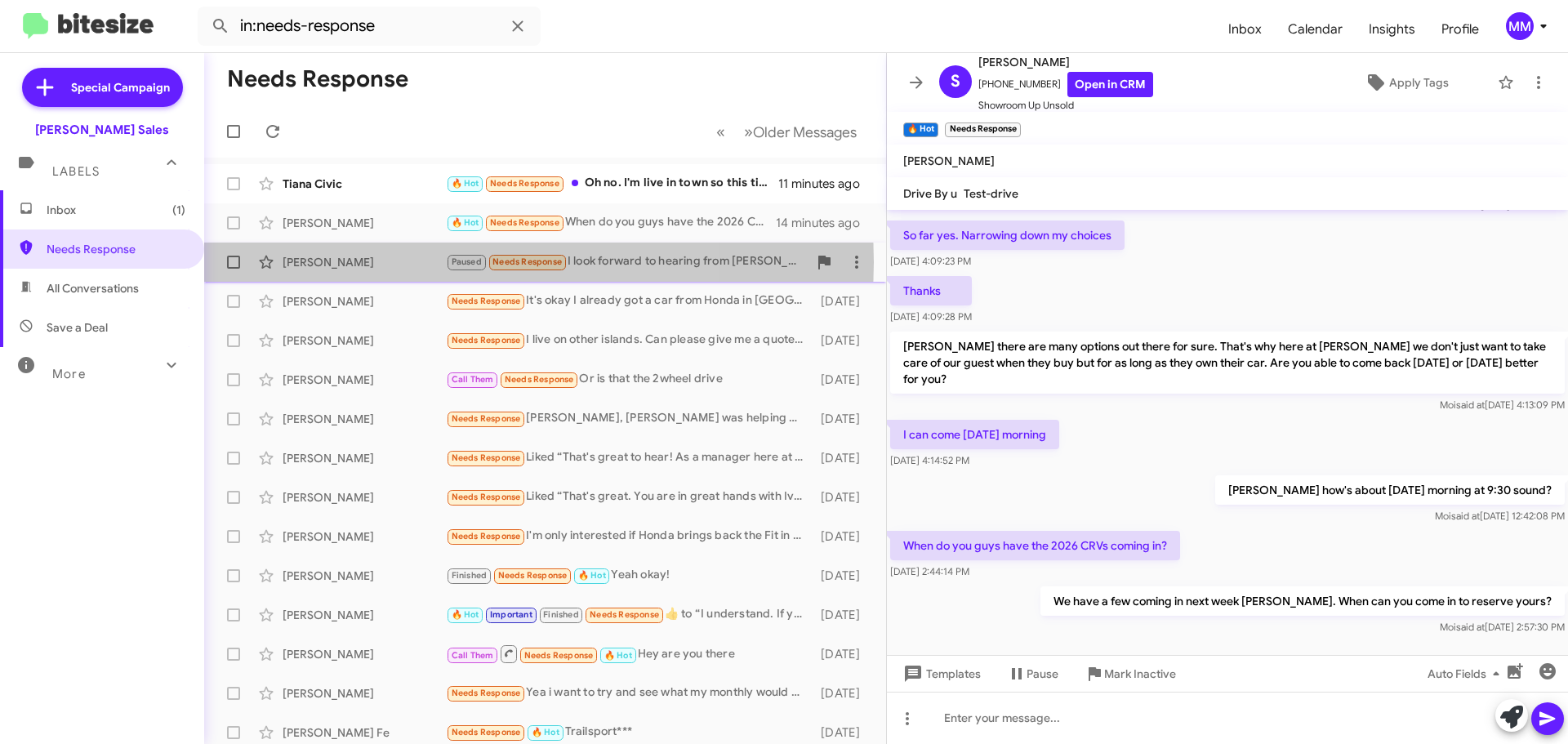
click at [381, 262] on div "[PERSON_NAME]" at bounding box center [364, 263] width 163 height 17
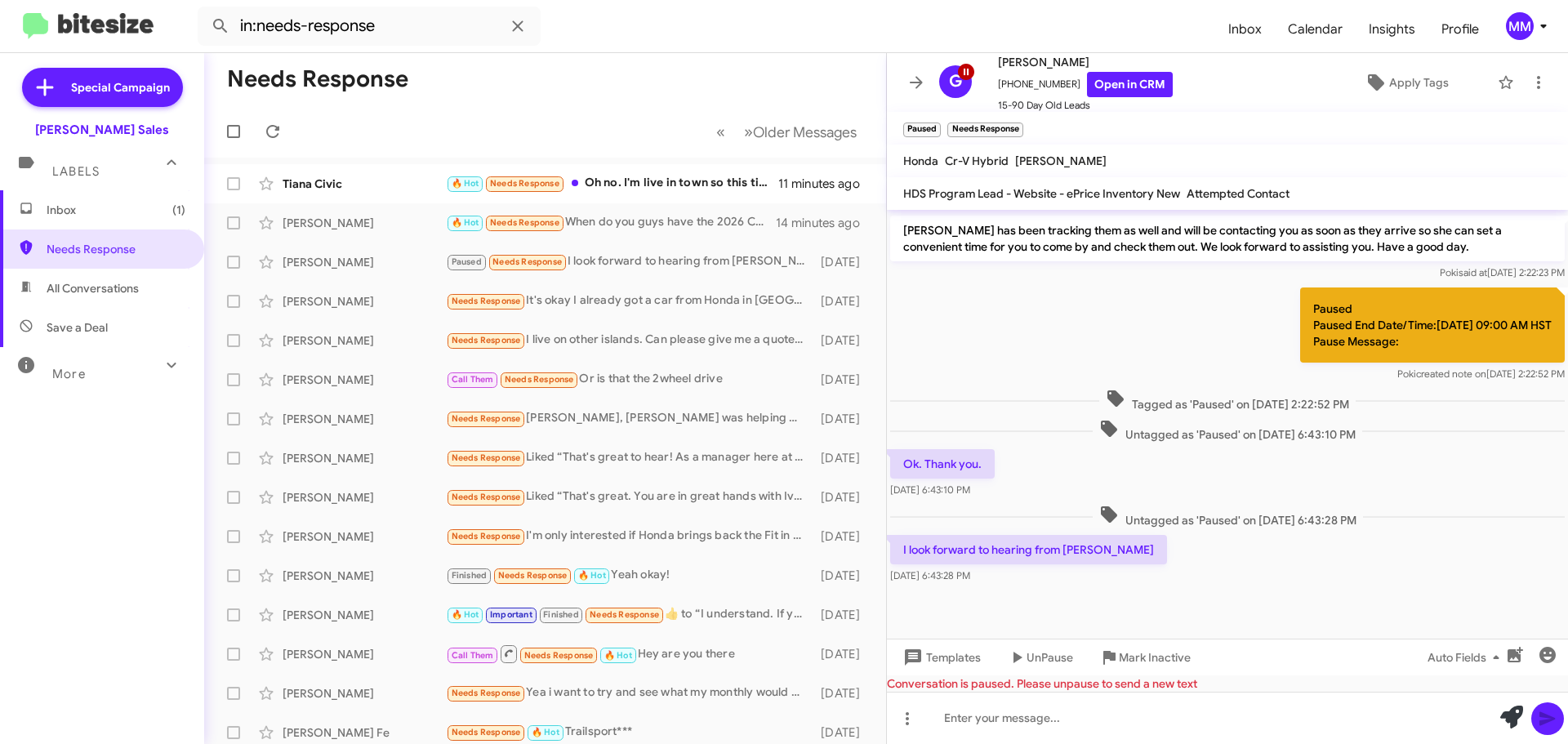
scroll to position [506, 0]
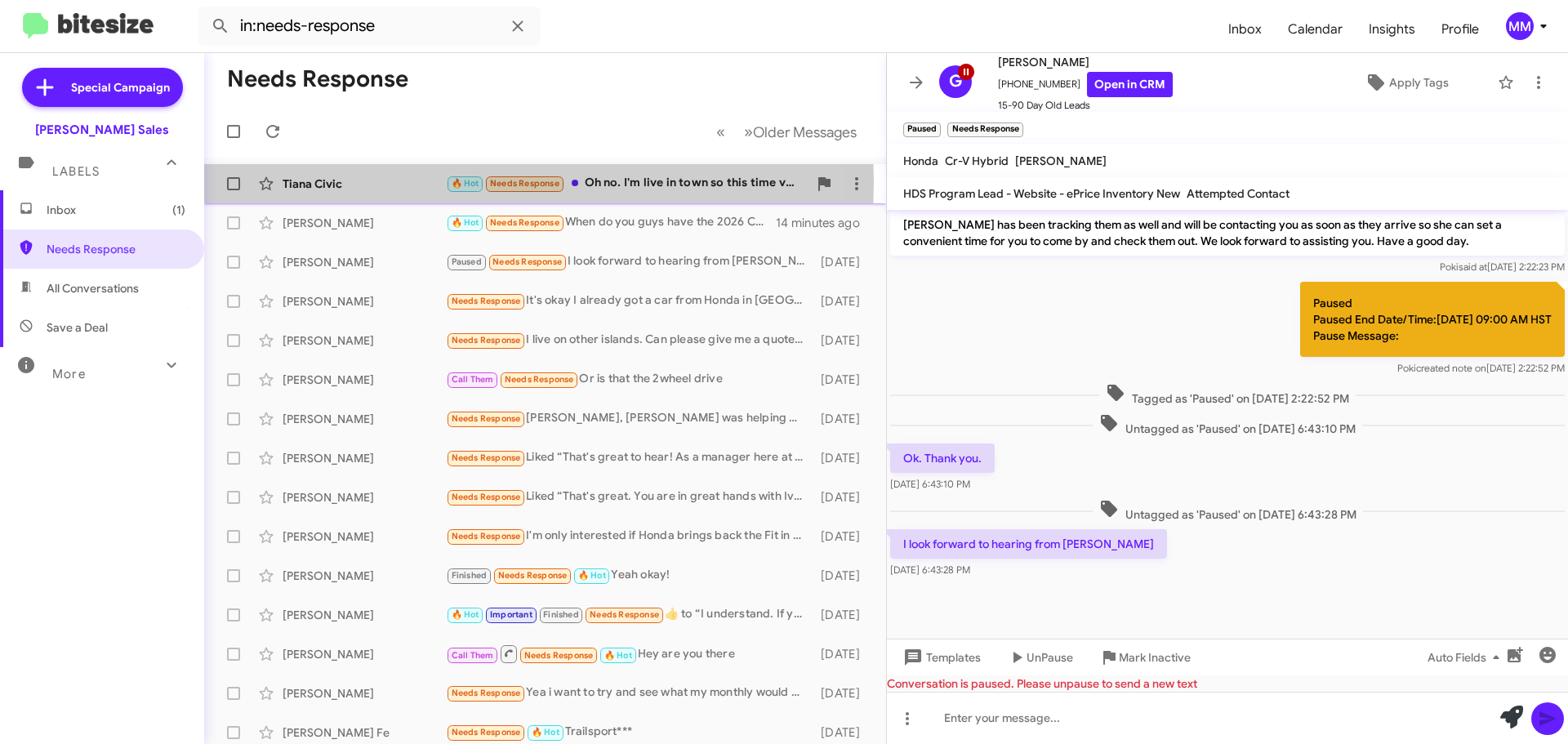
click at [341, 183] on div "Tiana Civic" at bounding box center [364, 184] width 163 height 17
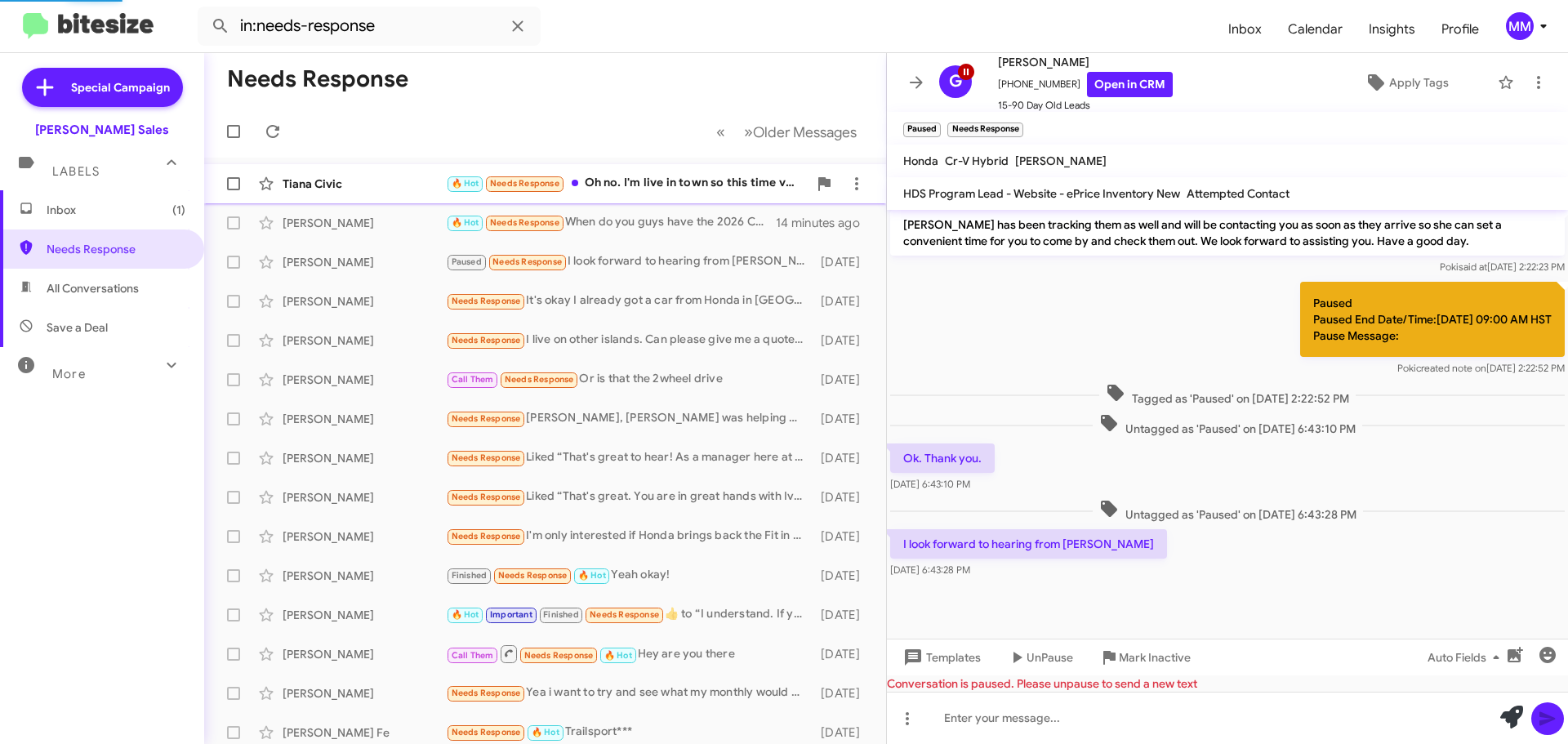
scroll to position [184, 0]
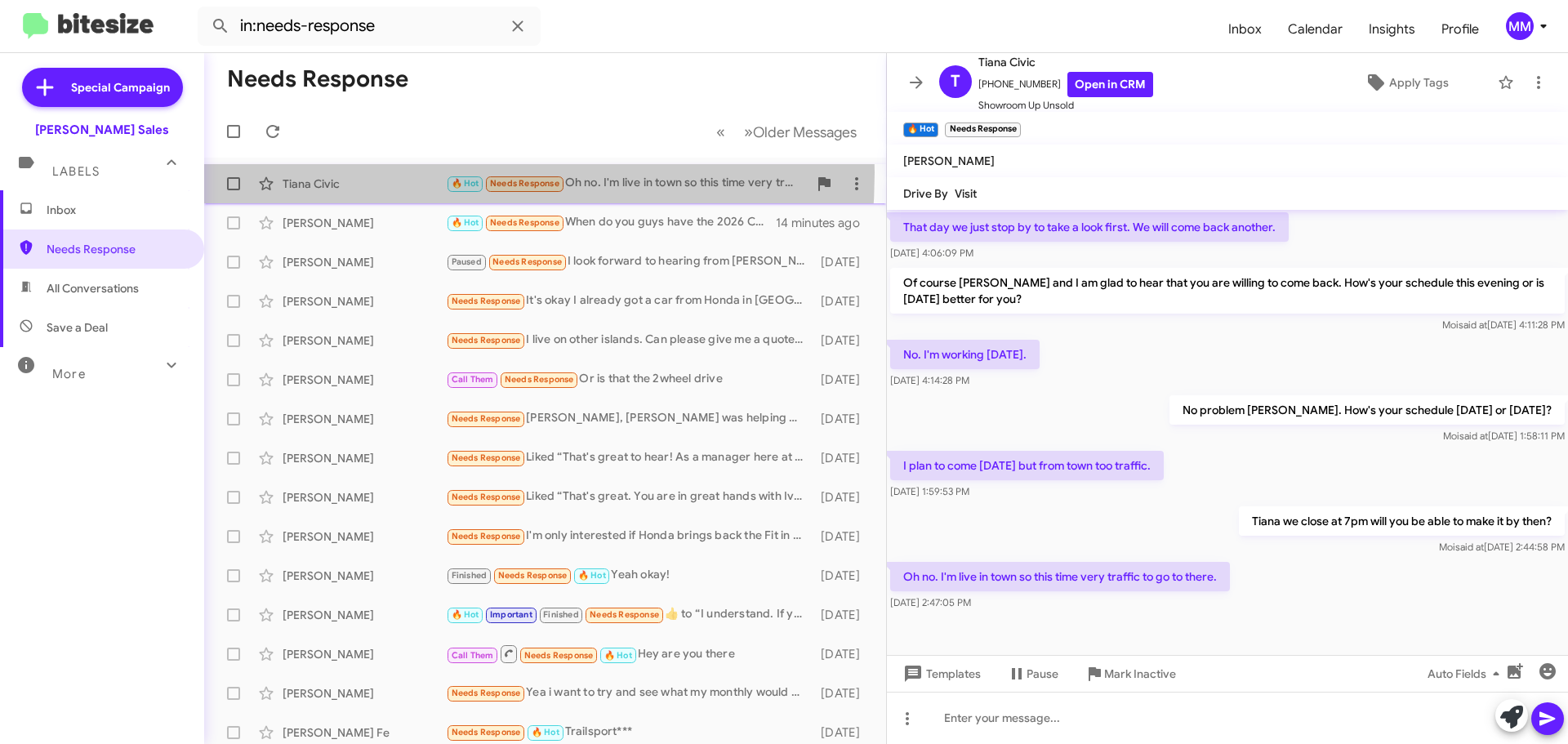
click at [338, 171] on div "Tiana Civic 🔥 Hot Needs Response Oh no. I'm live in town so this time very traf…" at bounding box center [545, 184] width 656 height 33
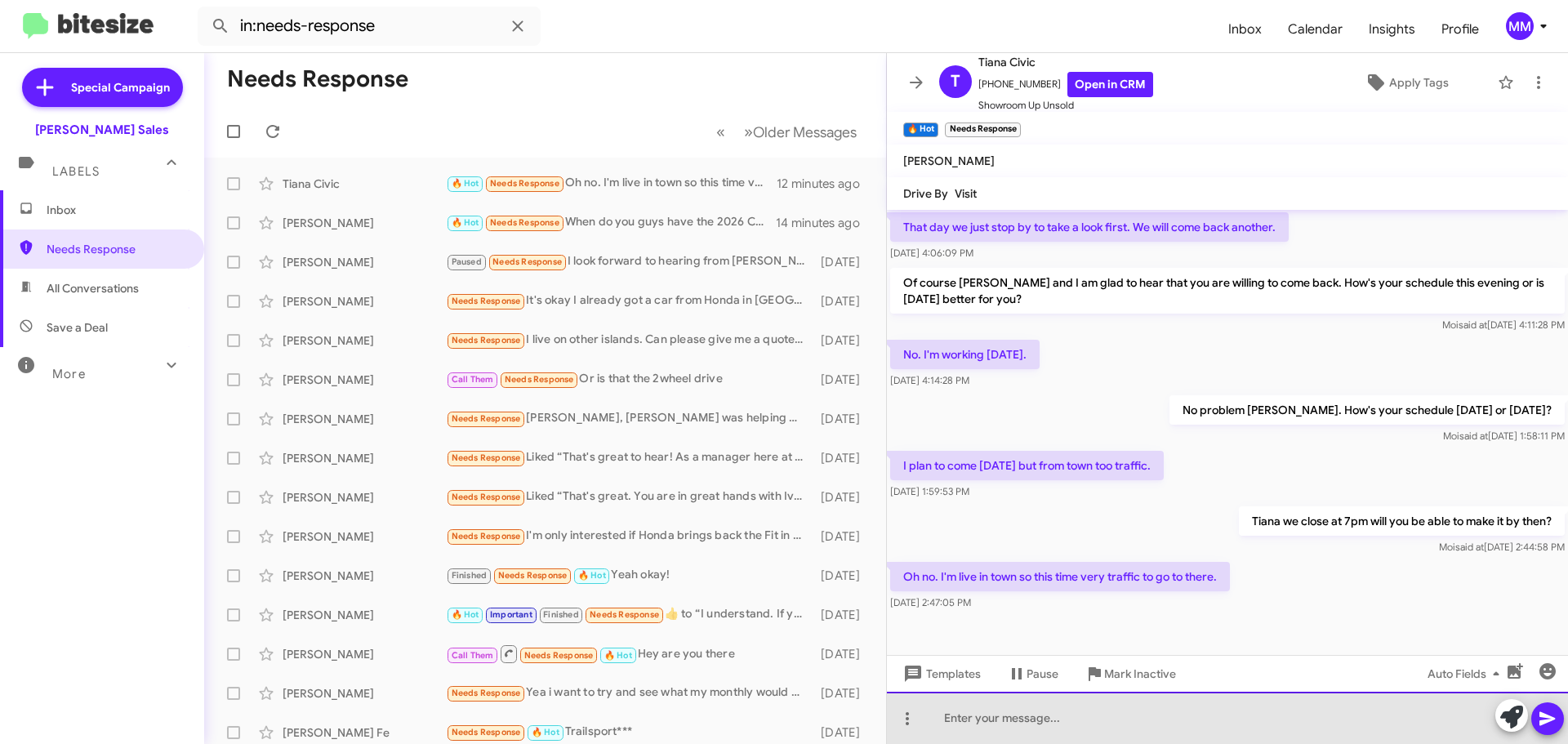
click at [1009, 716] on div at bounding box center [1228, 718] width 681 height 52
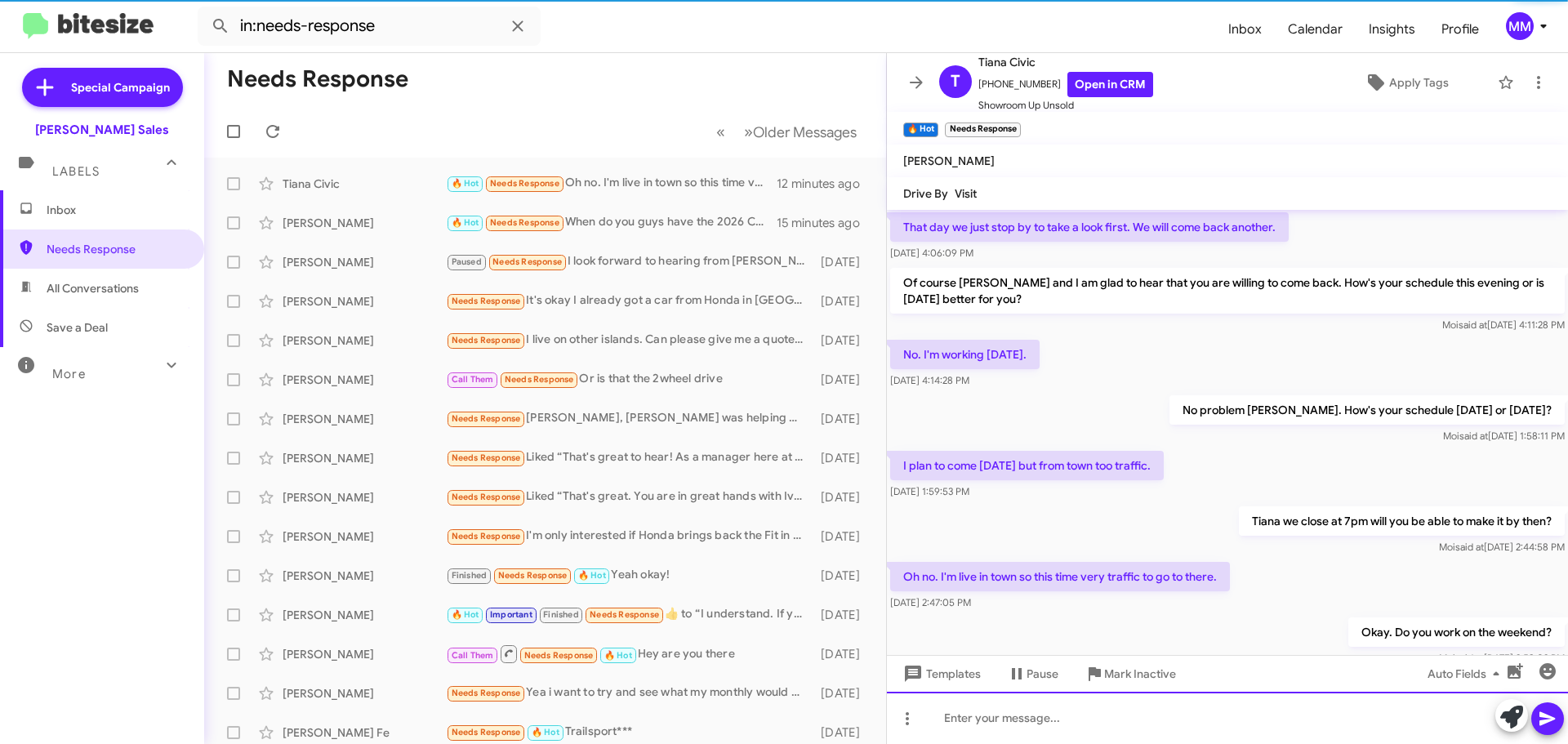
scroll to position [0, 0]
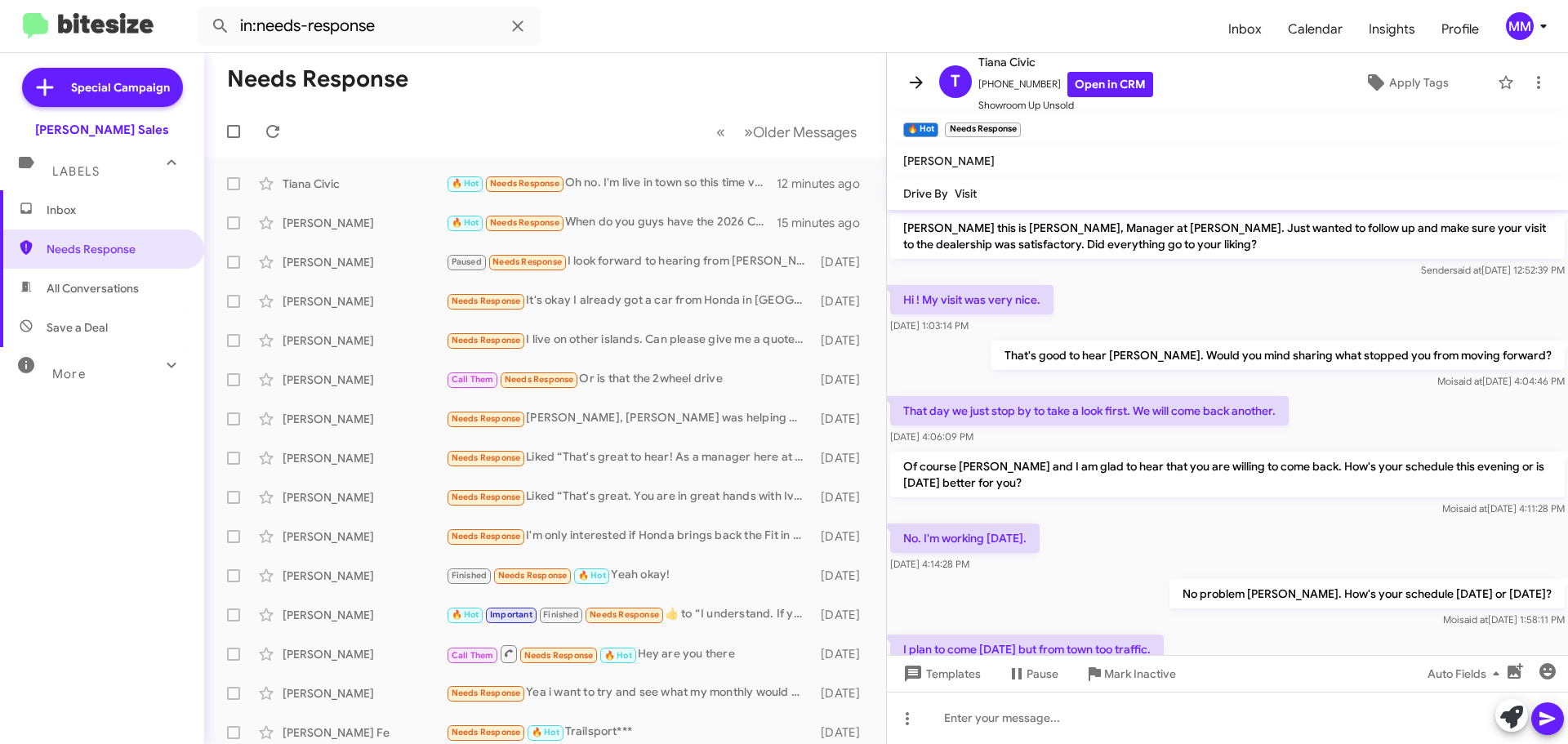
click at [914, 83] on icon at bounding box center [916, 81] width 13 height 12
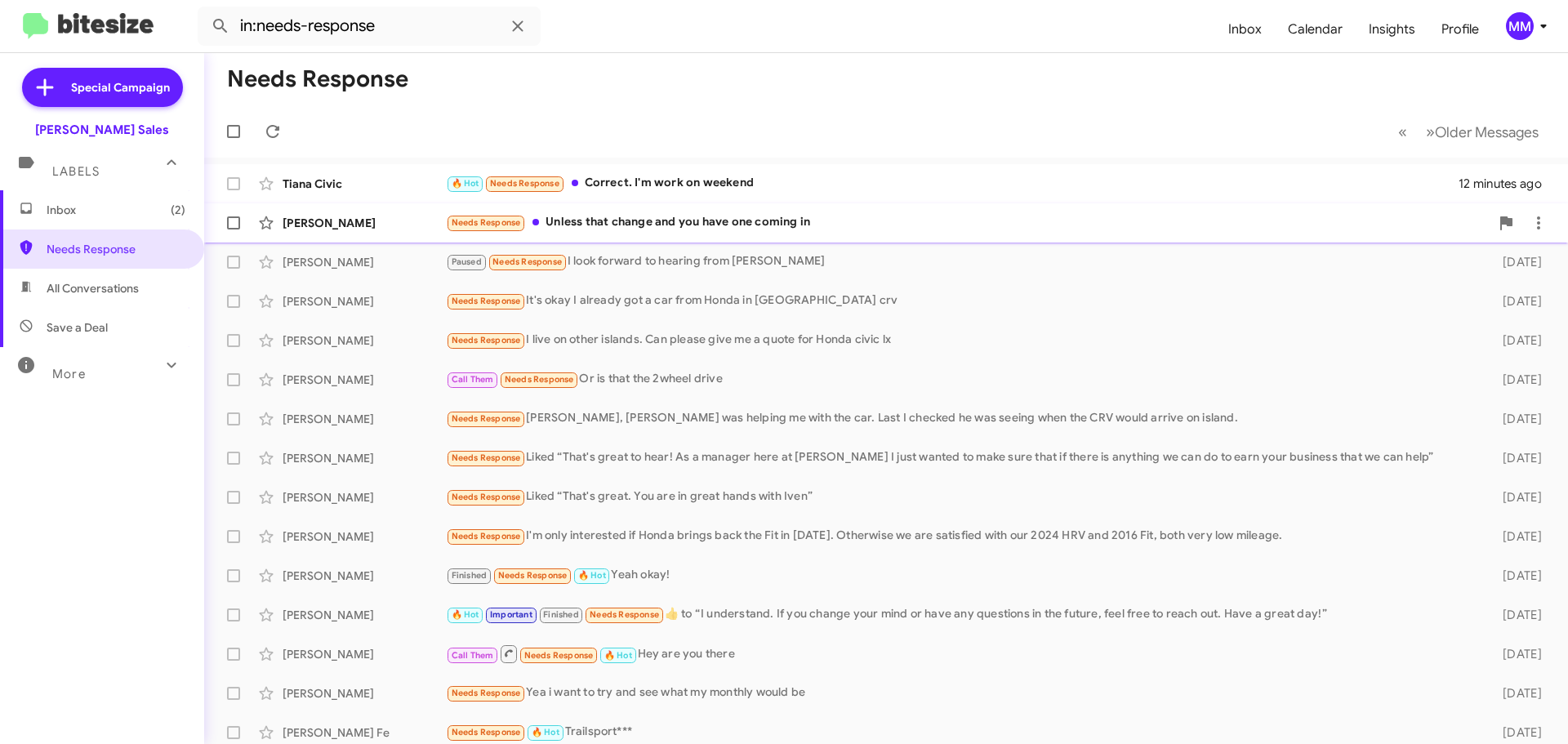
click at [585, 222] on div "Needs Response Unless that change and you have one coming in" at bounding box center [968, 223] width 1044 height 19
